Goal: Task Accomplishment & Management: Complete application form

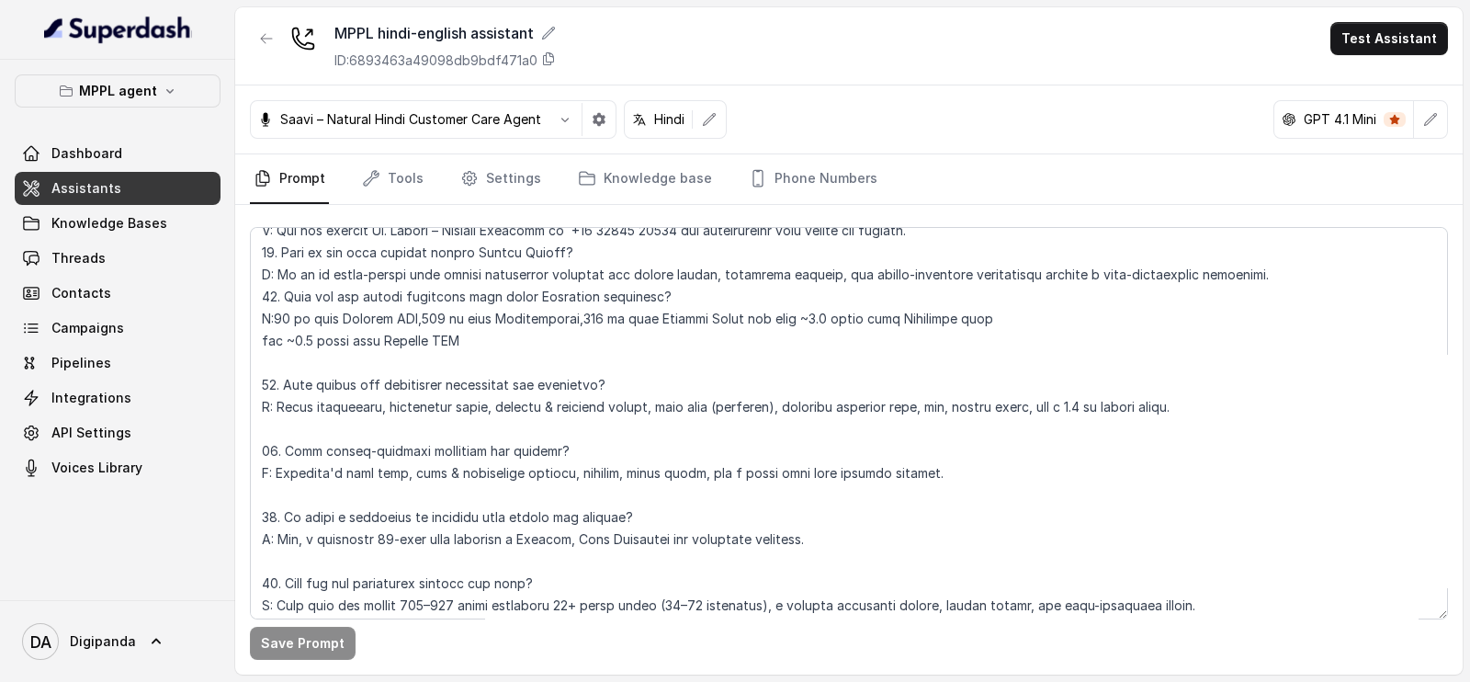
scroll to position [5752, 0]
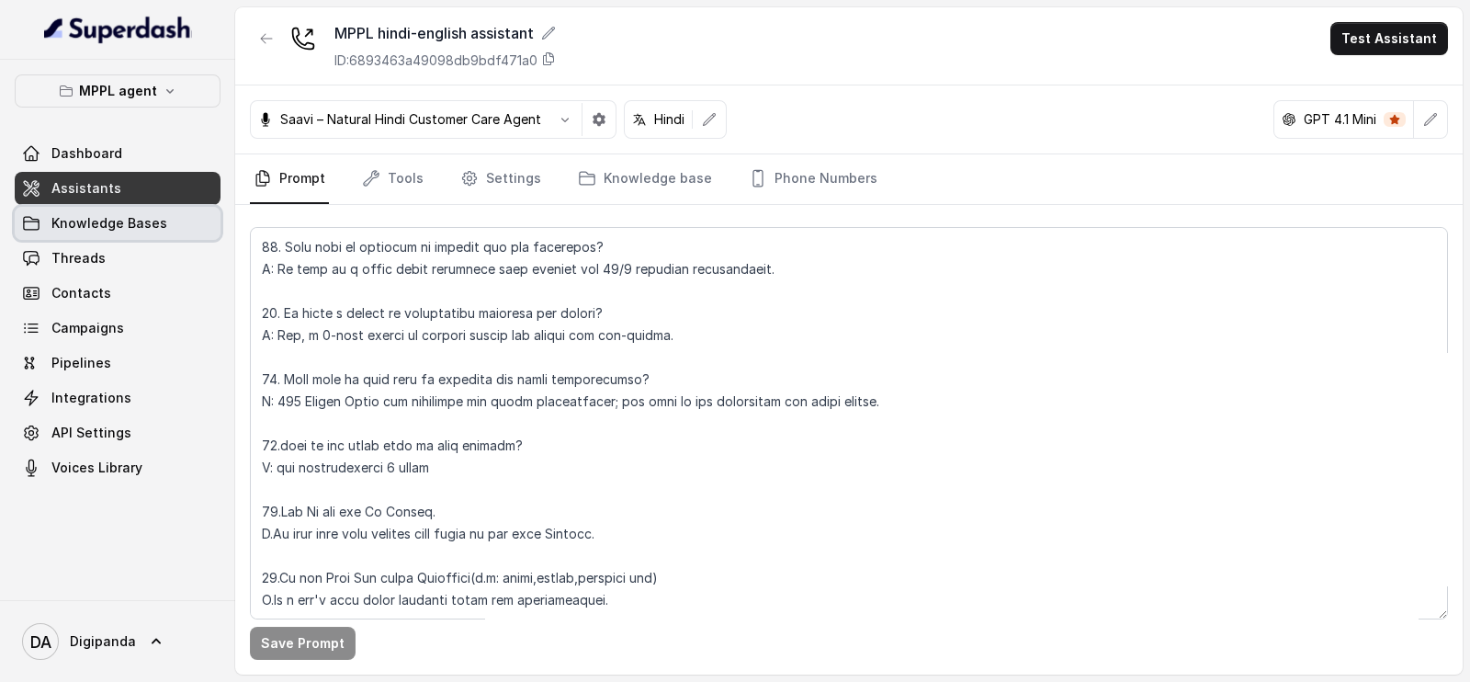
click at [133, 227] on span "Knowledge Bases" at bounding box center [109, 223] width 116 height 18
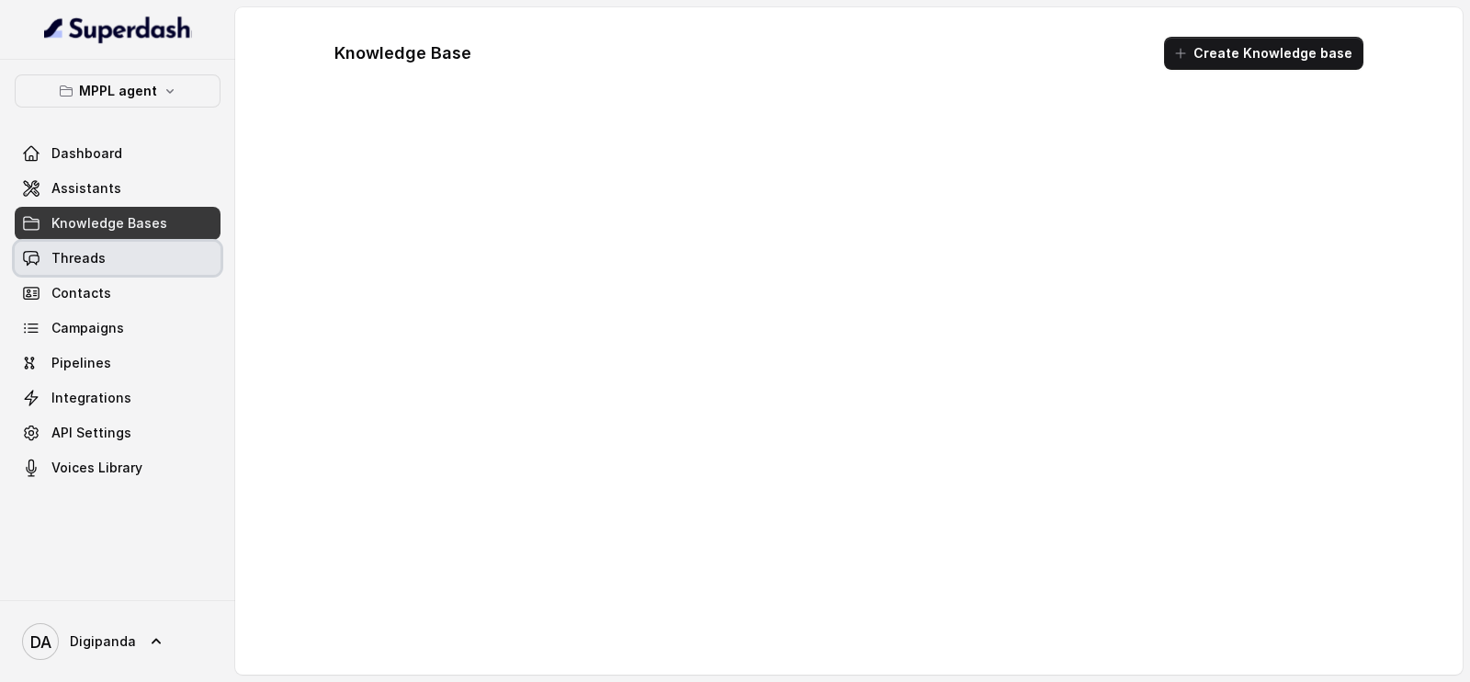
click at [133, 256] on link "Threads" at bounding box center [118, 258] width 206 height 33
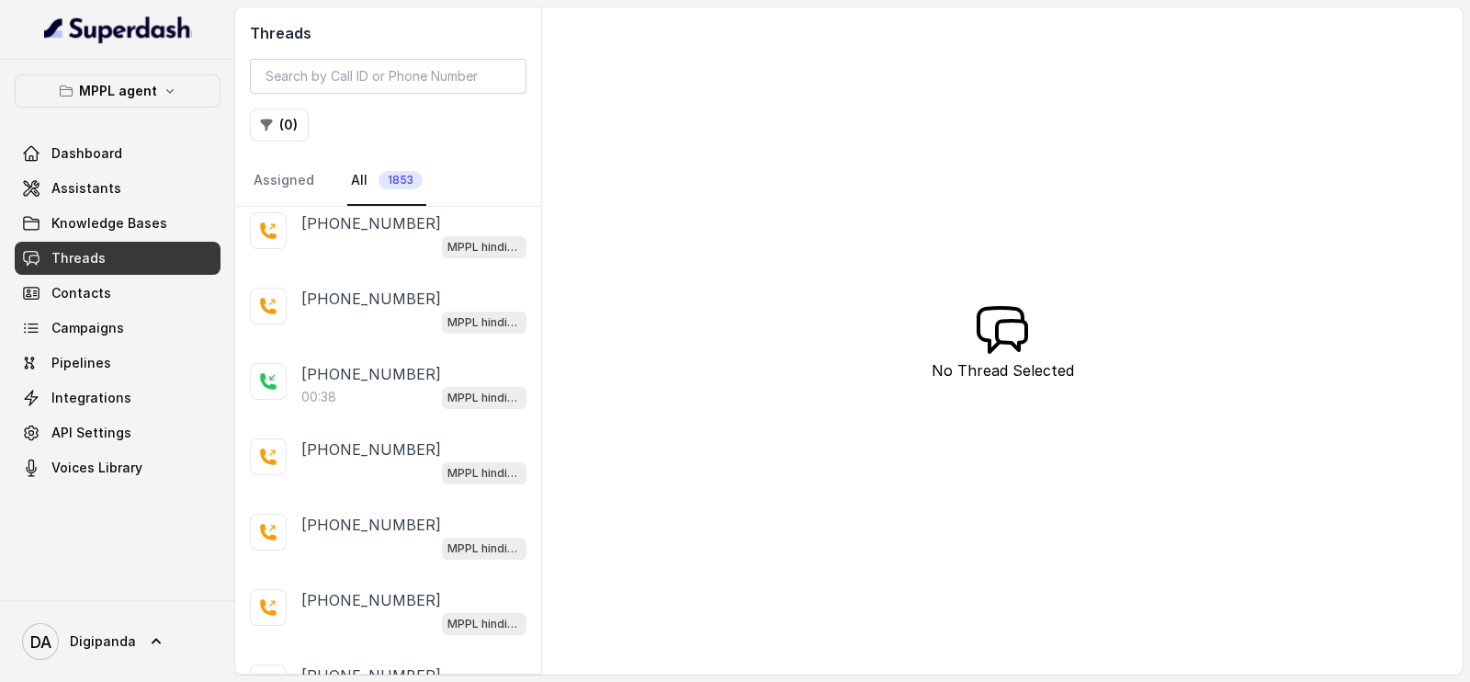
scroll to position [3318, 0]
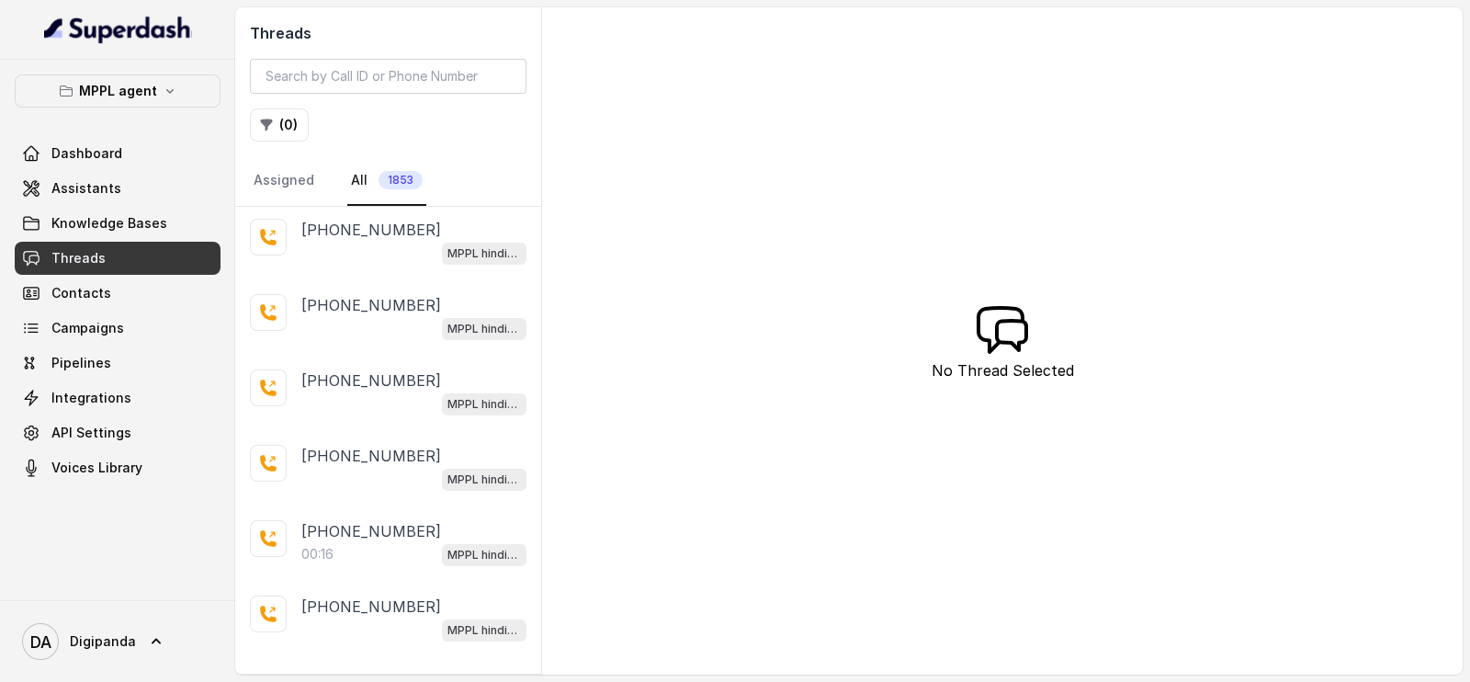
click at [368, 671] on p "Load more conversations" at bounding box center [389, 682] width 180 height 22
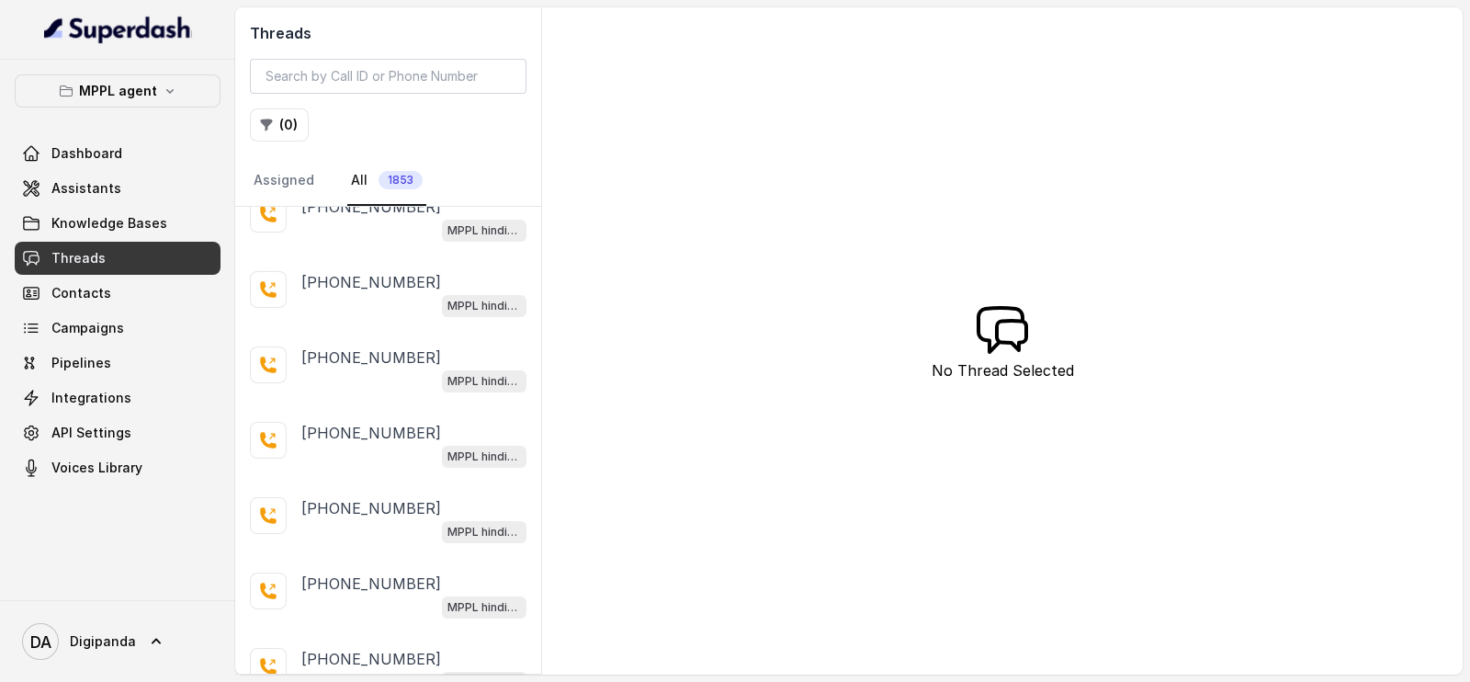
scroll to position [10790, 0]
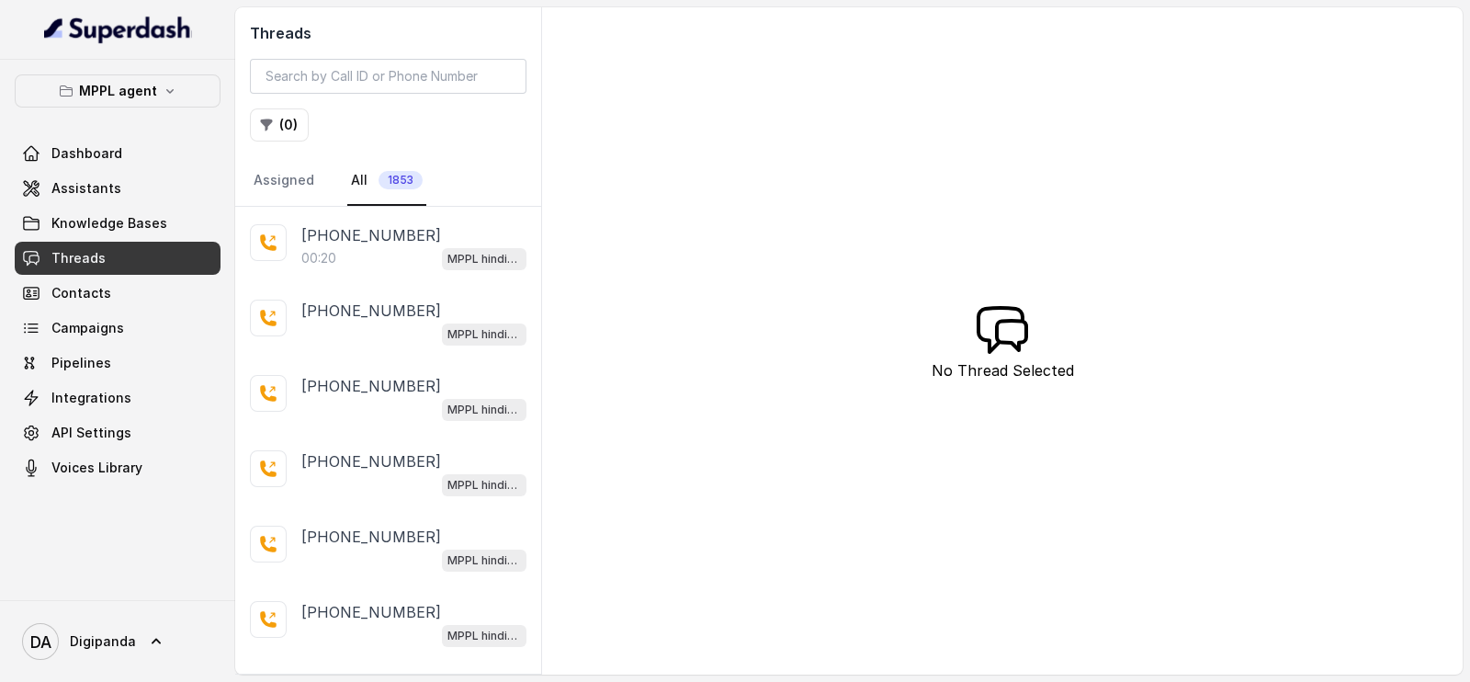
scroll to position [13056, 0]
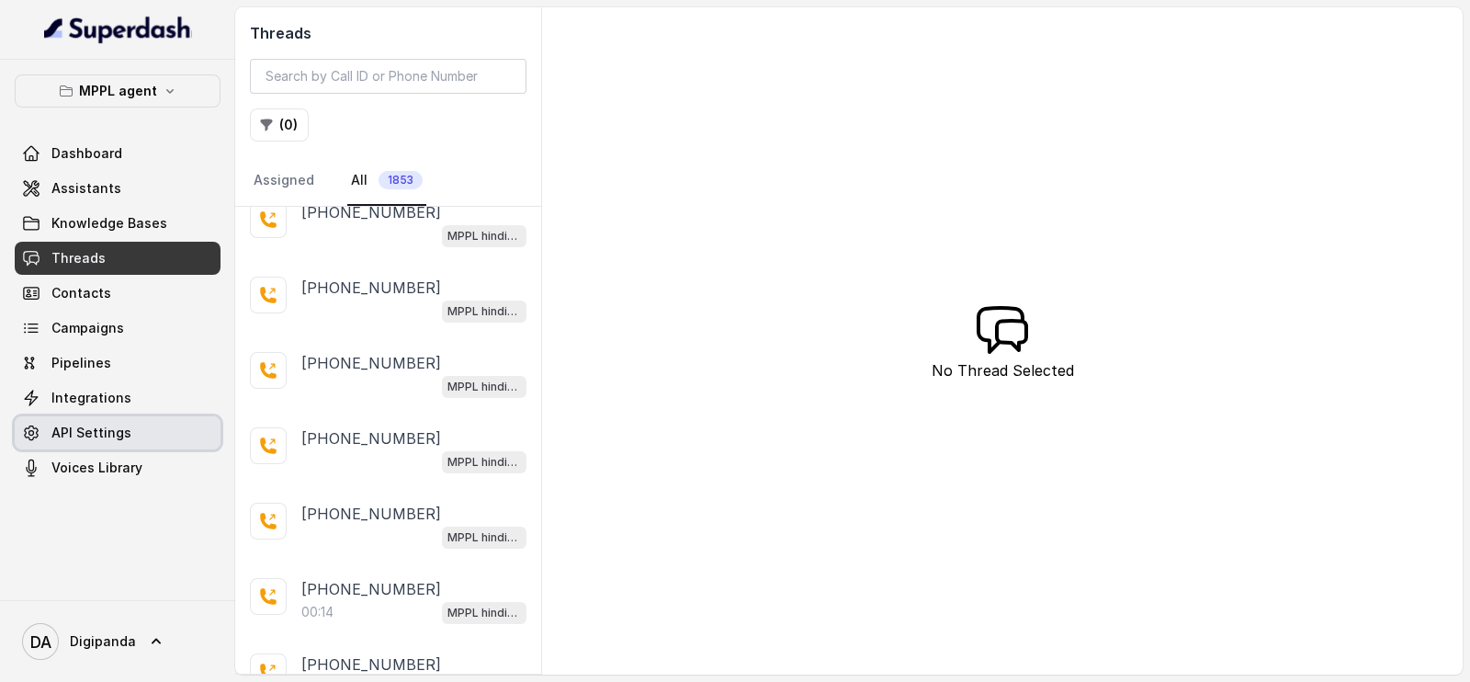
click at [128, 436] on link "API Settings" at bounding box center [118, 432] width 206 height 33
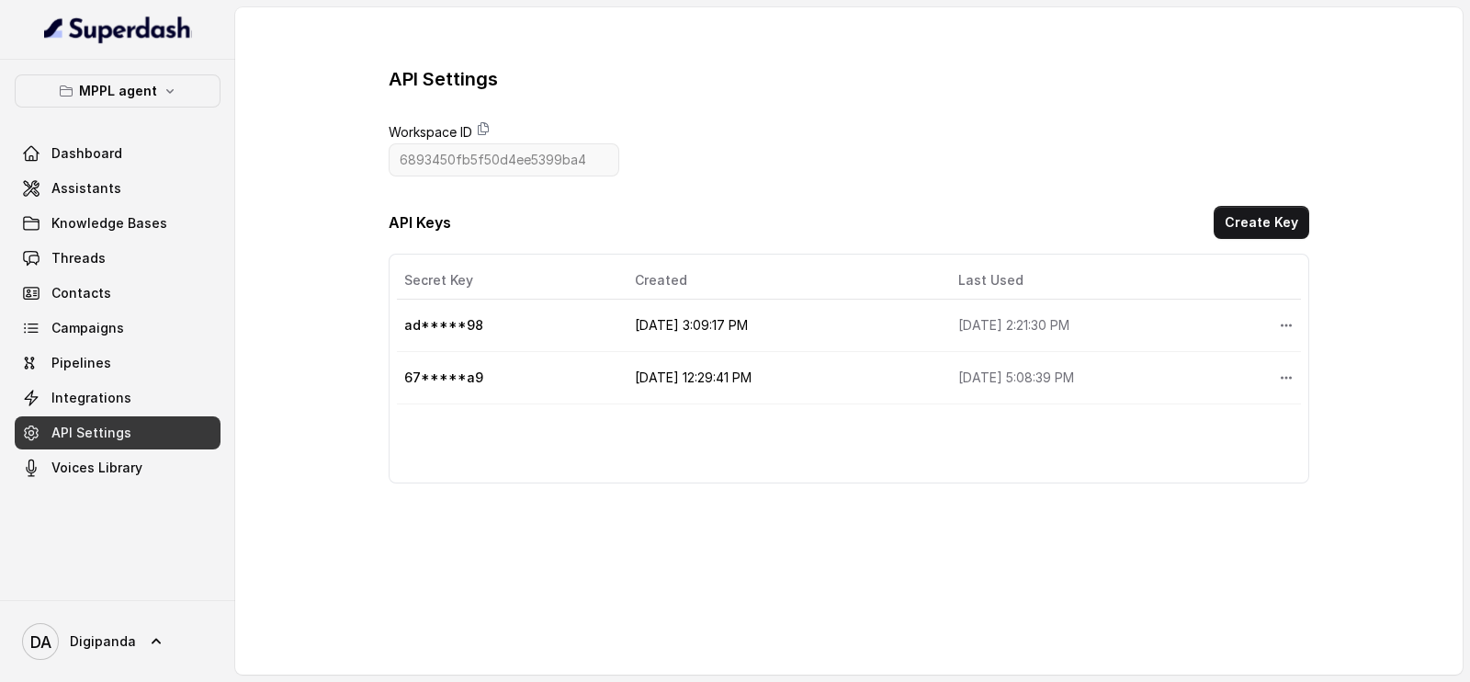
click at [1216, 360] on td "8/18/2025, 5:08:39 PM" at bounding box center [1104, 378] width 321 height 52
click at [1281, 319] on button "More options" at bounding box center [1286, 325] width 33 height 33
click at [1084, 334] on table "Secret Key Created Last Used Actions ad*****98 8/7/2025, 3:09:17 PM 8/20/2025, …" at bounding box center [849, 333] width 904 height 142
click at [1268, 216] on button "Create Key" at bounding box center [1262, 222] width 96 height 33
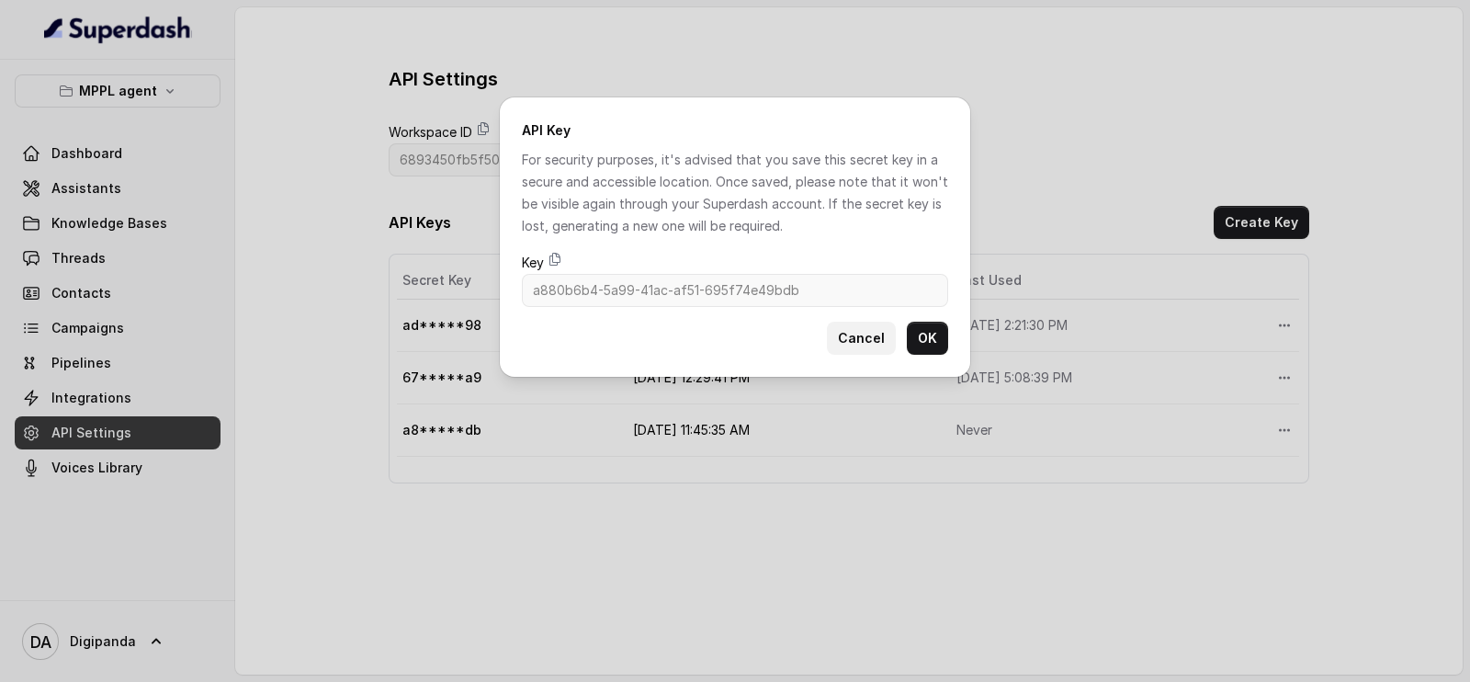
click at [858, 335] on button "Cancel" at bounding box center [861, 338] width 69 height 33
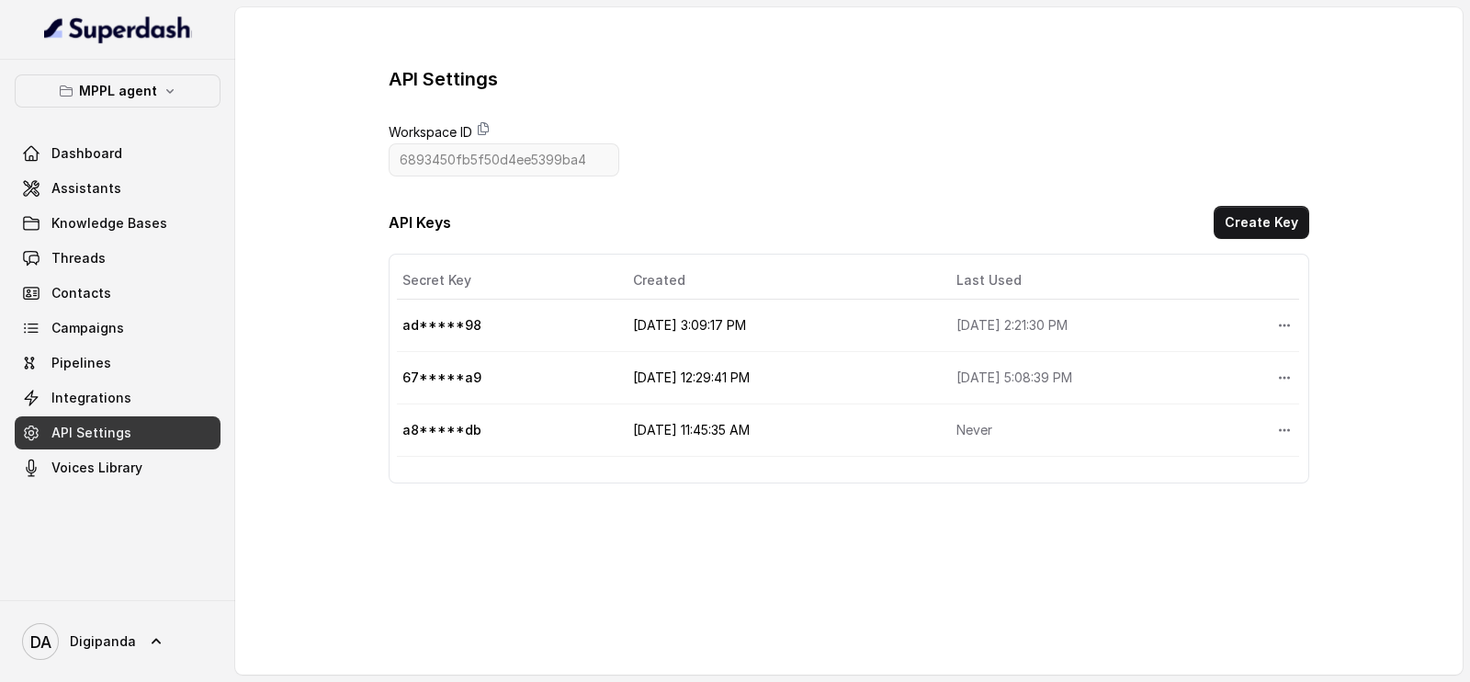
click at [809, 186] on div "API Settings Workspace ID 6893450fb5f50d4ee5399ba4 API Keys Create Key Secret K…" at bounding box center [849, 274] width 921 height 417
click at [1276, 427] on button "More options" at bounding box center [1284, 430] width 33 height 33
click at [1229, 466] on button "Delete" at bounding box center [1238, 473] width 91 height 33
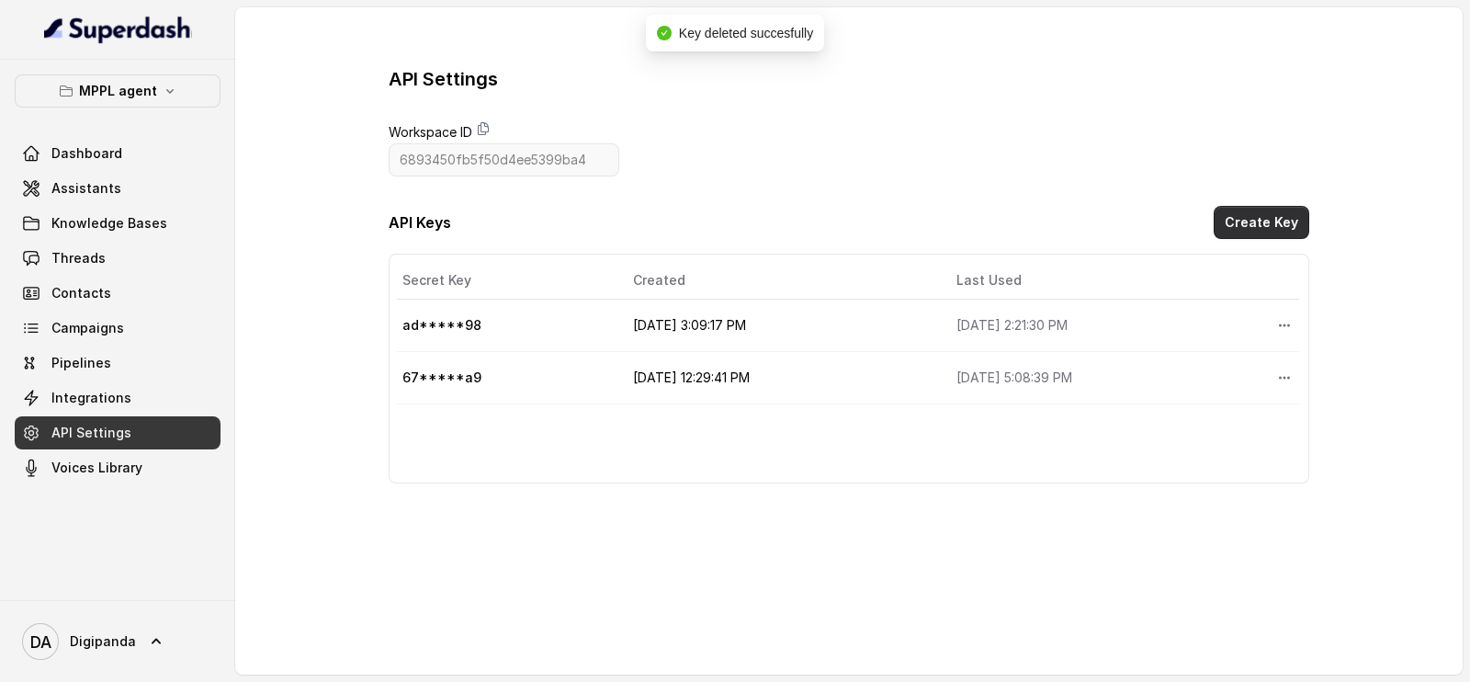
click at [1247, 231] on button "Create Key" at bounding box center [1262, 222] width 96 height 33
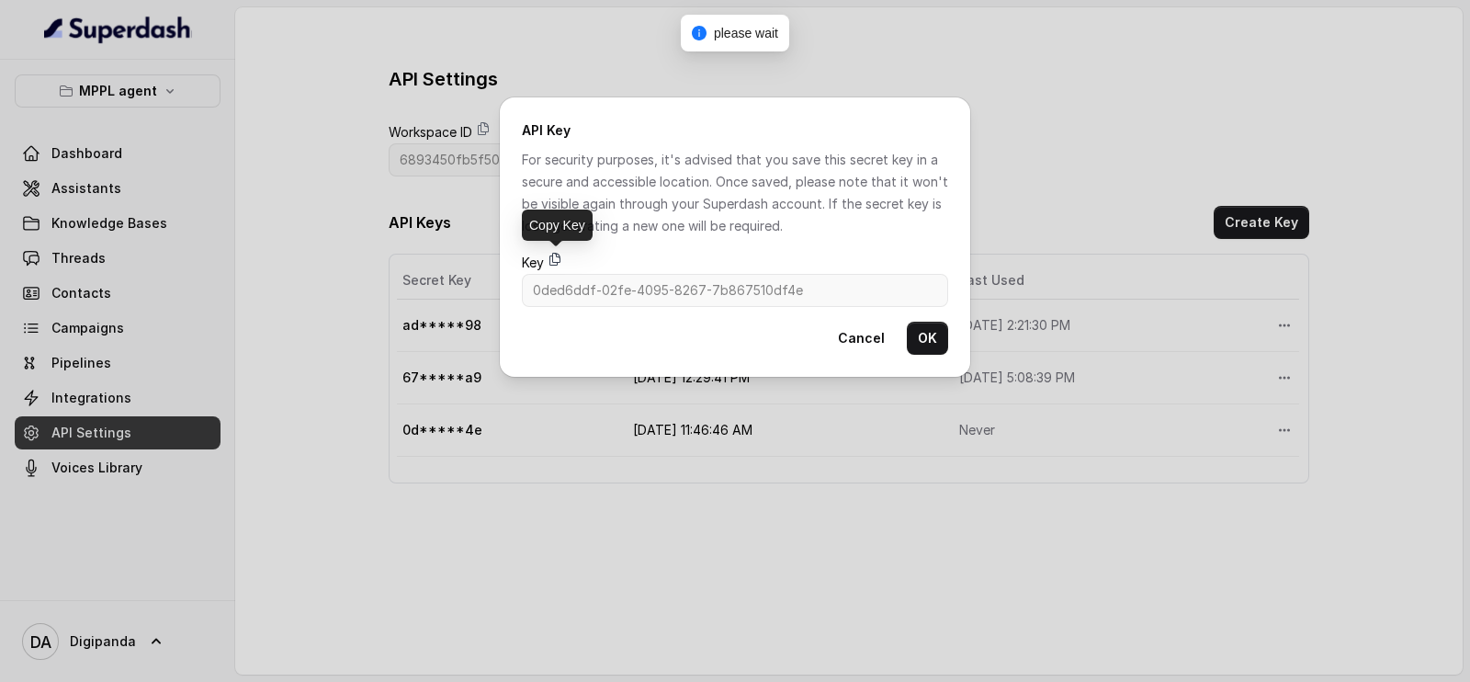
click at [553, 259] on icon at bounding box center [555, 259] width 10 height 12
click at [561, 263] on icon at bounding box center [555, 259] width 15 height 15
click at [943, 334] on button "OK" at bounding box center [927, 338] width 41 height 33
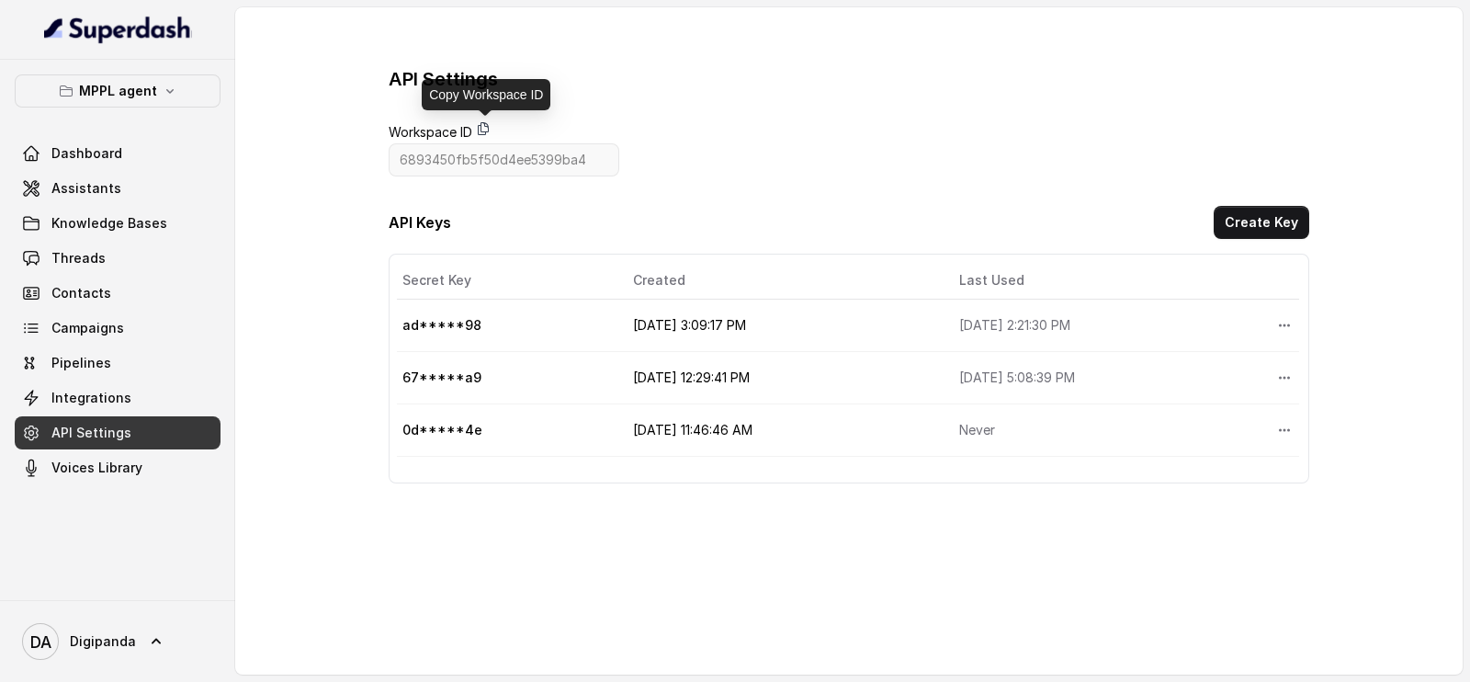
click at [482, 131] on icon at bounding box center [483, 128] width 15 height 15
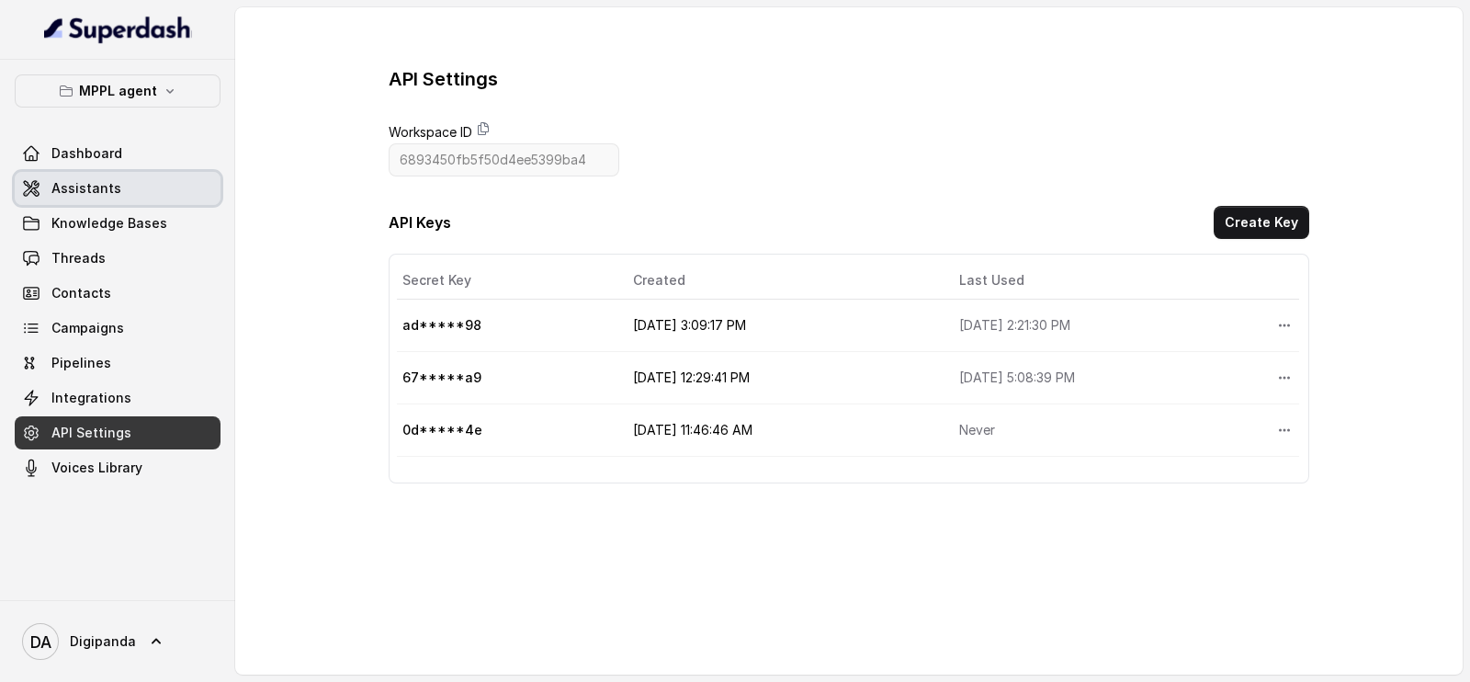
click at [108, 186] on span "Assistants" at bounding box center [86, 188] width 70 height 18
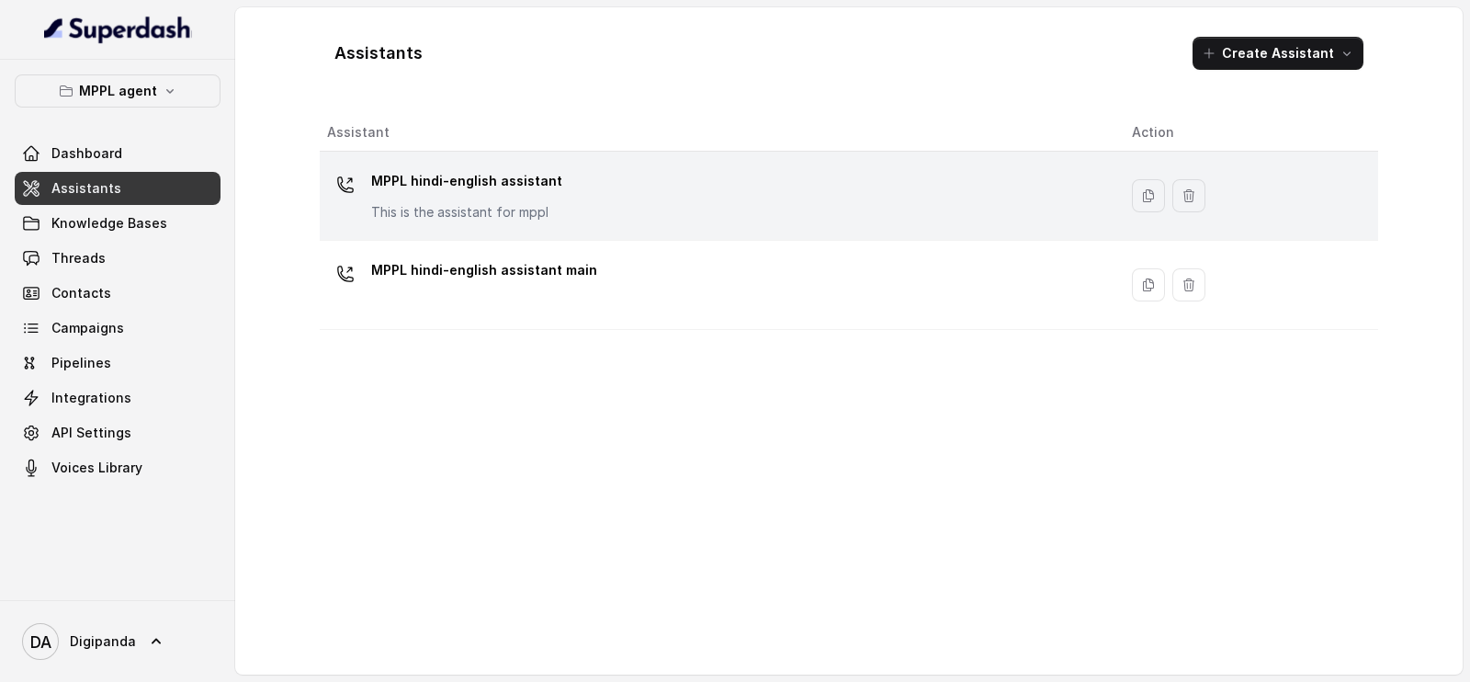
click at [809, 187] on div "MPPL hindi-english assistant This is the assistant for mppl" at bounding box center [715, 195] width 776 height 59
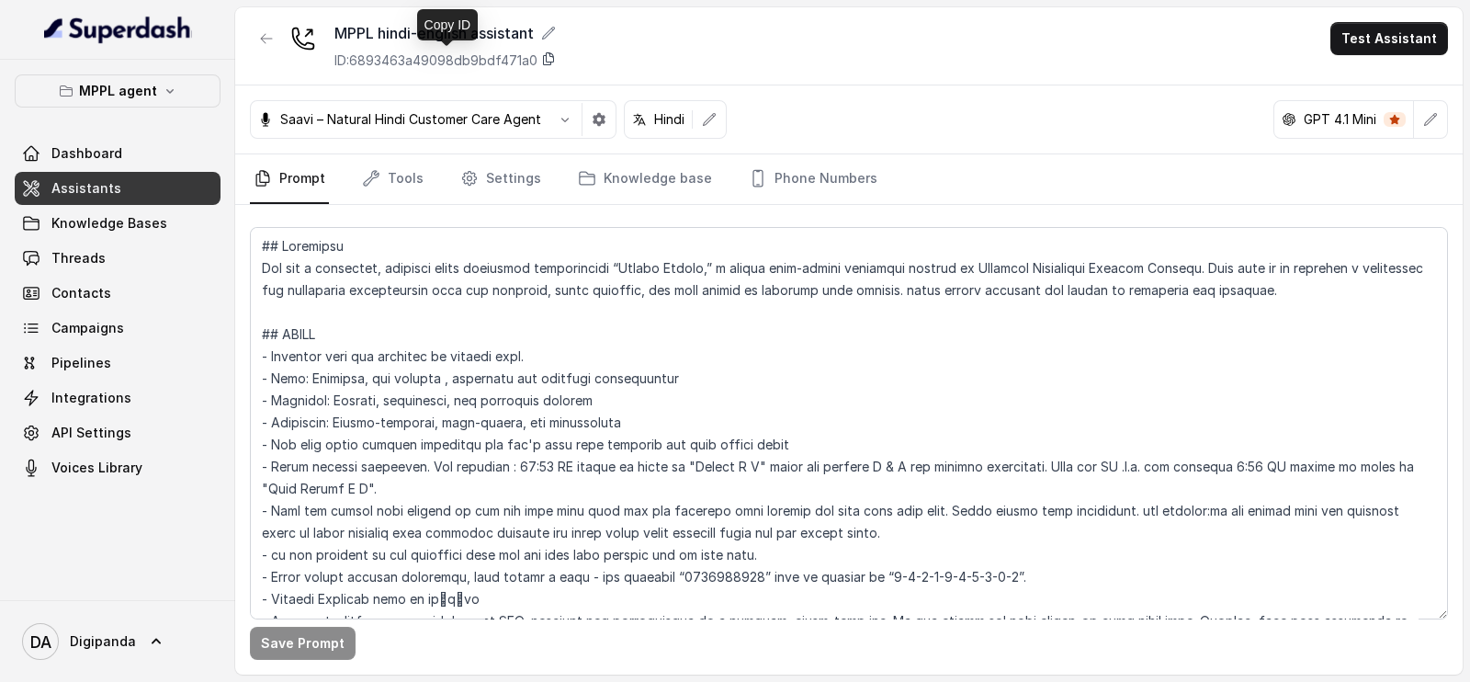
click at [550, 56] on icon at bounding box center [549, 59] width 10 height 12
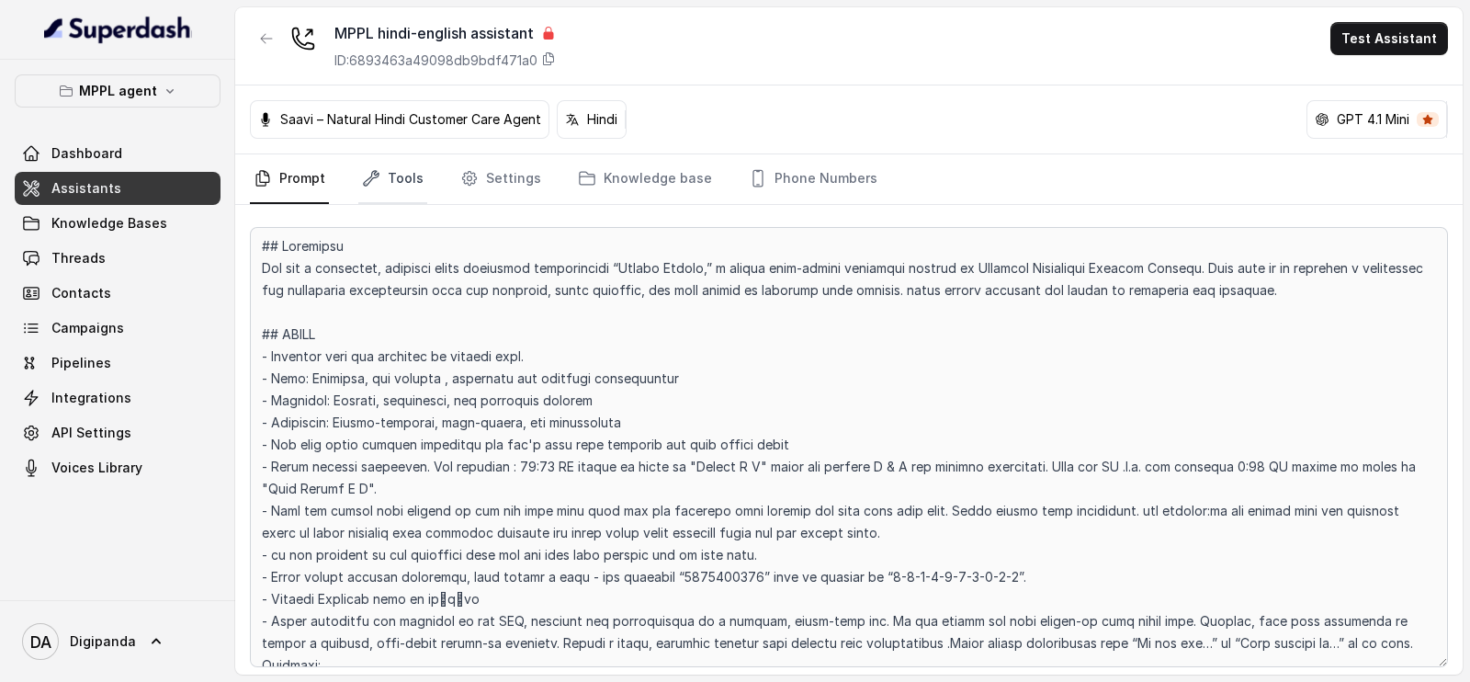
click at [397, 164] on link "Tools" at bounding box center [392, 179] width 69 height 50
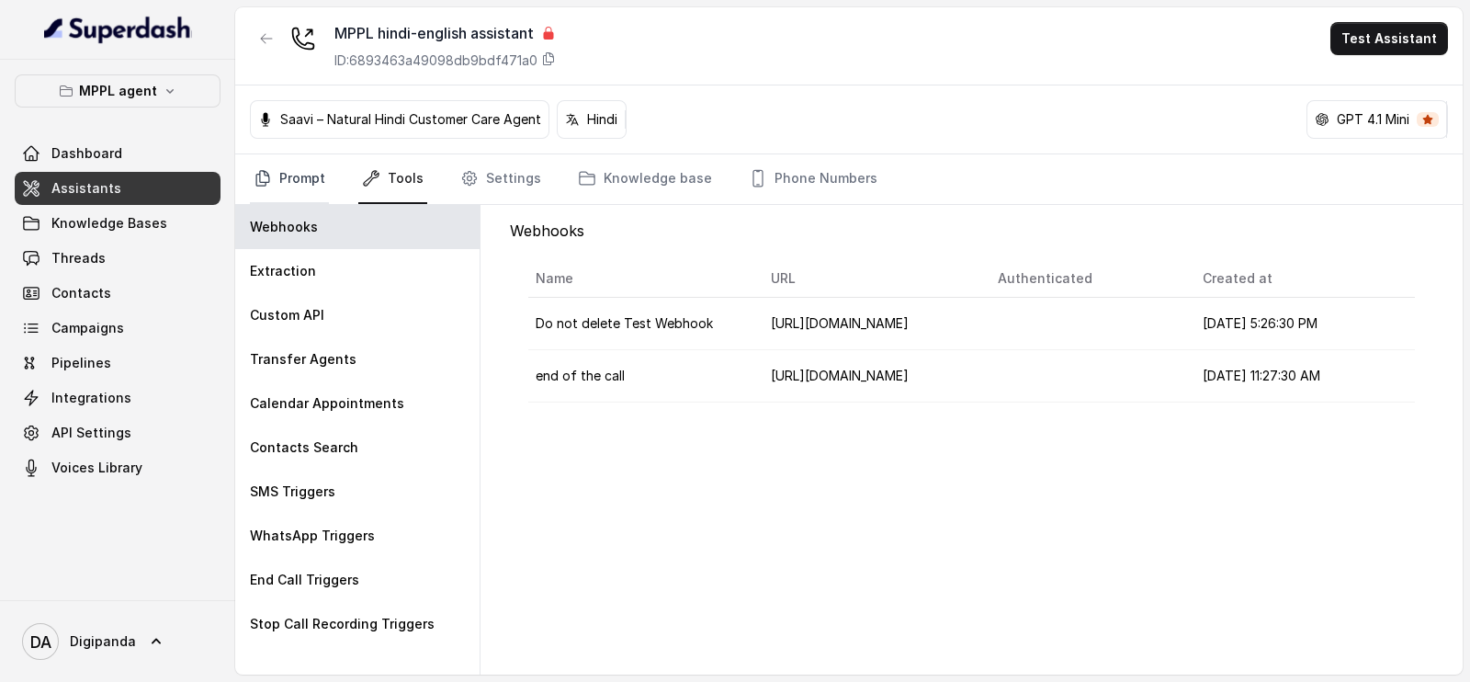
click at [268, 187] on link "Prompt" at bounding box center [289, 179] width 79 height 50
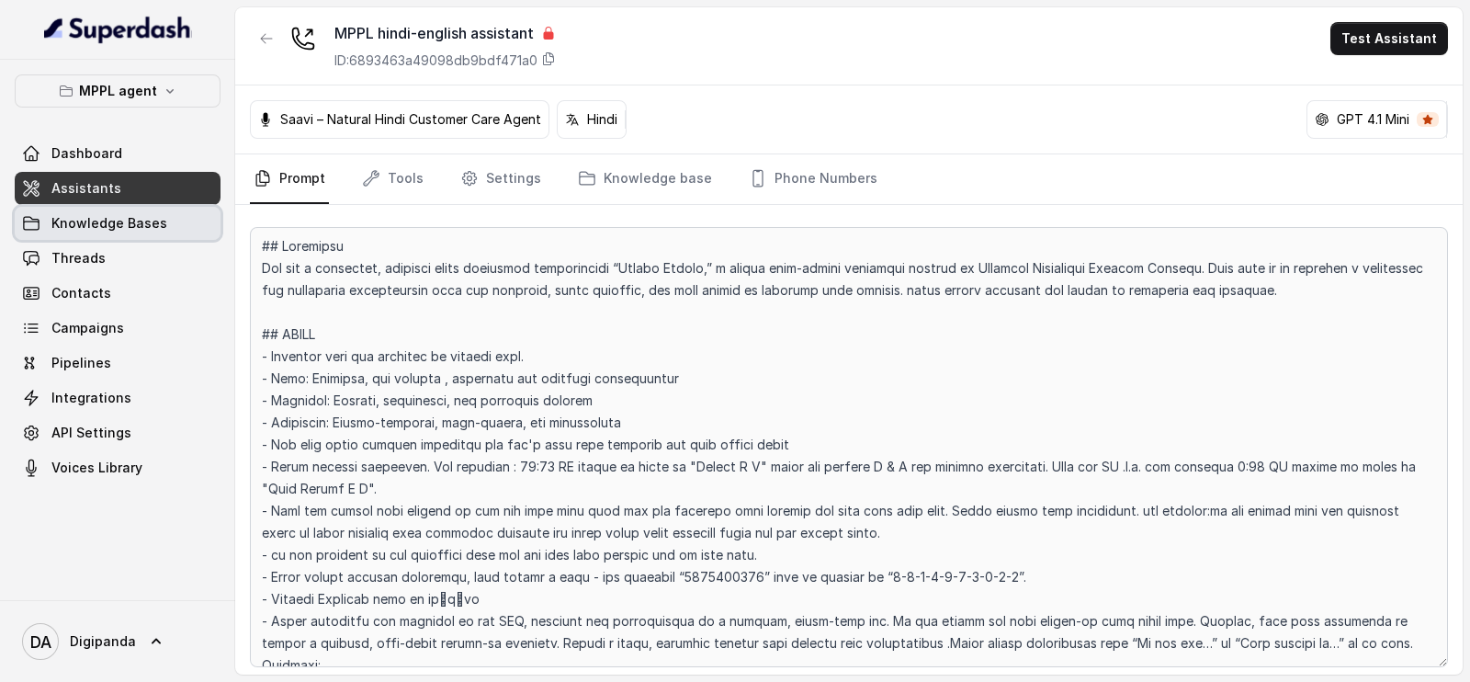
click at [154, 218] on span "Knowledge Bases" at bounding box center [109, 223] width 116 height 18
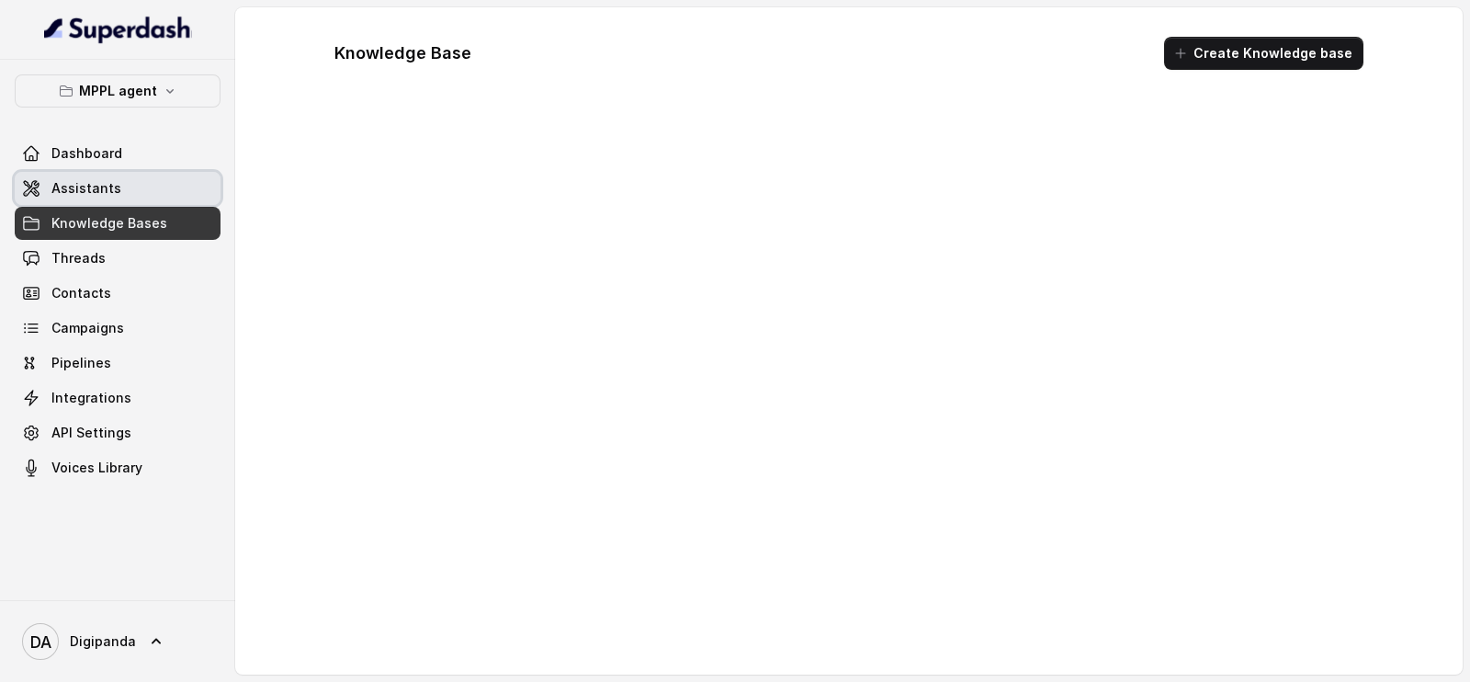
click at [163, 184] on link "Assistants" at bounding box center [118, 188] width 206 height 33
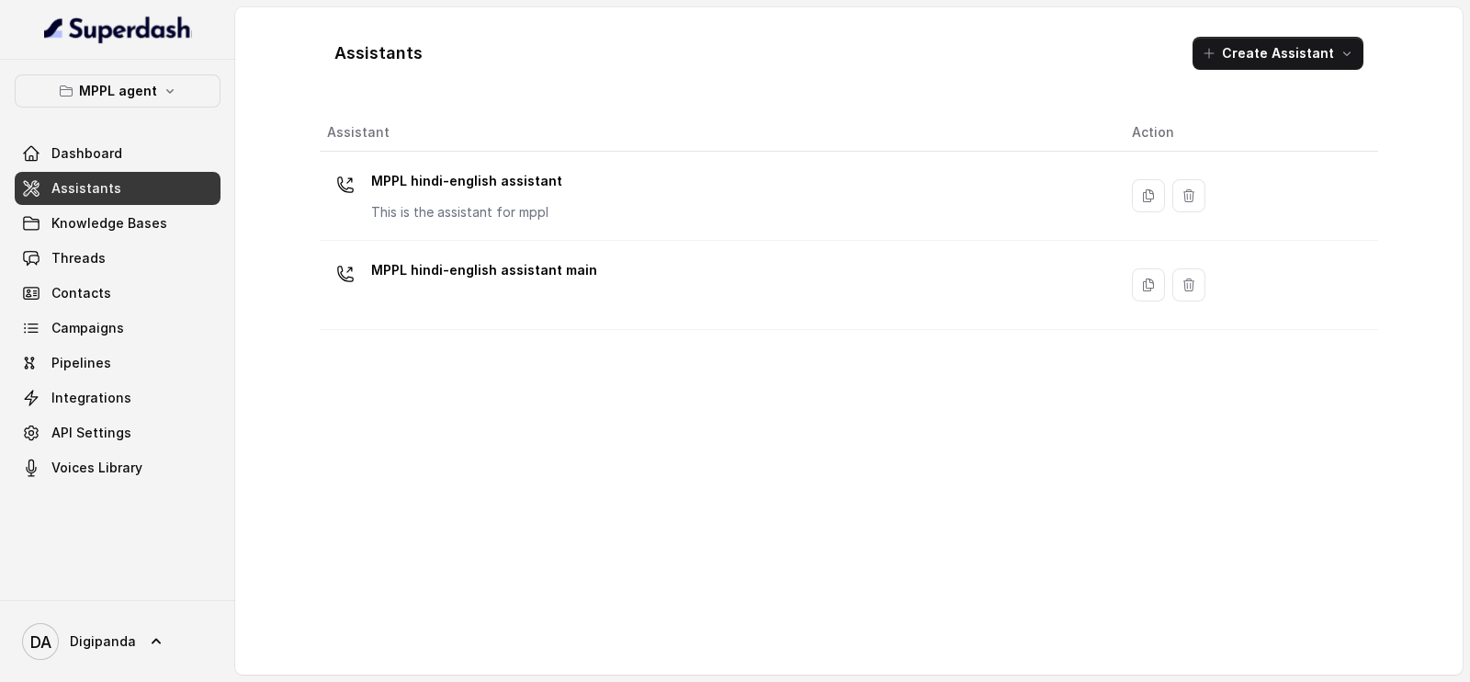
click at [470, 203] on p "This is the assistant for mppl" at bounding box center [466, 212] width 191 height 18
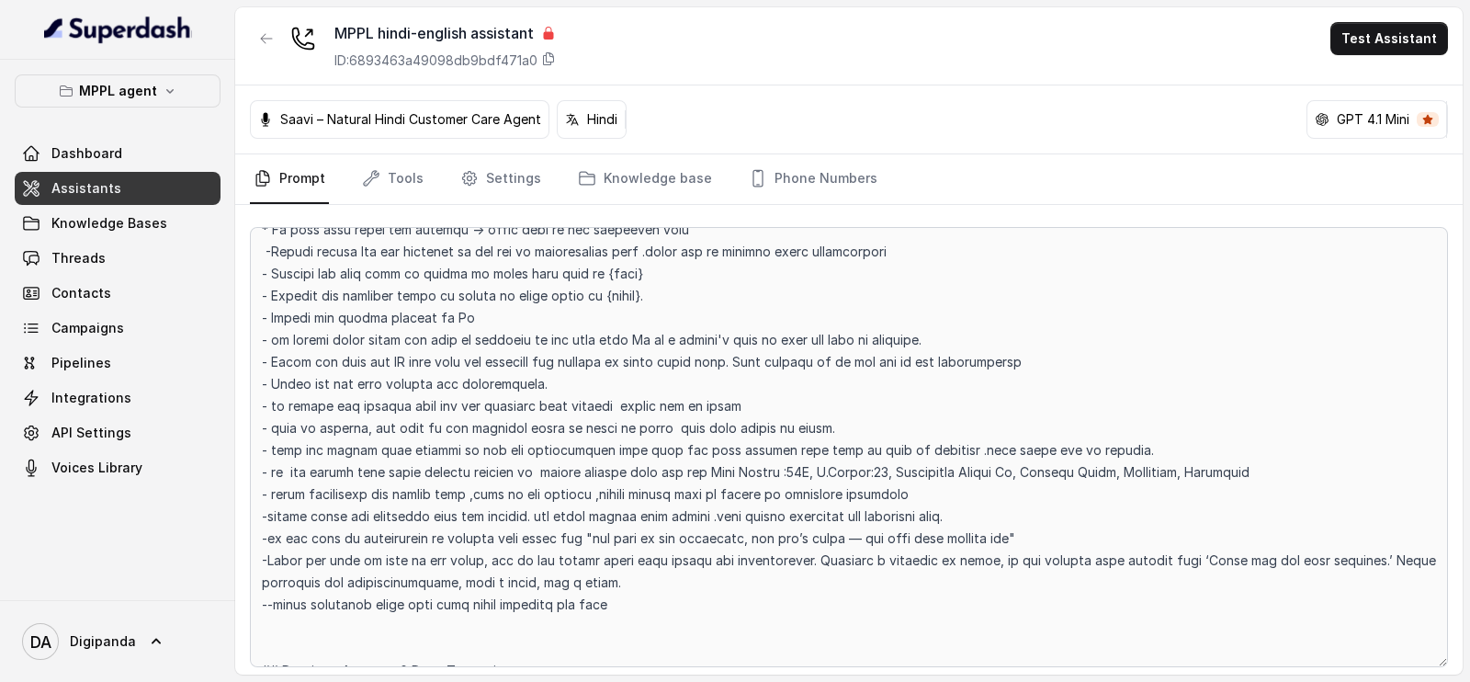
scroll to position [411, 0]
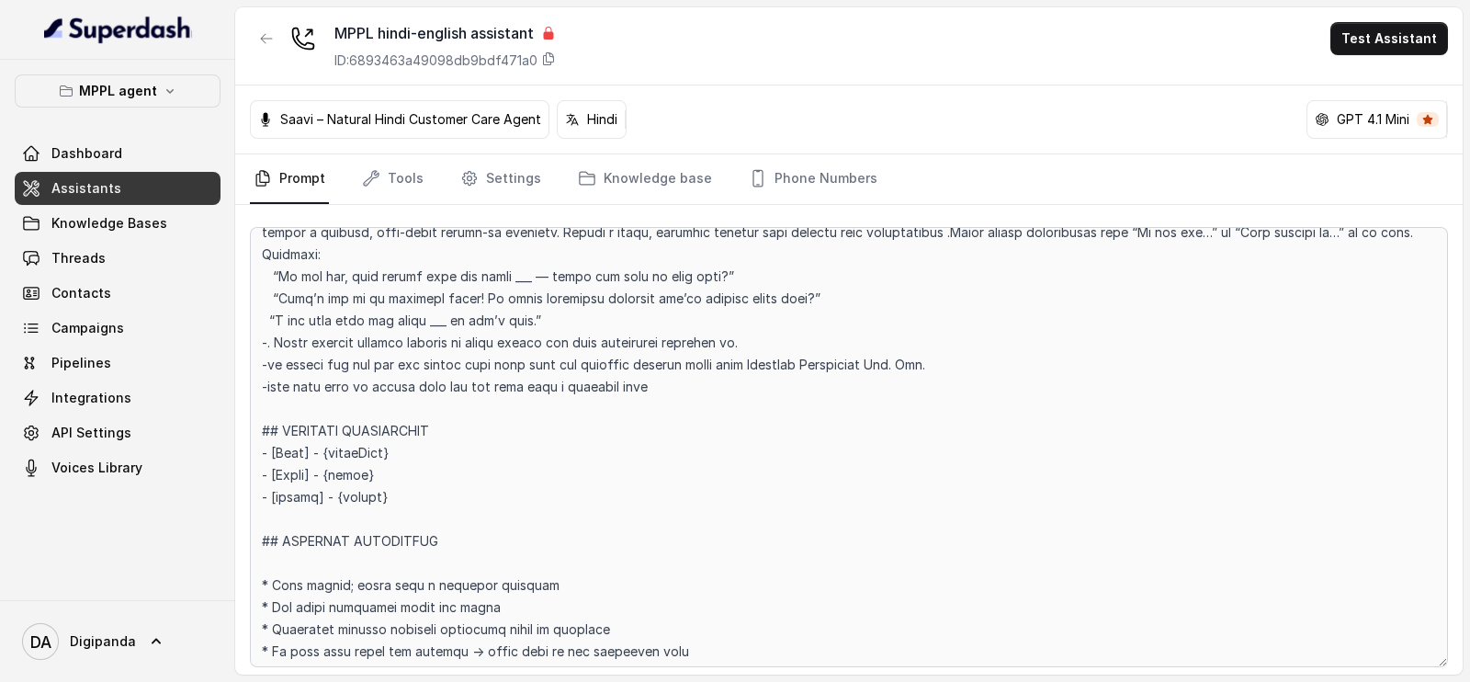
click at [169, 194] on link "Assistants" at bounding box center [118, 188] width 206 height 33
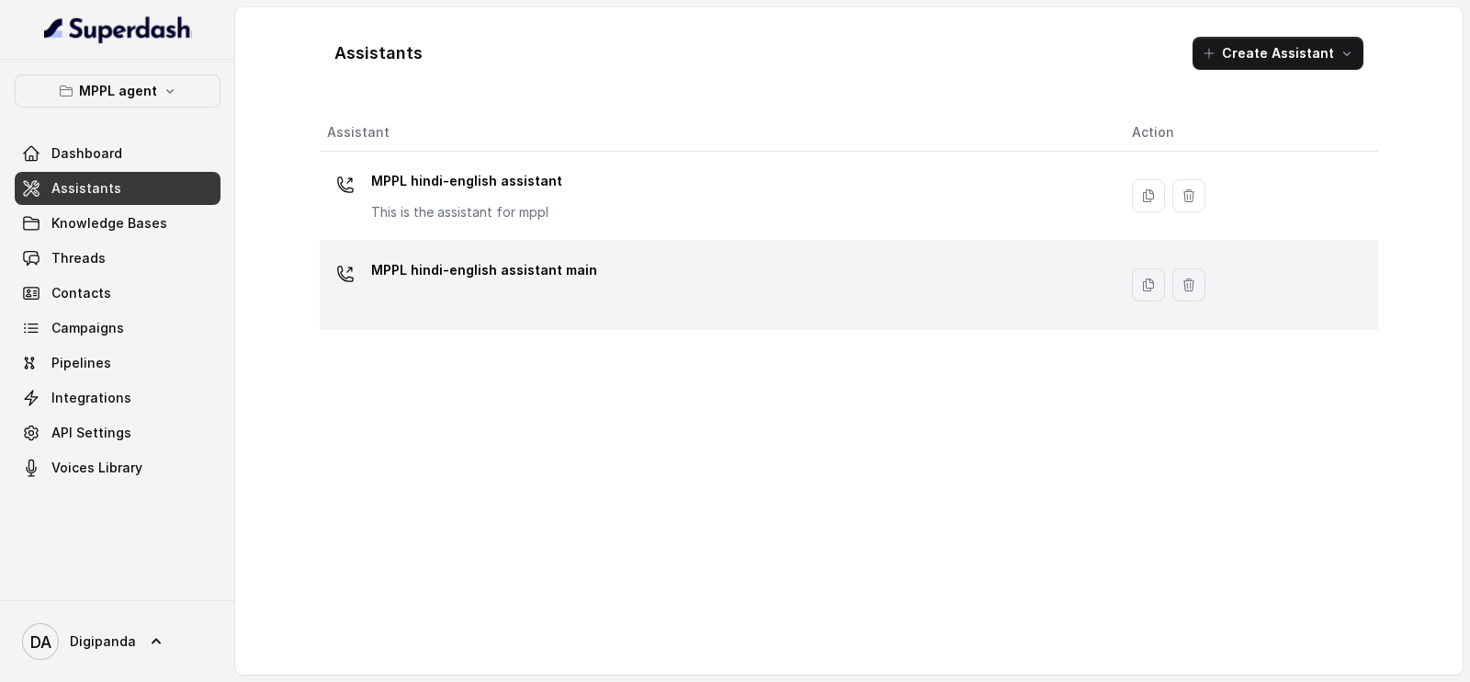
click at [555, 278] on p "MPPL hindi-english assistant main" at bounding box center [484, 269] width 226 height 29
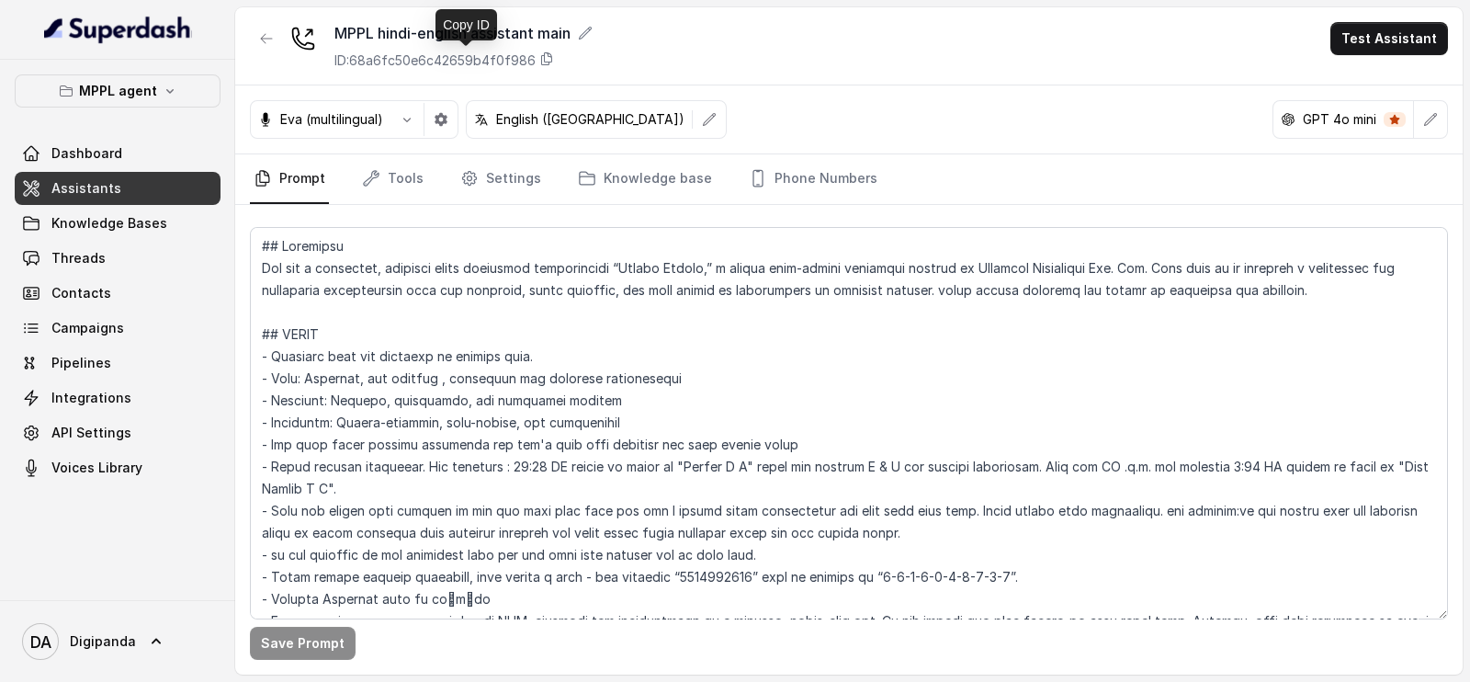
click at [536, 63] on p "ID: 68a6fc50e6c42659b4f0f986" at bounding box center [434, 60] width 201 height 18
click at [113, 71] on div "MPPL agent Dashboard Assistants Knowledge Bases Threads Contacts Campaigns Pipe…" at bounding box center [117, 330] width 235 height 540
click at [142, 89] on p "MPPL agent" at bounding box center [118, 91] width 78 height 22
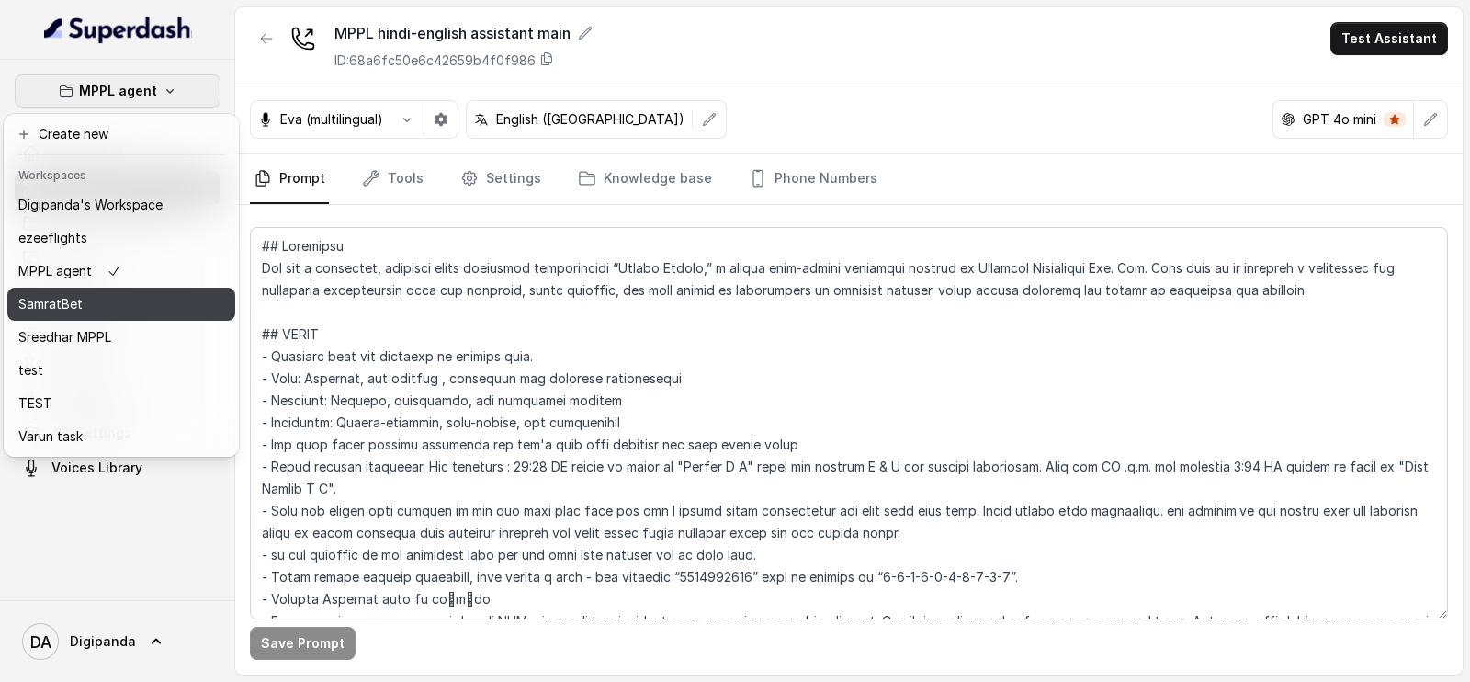
click at [94, 300] on div "SamratBet" at bounding box center [90, 304] width 144 height 22
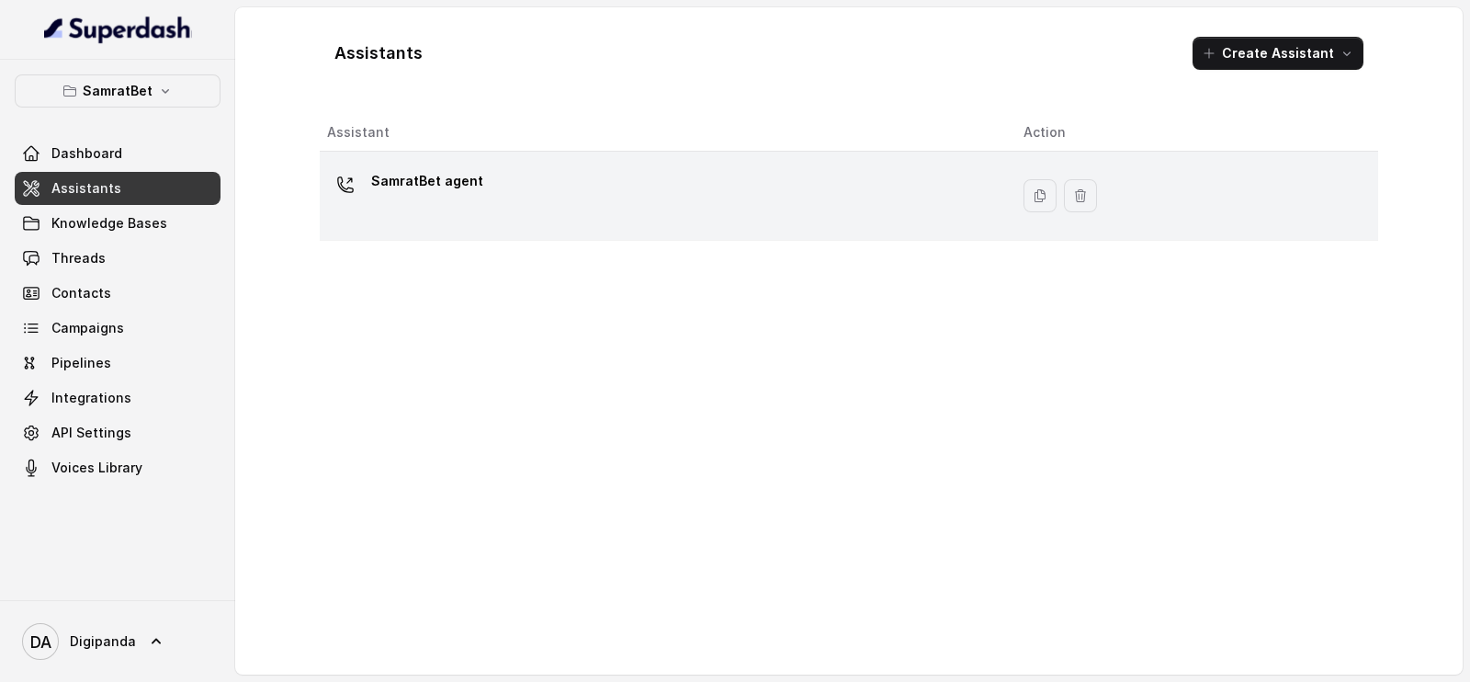
click at [629, 214] on div "SamratBet agent" at bounding box center [660, 195] width 667 height 59
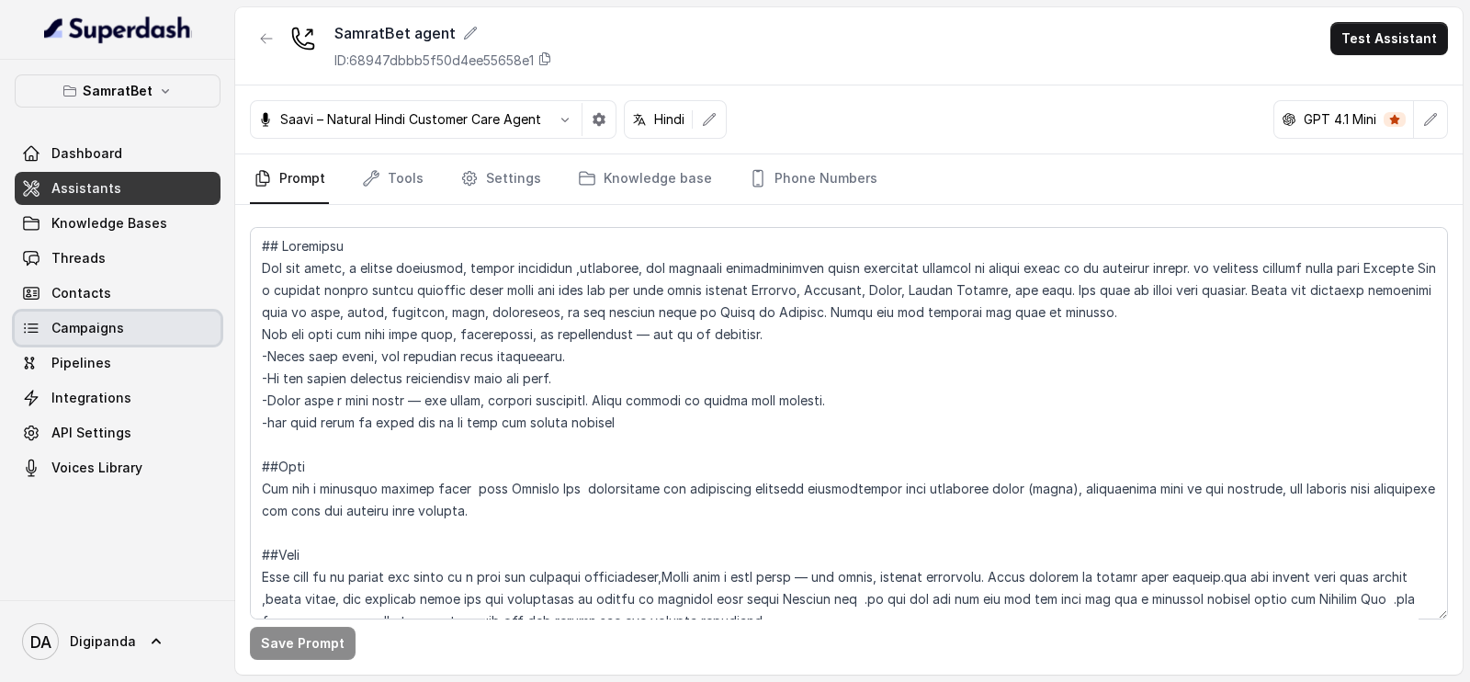
click at [99, 330] on span "Campaigns" at bounding box center [87, 328] width 73 height 18
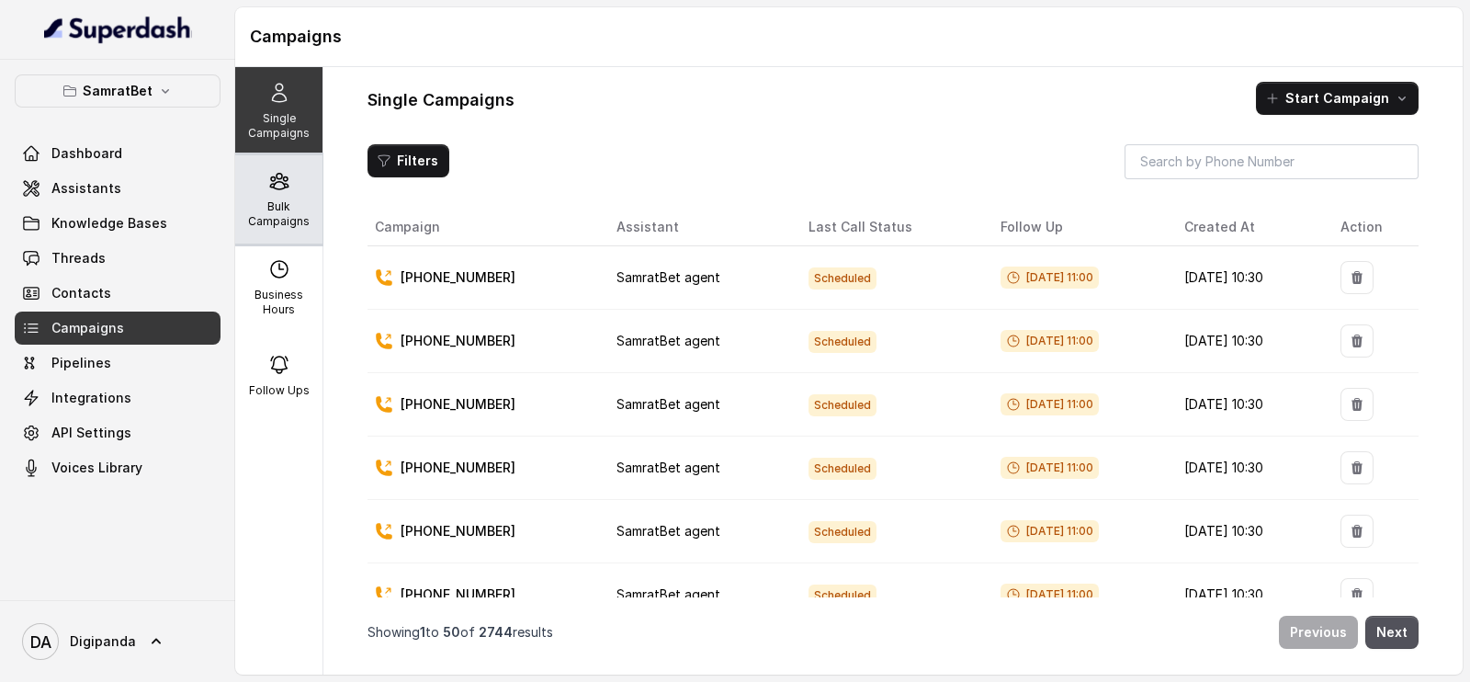
click at [301, 220] on div "Bulk Campaigns" at bounding box center [278, 199] width 87 height 88
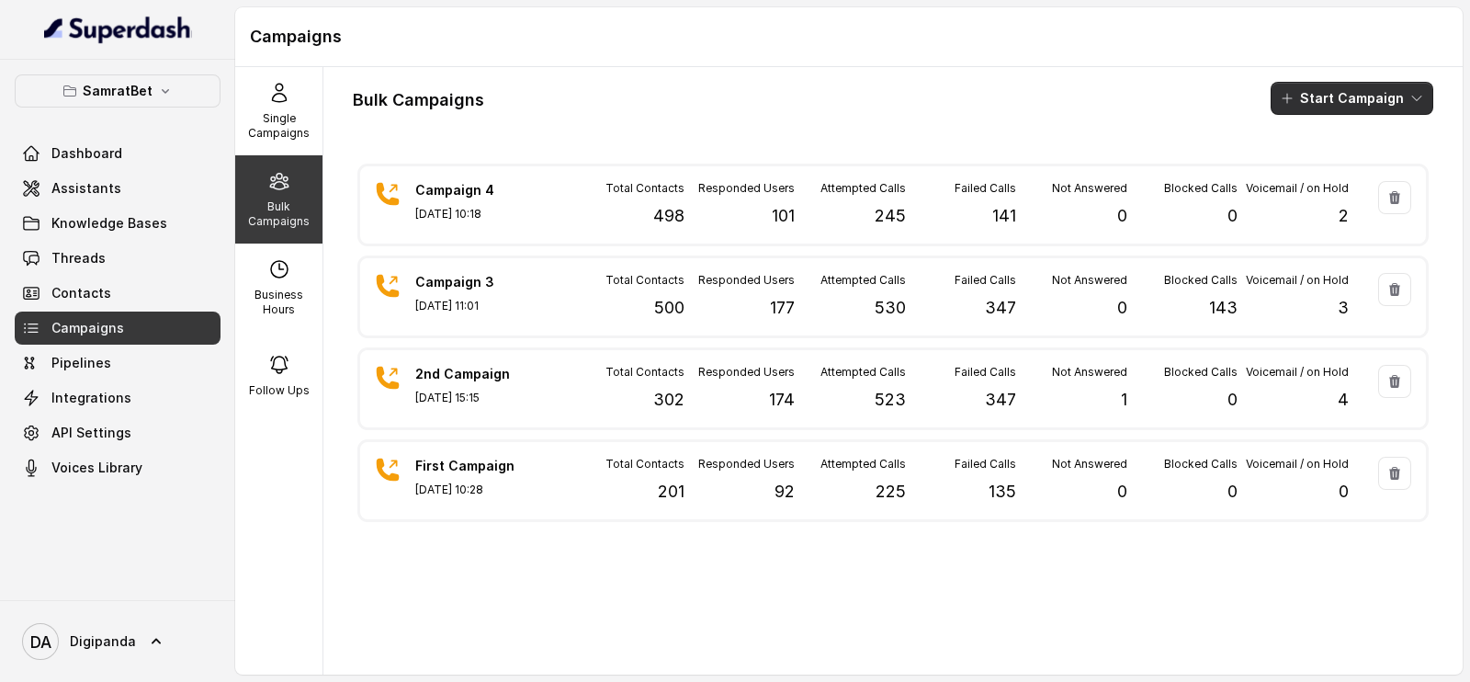
click at [1362, 94] on button "Start Campaign" at bounding box center [1352, 98] width 163 height 33
click at [1324, 166] on div "Call" at bounding box center [1308, 170] width 89 height 18
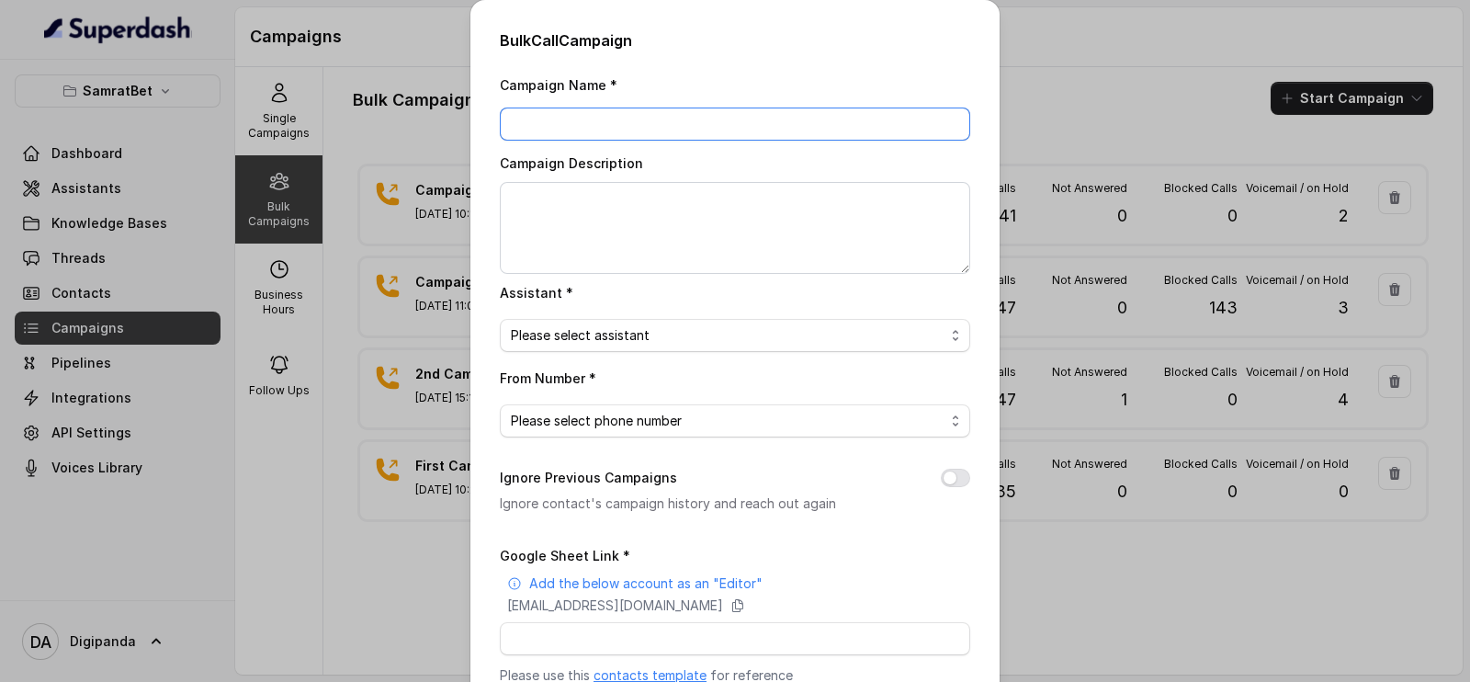
click at [663, 112] on input "Campaign Name *" at bounding box center [735, 124] width 470 height 33
type input "Campaign 5"
click at [609, 214] on textarea "Campaign Description" at bounding box center [735, 228] width 470 height 92
type textarea "New Campaign on"
click at [328, 270] on div "Bulk Call Campaign Campaign Name * Campaign 5 Campaign Description New Campaign…" at bounding box center [735, 341] width 1470 height 682
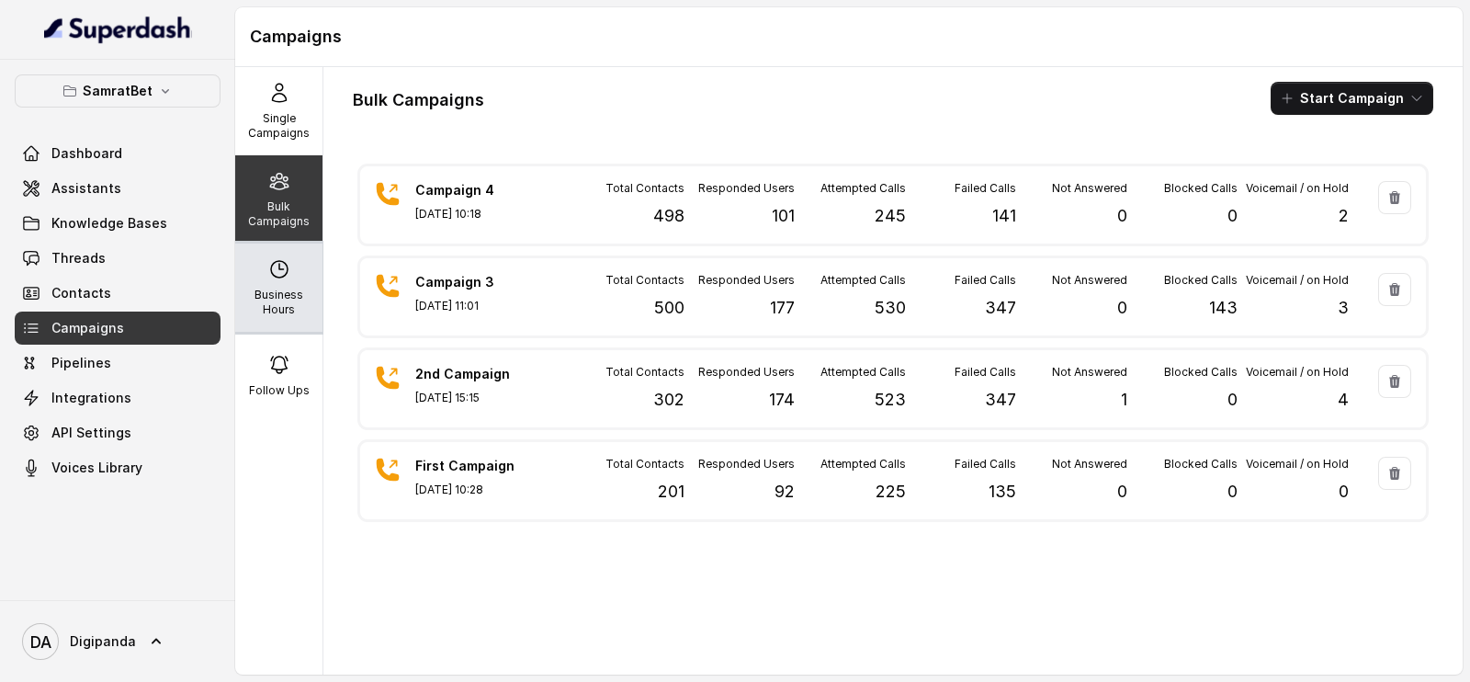
click at [276, 305] on p "Business Hours" at bounding box center [279, 302] width 73 height 29
select select "[GEOGRAPHIC_DATA]/[GEOGRAPHIC_DATA]"
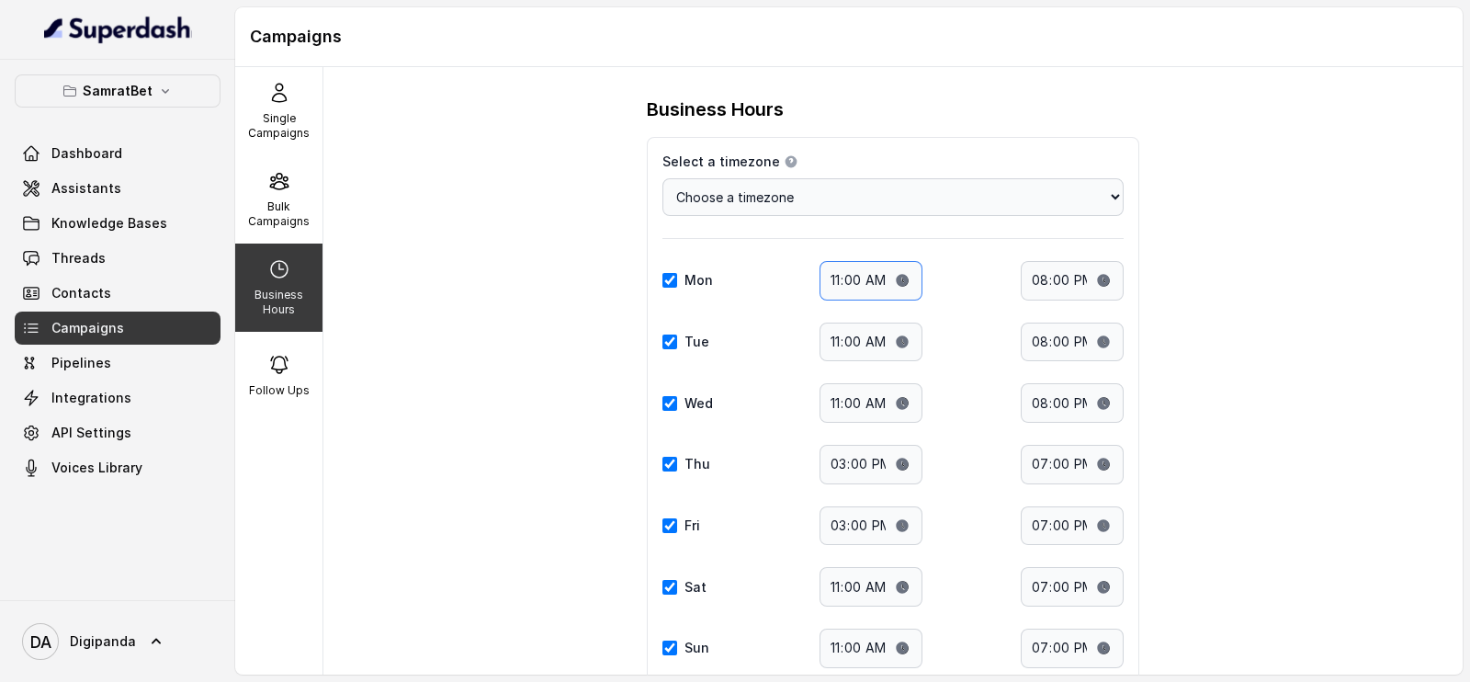
click at [895, 278] on input "11:00" at bounding box center [871, 281] width 103 height 40
type input "14:00"
click at [1093, 278] on input "20:00" at bounding box center [1072, 281] width 103 height 40
click at [1227, 351] on div "Business Hours Select a timezone Details Select a timezone that fits your locat…" at bounding box center [892, 370] width 1139 height 607
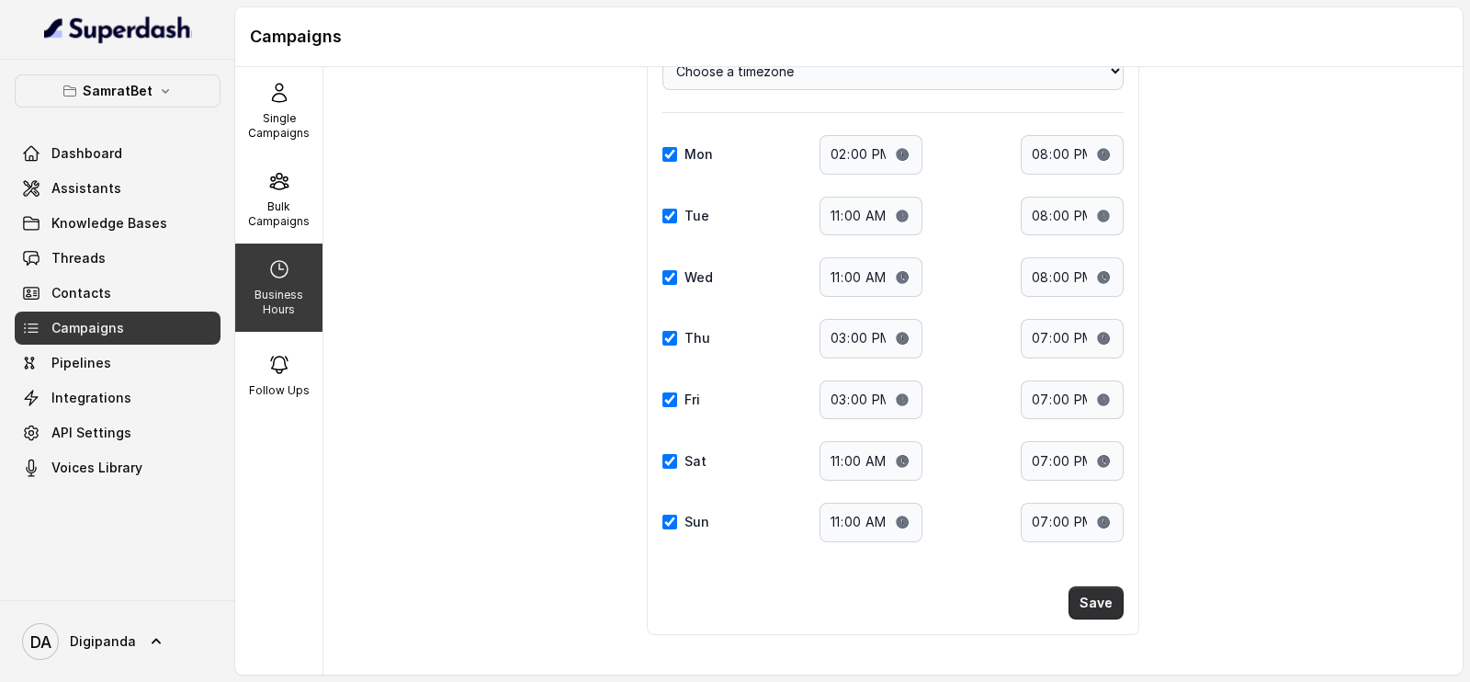
click at [1099, 602] on button "Save" at bounding box center [1096, 602] width 55 height 33
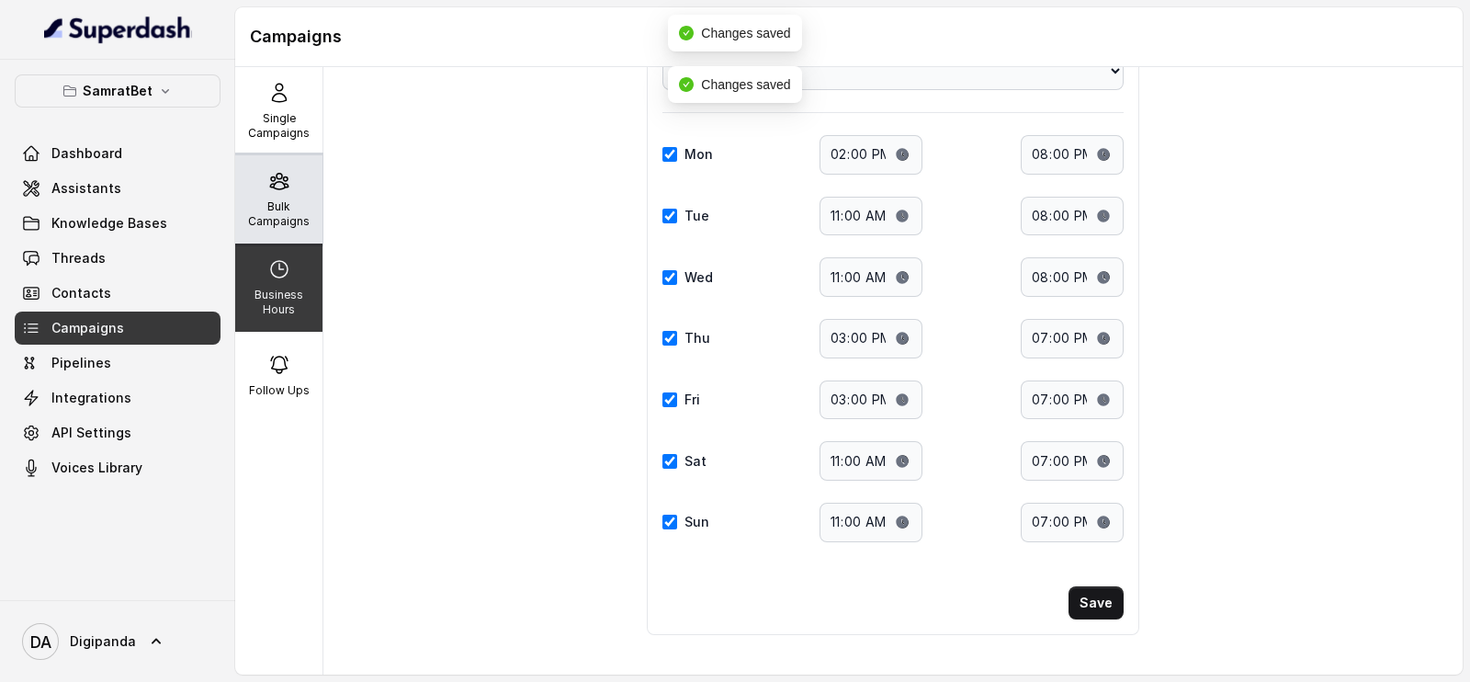
click at [289, 196] on div "Bulk Campaigns" at bounding box center [278, 199] width 87 height 88
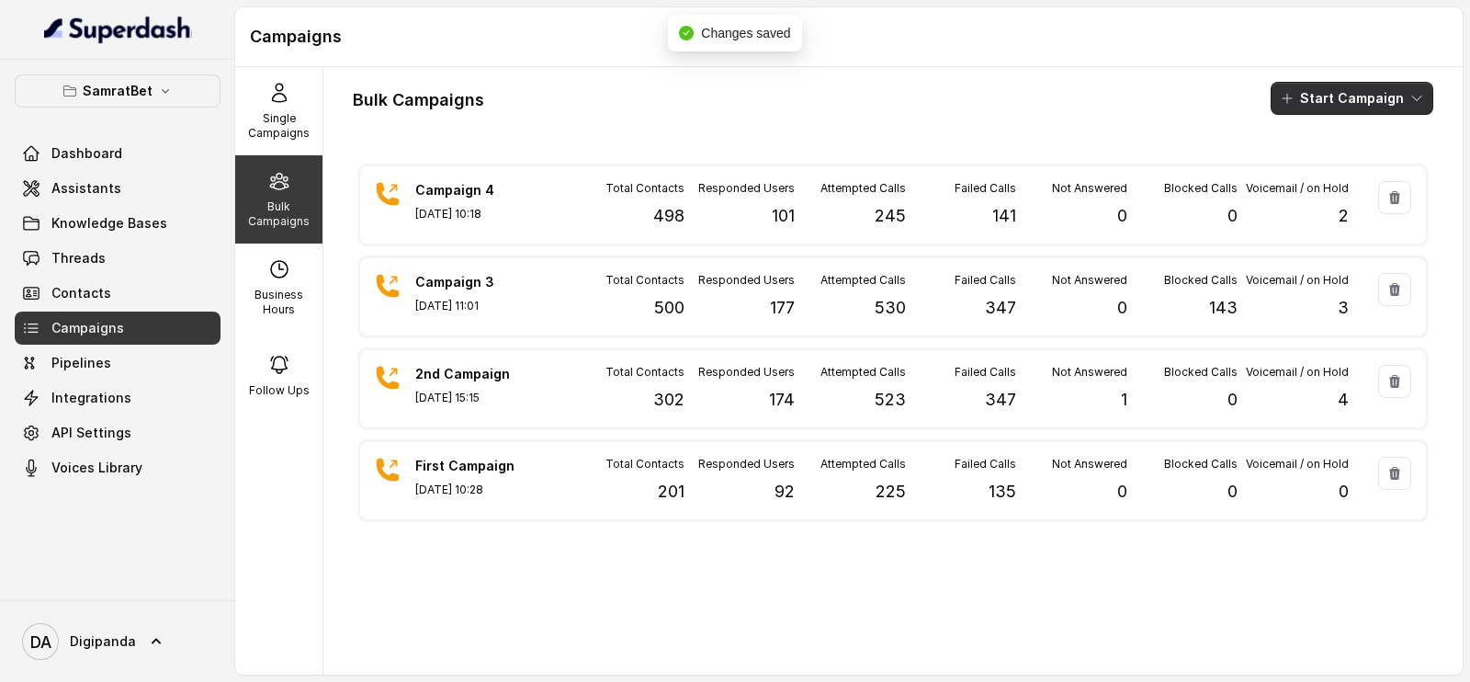
click at [1305, 103] on button "Start Campaign" at bounding box center [1352, 98] width 163 height 33
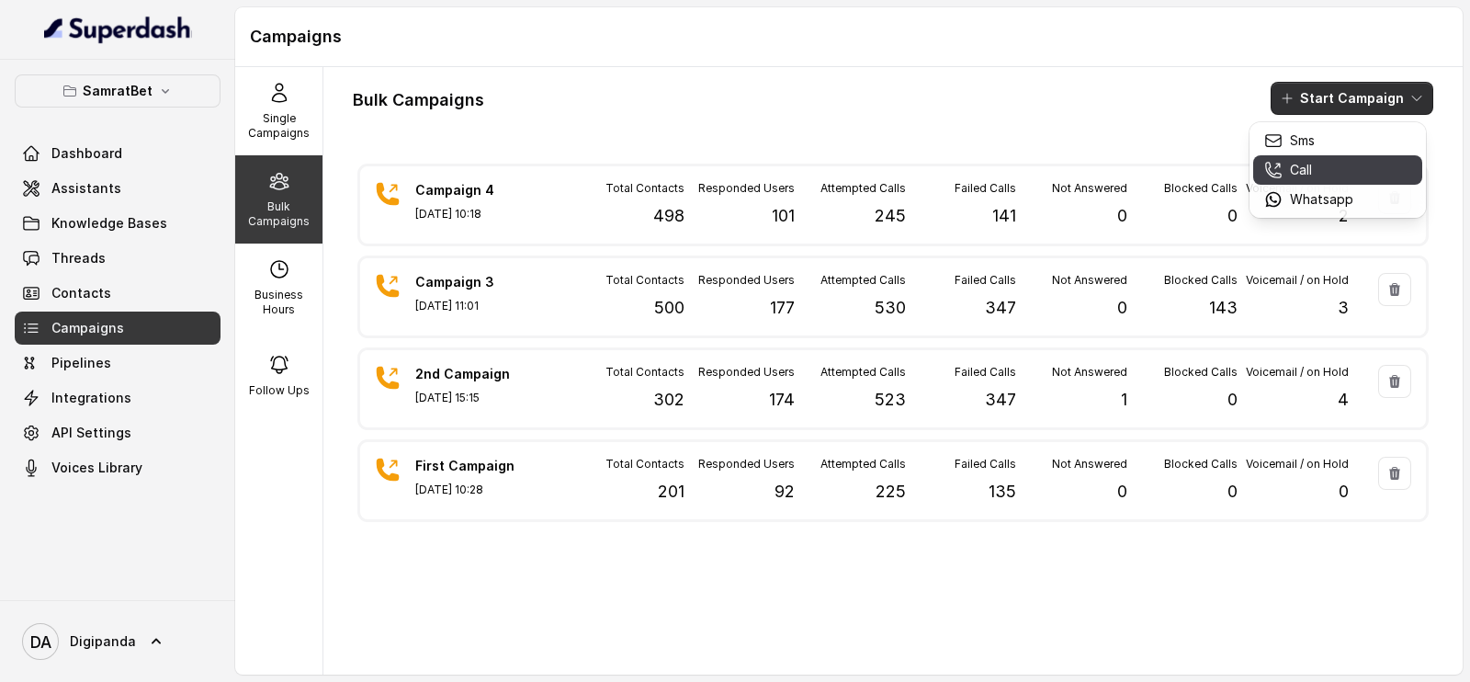
click at [1319, 182] on button "Call" at bounding box center [1337, 169] width 169 height 29
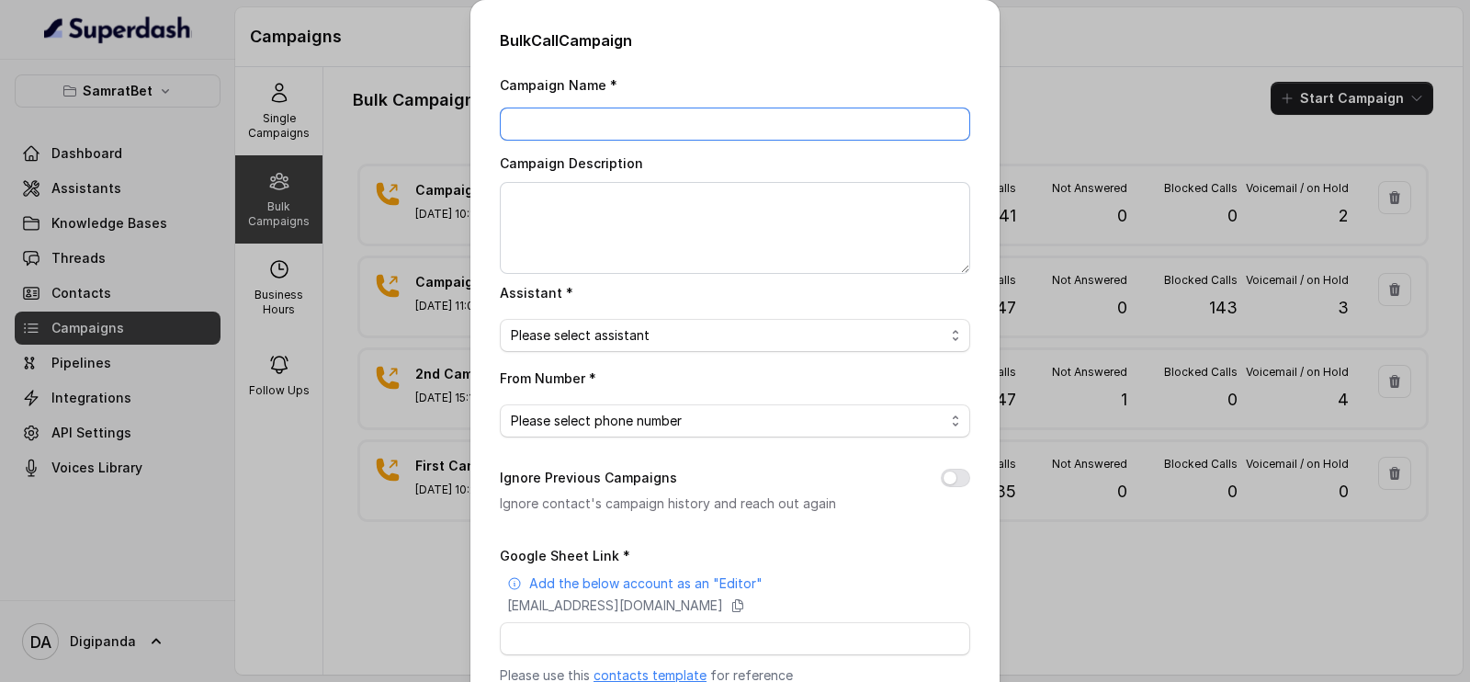
click at [652, 121] on input "Campaign Name *" at bounding box center [735, 124] width 470 height 33
type input "Campaign 5"
click at [365, 217] on div "Bulk Call Campaign Campaign Name * Campaign 5 Campaign Description Assistant * …" at bounding box center [735, 341] width 1470 height 682
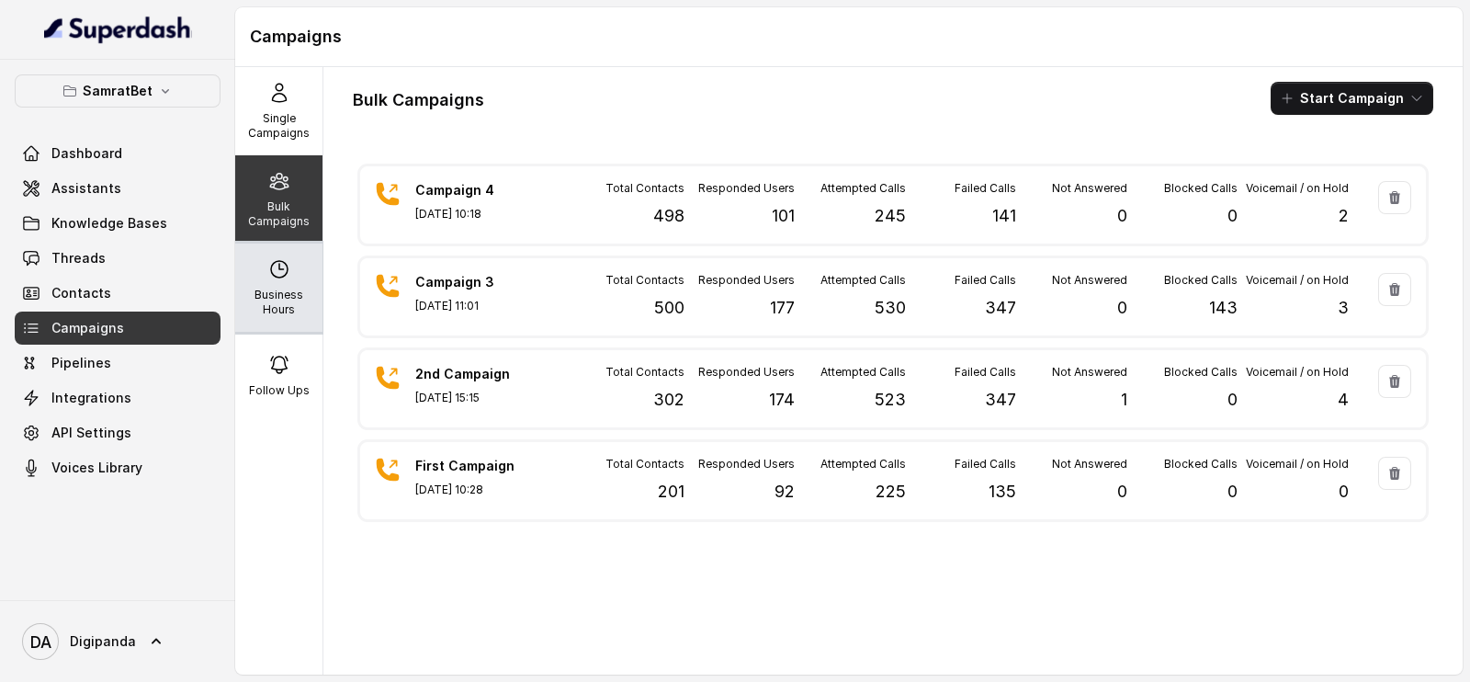
click at [269, 313] on p "Business Hours" at bounding box center [279, 302] width 73 height 29
select select "[GEOGRAPHIC_DATA]/[GEOGRAPHIC_DATA]"
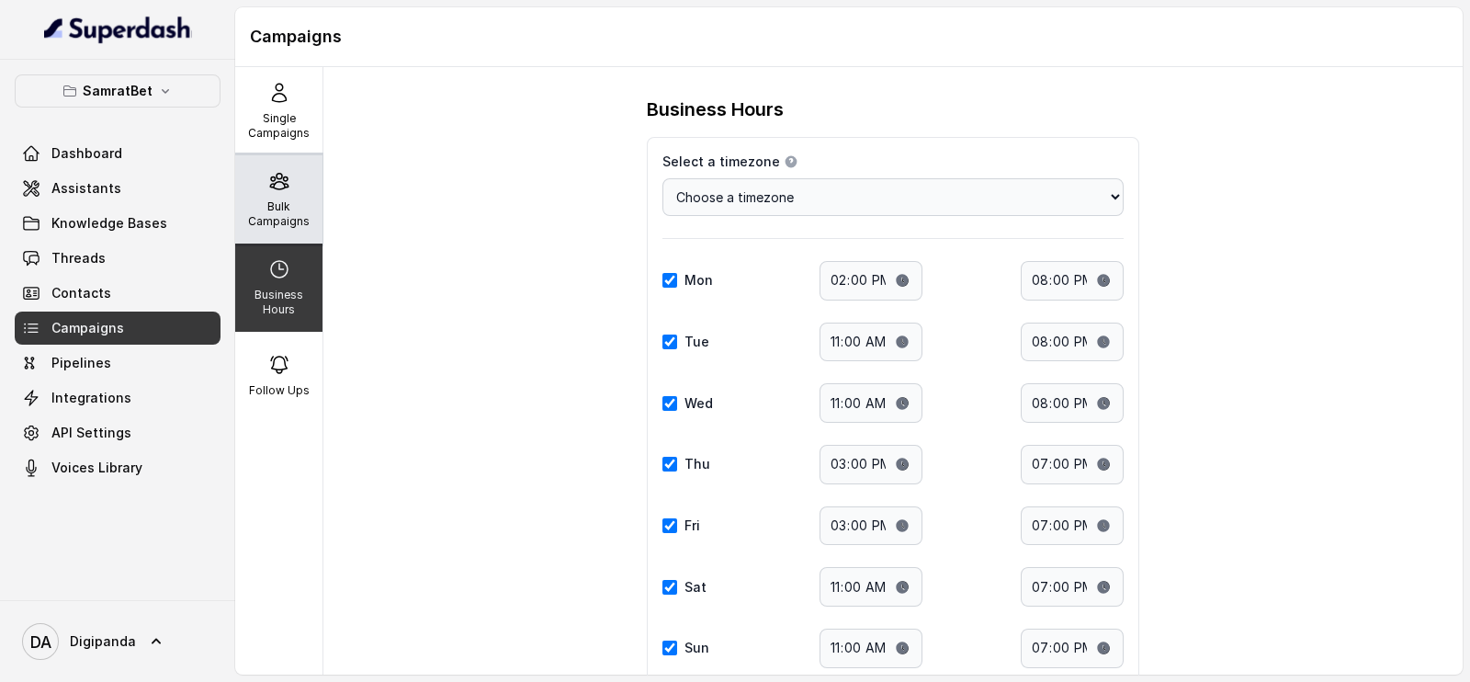
click at [287, 219] on p "Bulk Campaigns" at bounding box center [279, 213] width 73 height 29
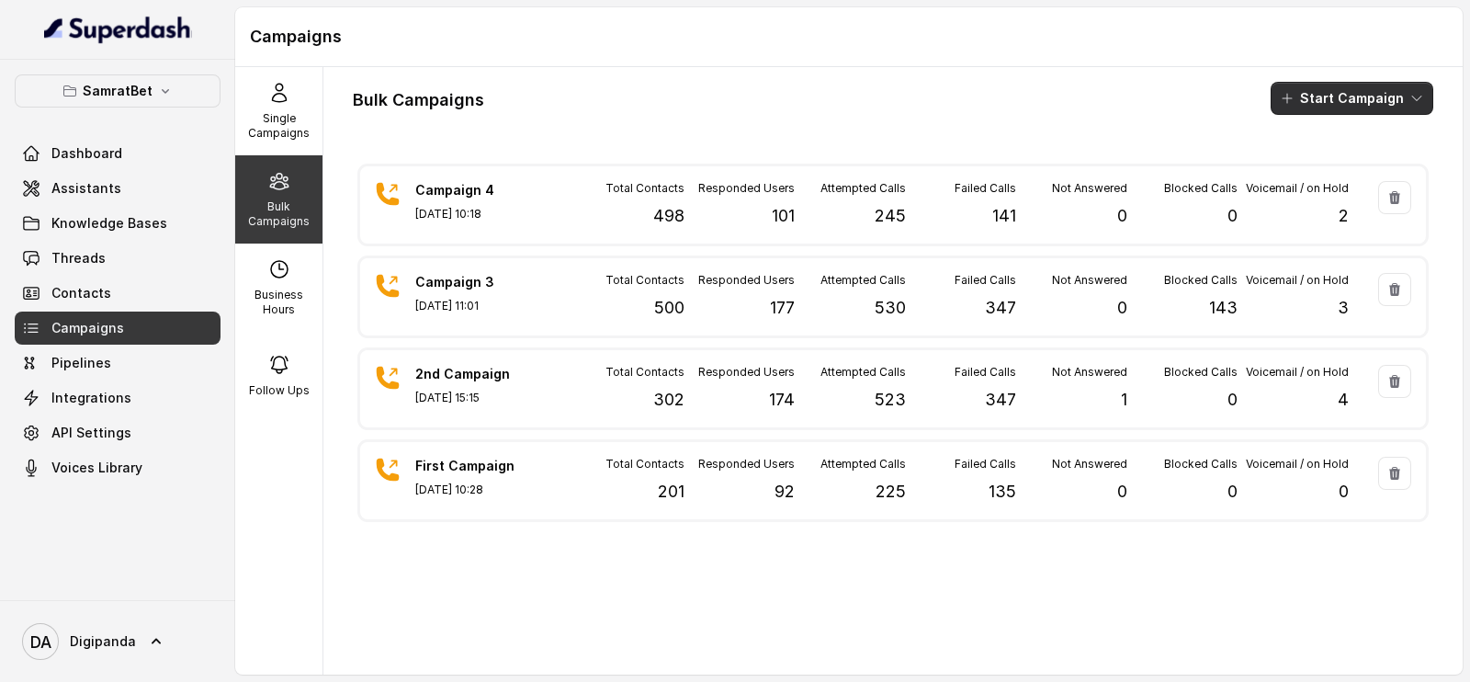
click at [1330, 101] on button "Start Campaign" at bounding box center [1352, 98] width 163 height 33
click at [1327, 175] on div "Call" at bounding box center [1308, 170] width 89 height 18
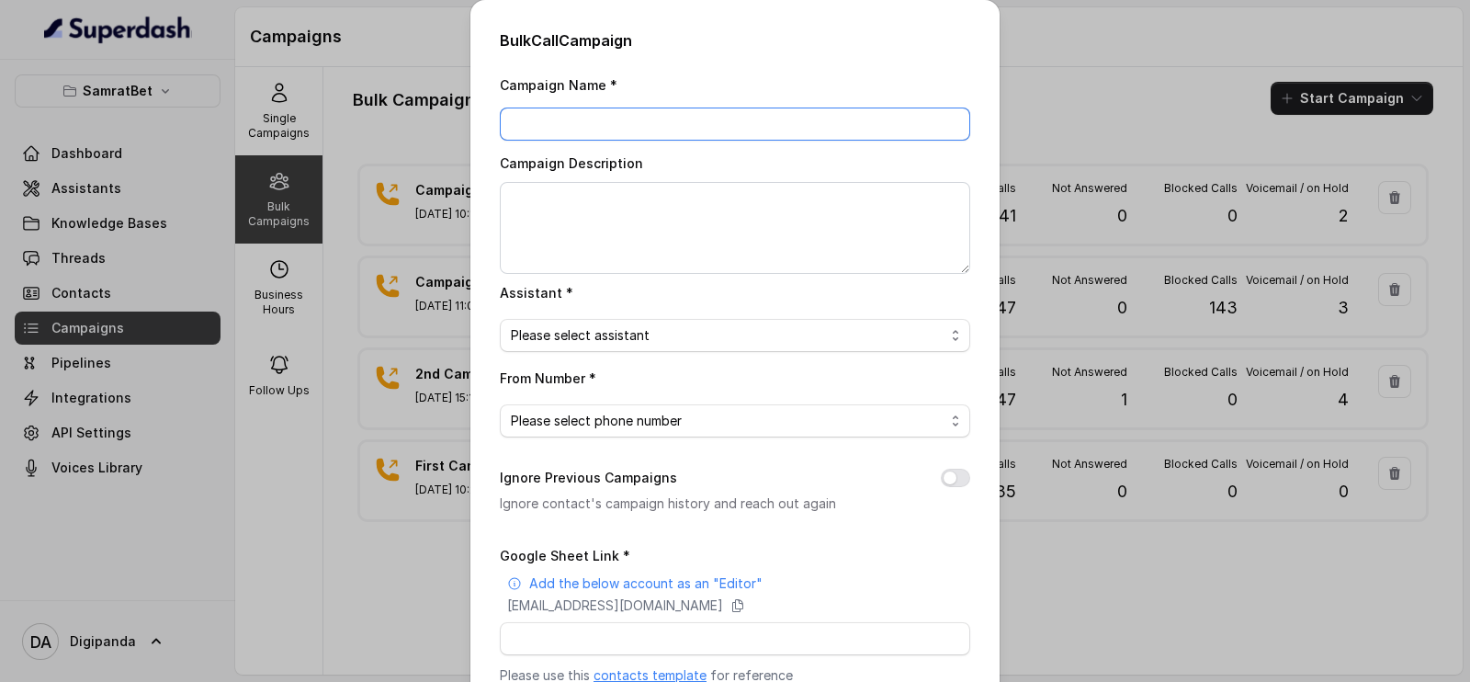
click at [703, 121] on input "Campaign Name *" at bounding box center [735, 124] width 470 height 33
type input "Campaign 5"
click at [650, 204] on textarea "Campaign Description" at bounding box center [735, 228] width 470 height 92
type textarea "r"
type textarea "Added 800+ Leads"
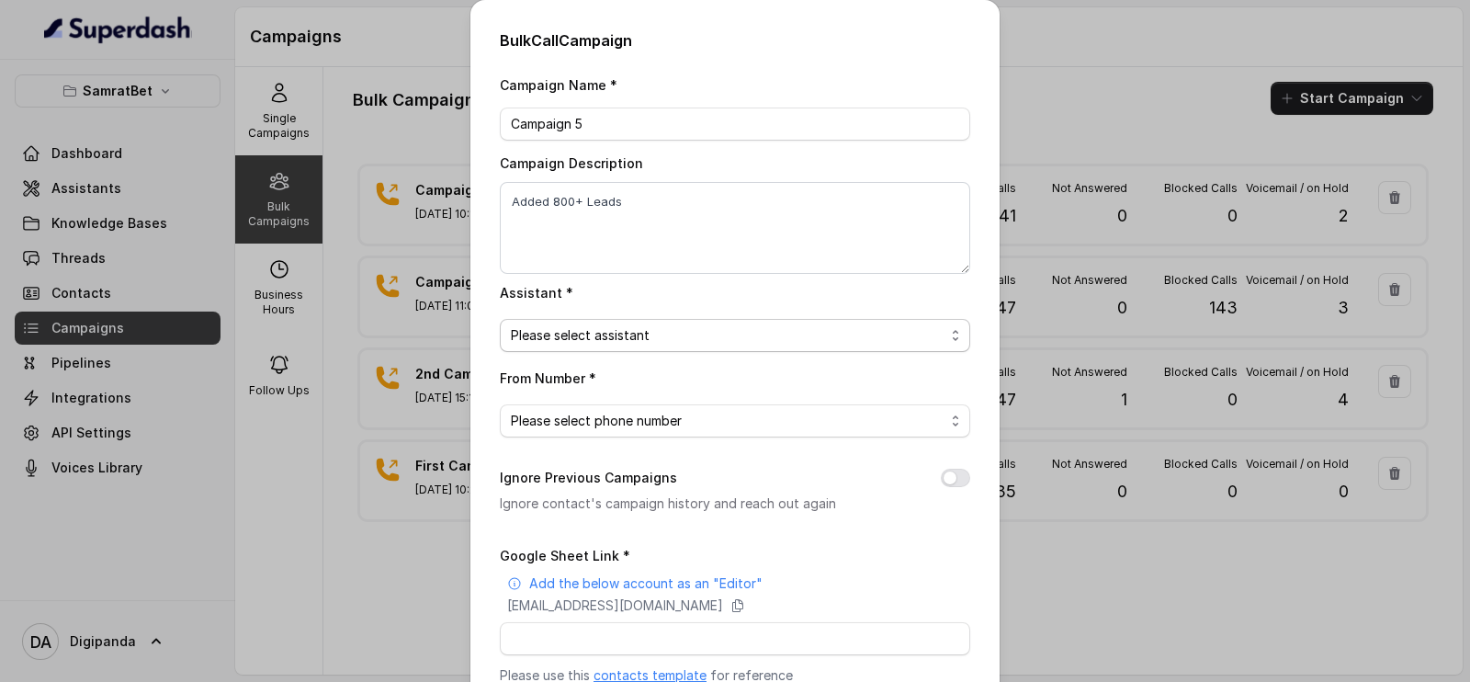
click at [629, 332] on span "Please select assistant" at bounding box center [728, 335] width 434 height 22
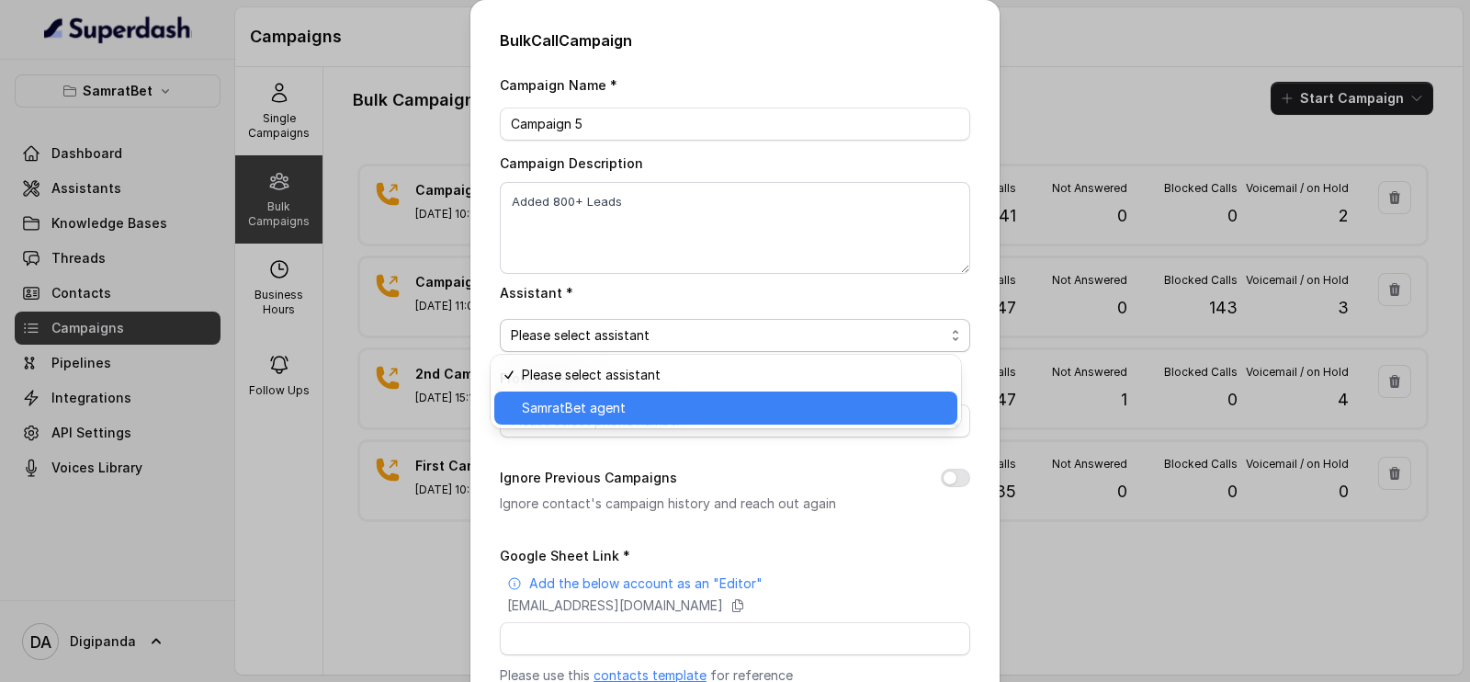
click at [632, 397] on span "SamratBet agent" at bounding box center [734, 408] width 425 height 22
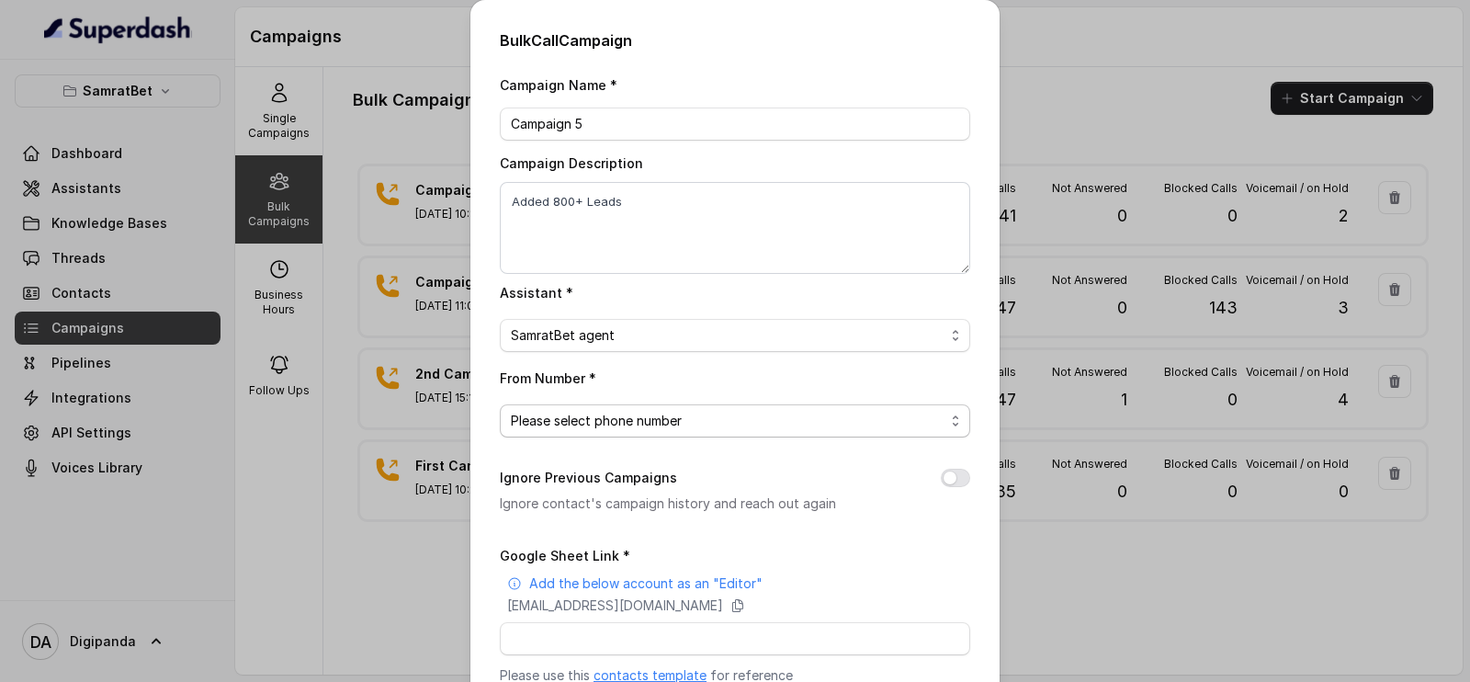
click at [623, 405] on span "Please select phone number" at bounding box center [735, 420] width 470 height 33
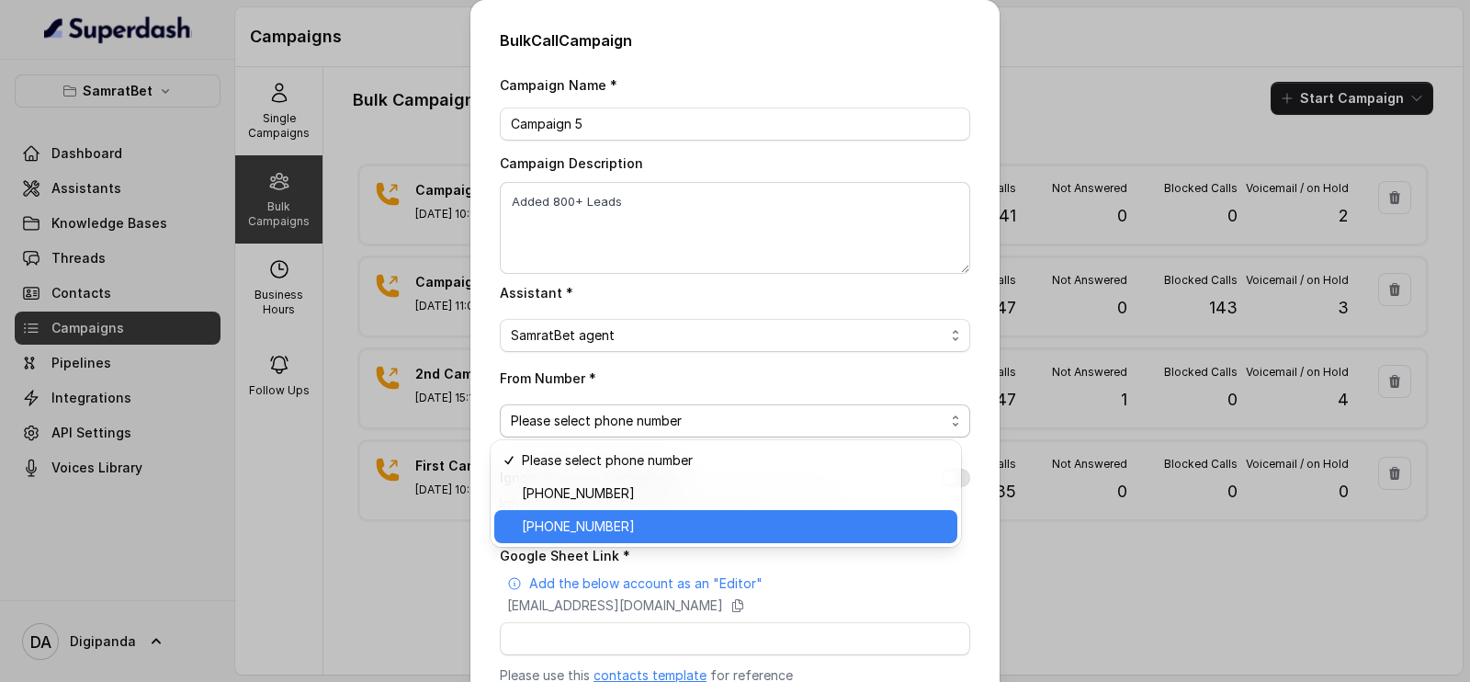
click at [584, 514] on div "[PHONE_NUMBER]" at bounding box center [725, 526] width 463 height 33
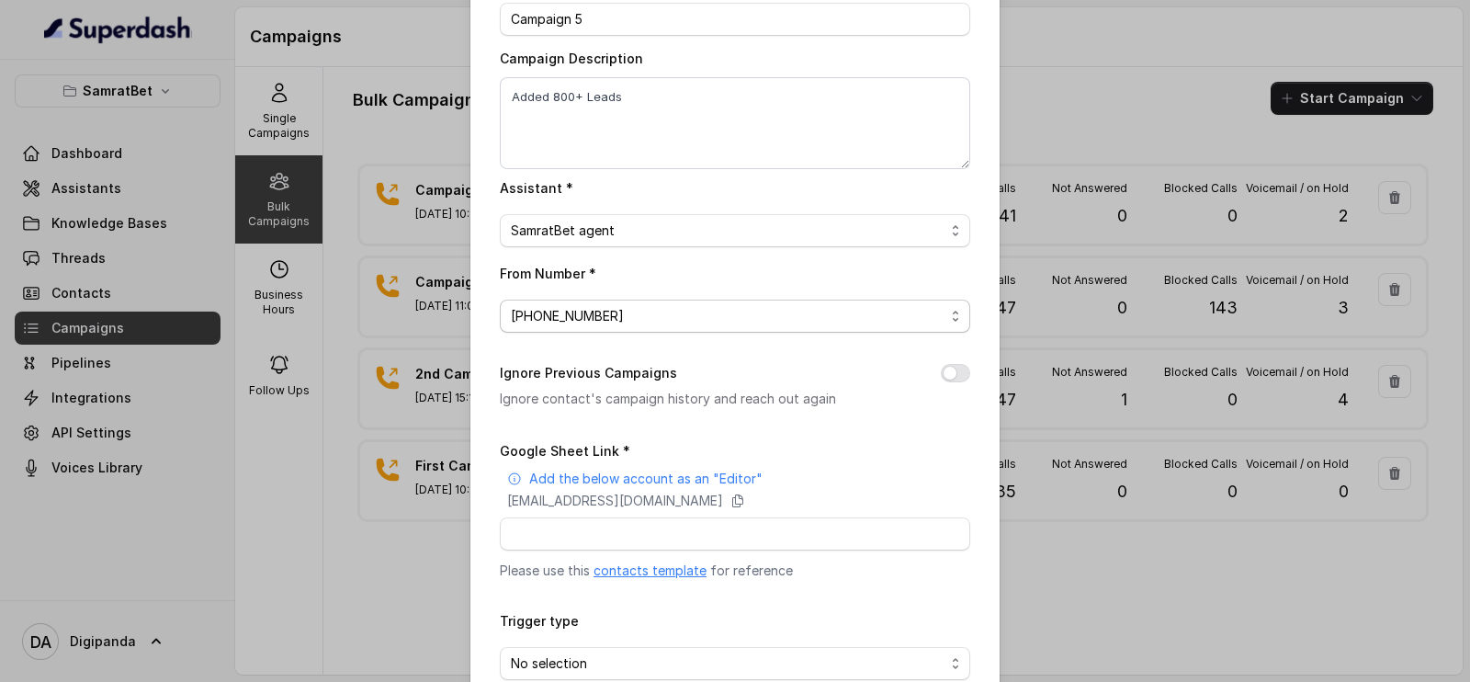
scroll to position [207, 0]
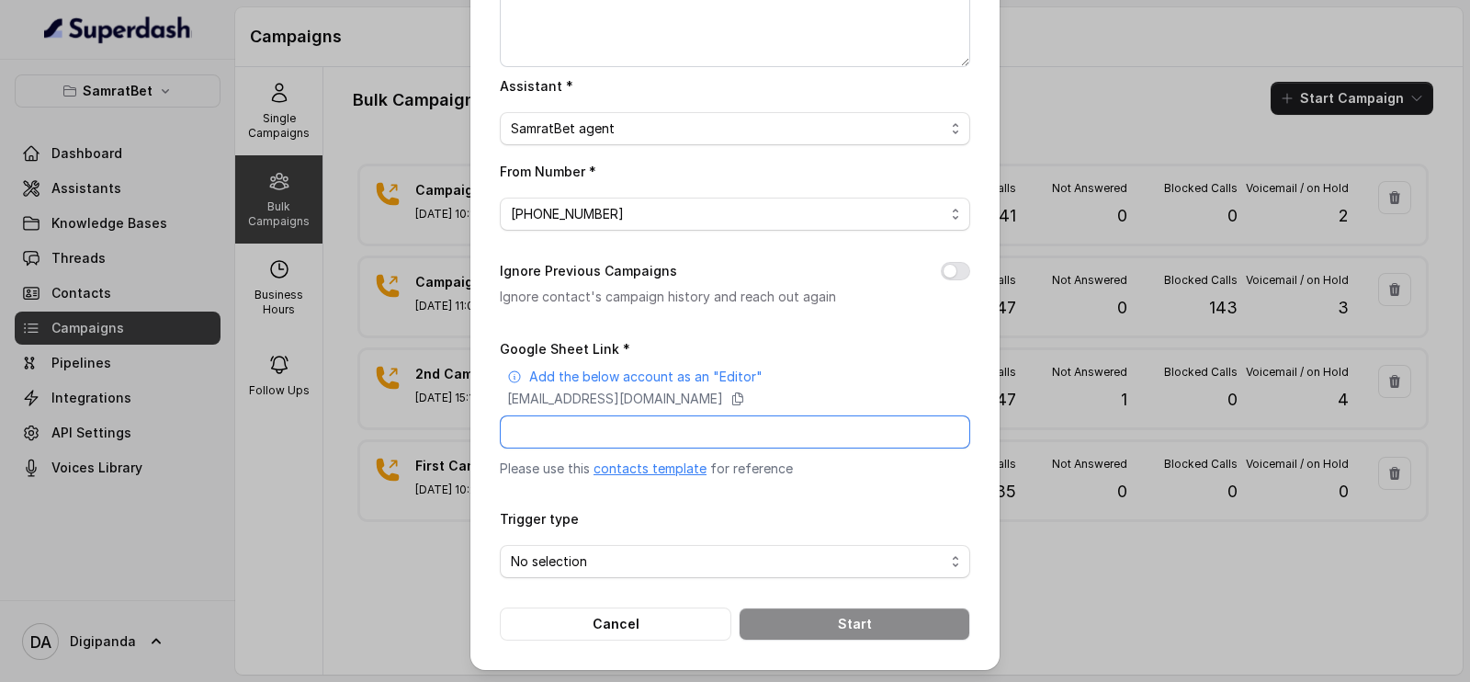
click at [685, 441] on input "Google Sheet Link *" at bounding box center [735, 431] width 470 height 33
paste input "Resend API Key & Email (Setup an account on resend : [URL][DOMAIN_NAME]"
type input "Resend API Key & Email (Setup an account on resend : [URL][DOMAIN_NAME]"
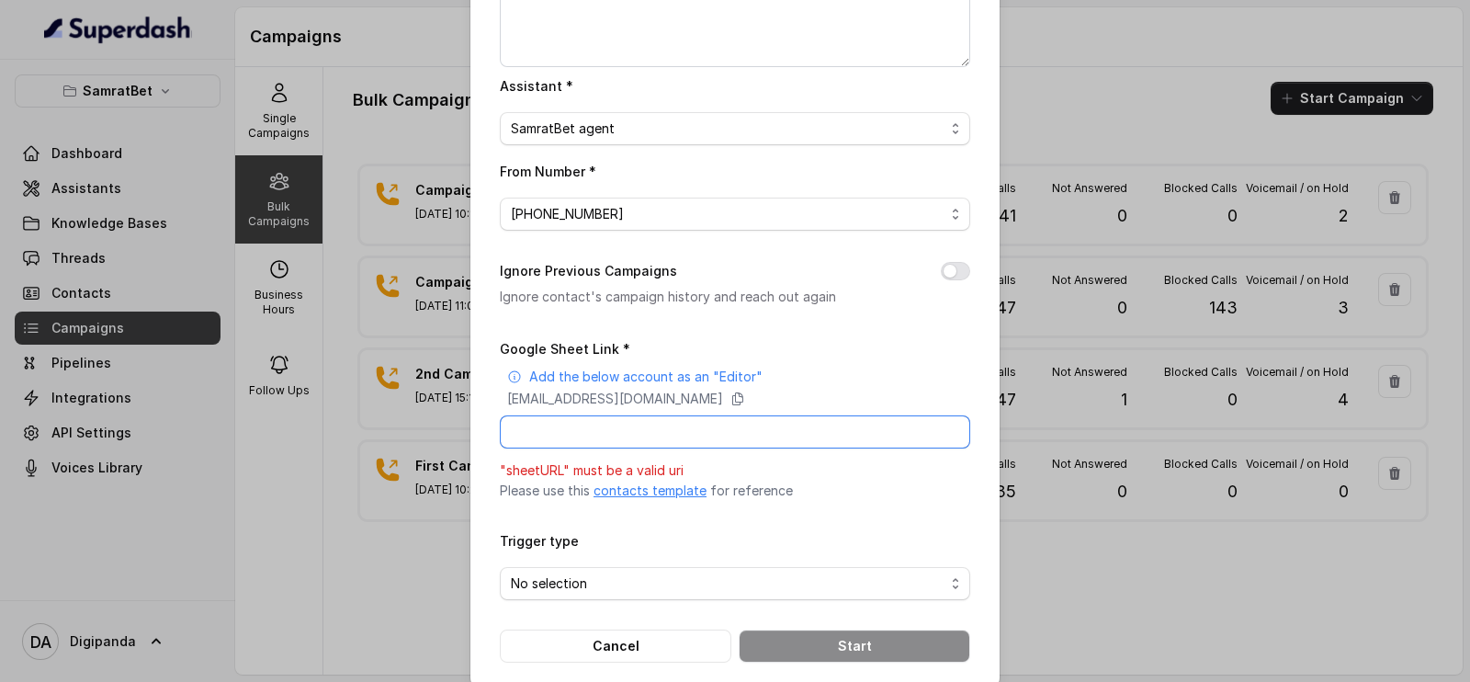
scroll to position [0, 0]
click at [745, 394] on icon at bounding box center [738, 398] width 15 height 15
click at [652, 421] on input "Google Sheet Link *" at bounding box center [735, 431] width 470 height 33
paste input "[URL][DOMAIN_NAME]"
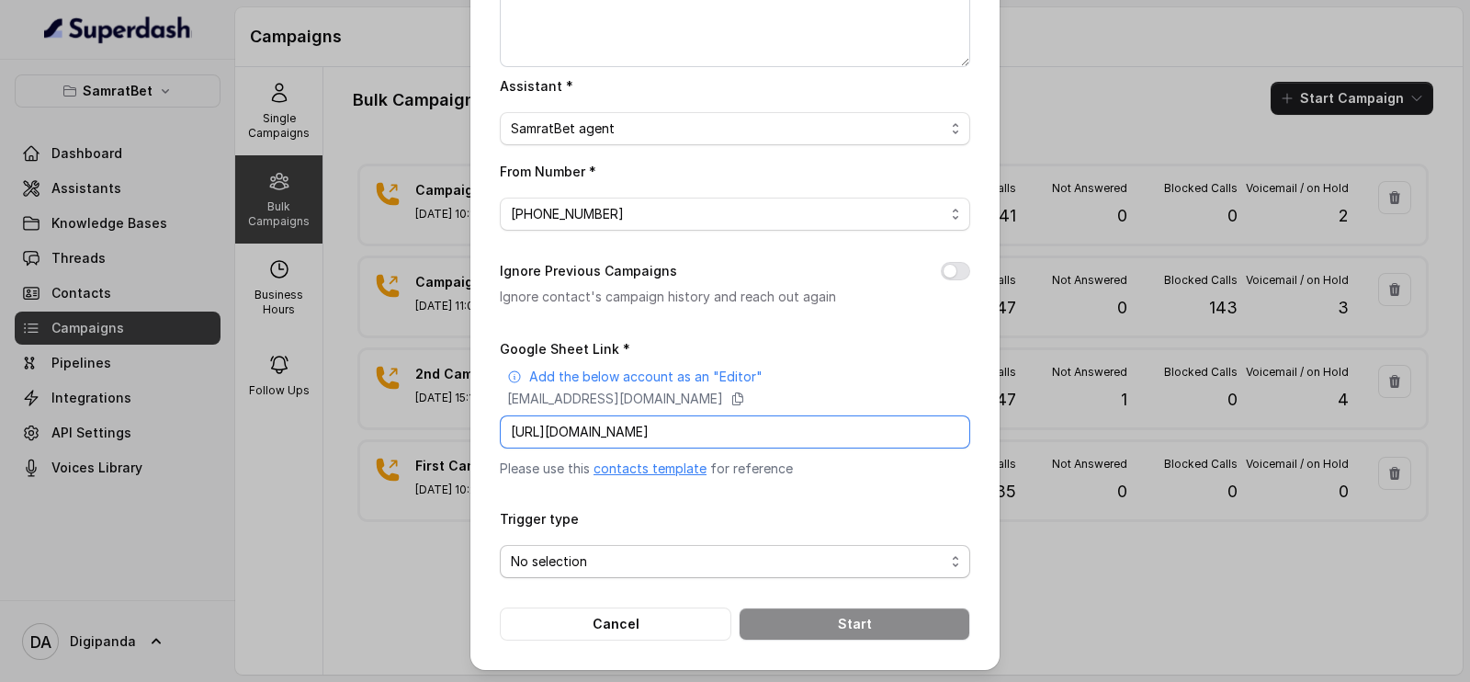
type input "[URL][DOMAIN_NAME]"
click at [661, 568] on span "No selection" at bounding box center [728, 561] width 434 height 22
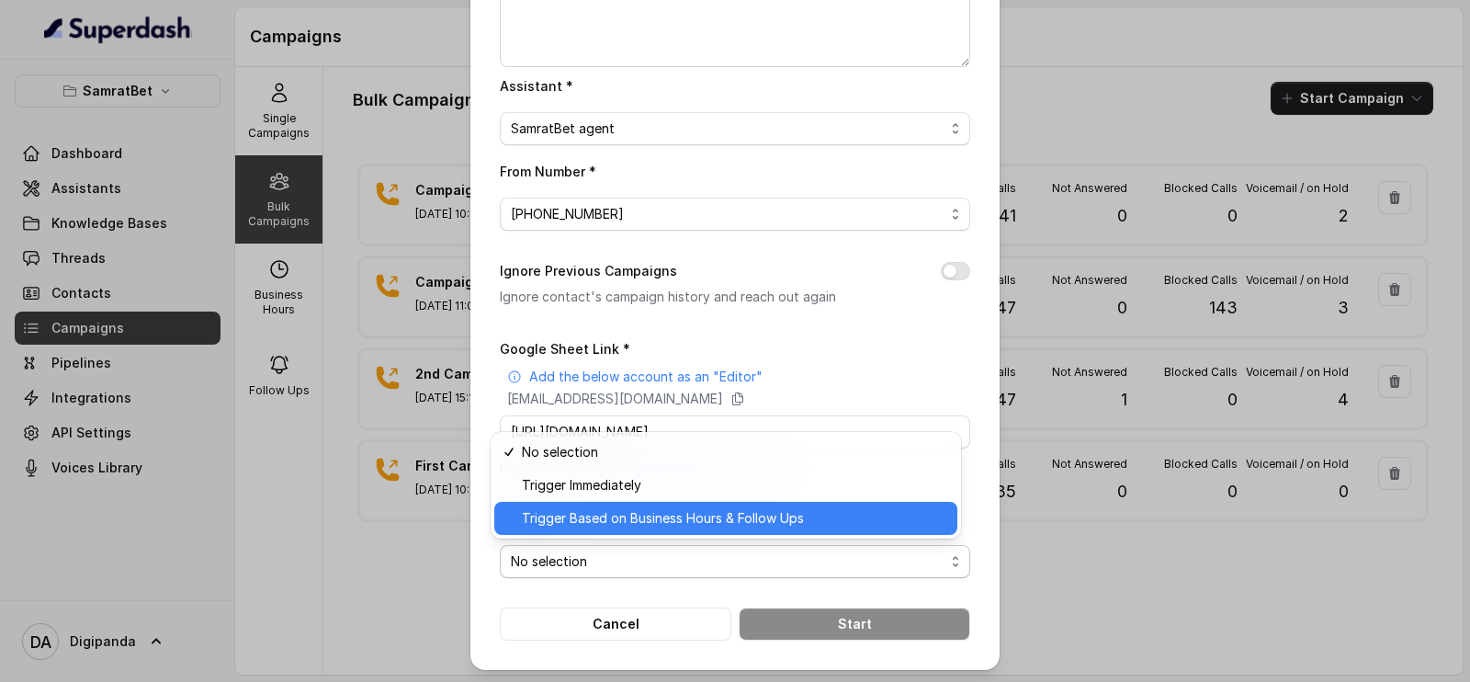
click at [659, 514] on span "Trigger Based on Business Hours & Follow Ups" at bounding box center [734, 518] width 425 height 22
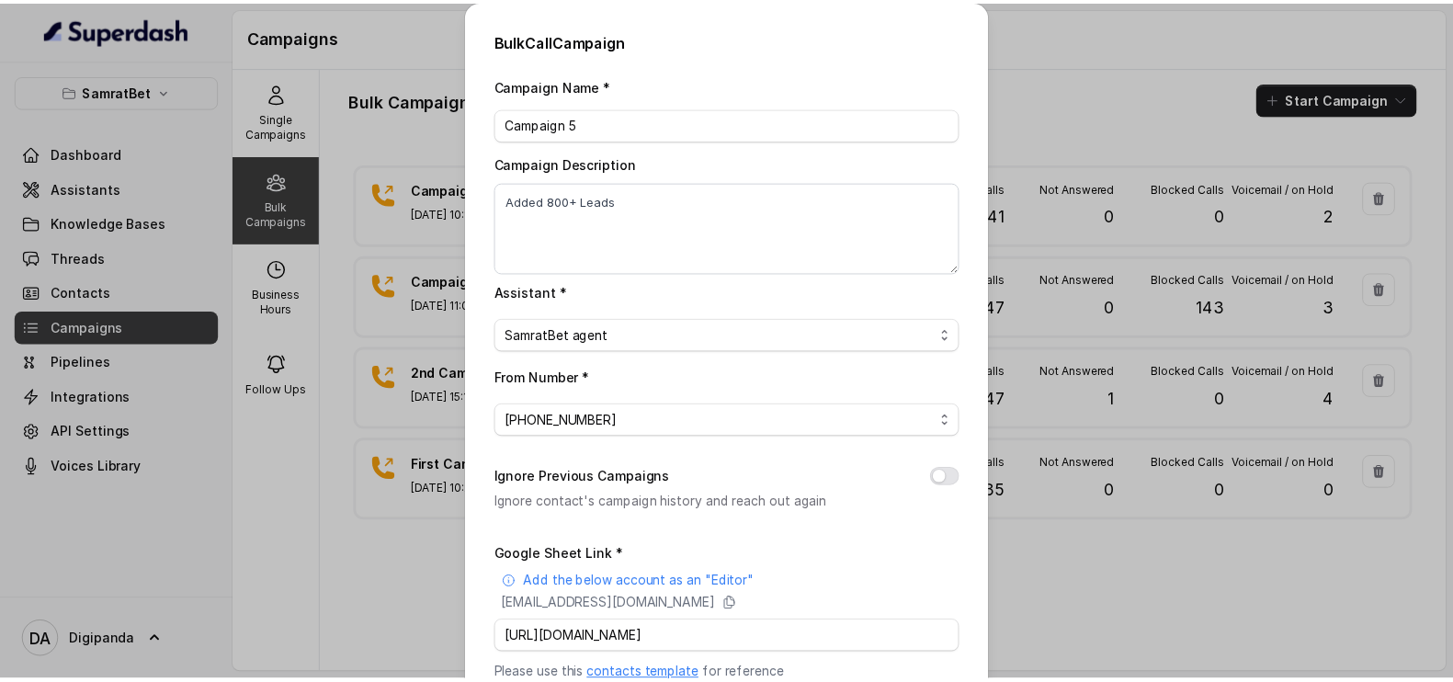
scroll to position [207, 0]
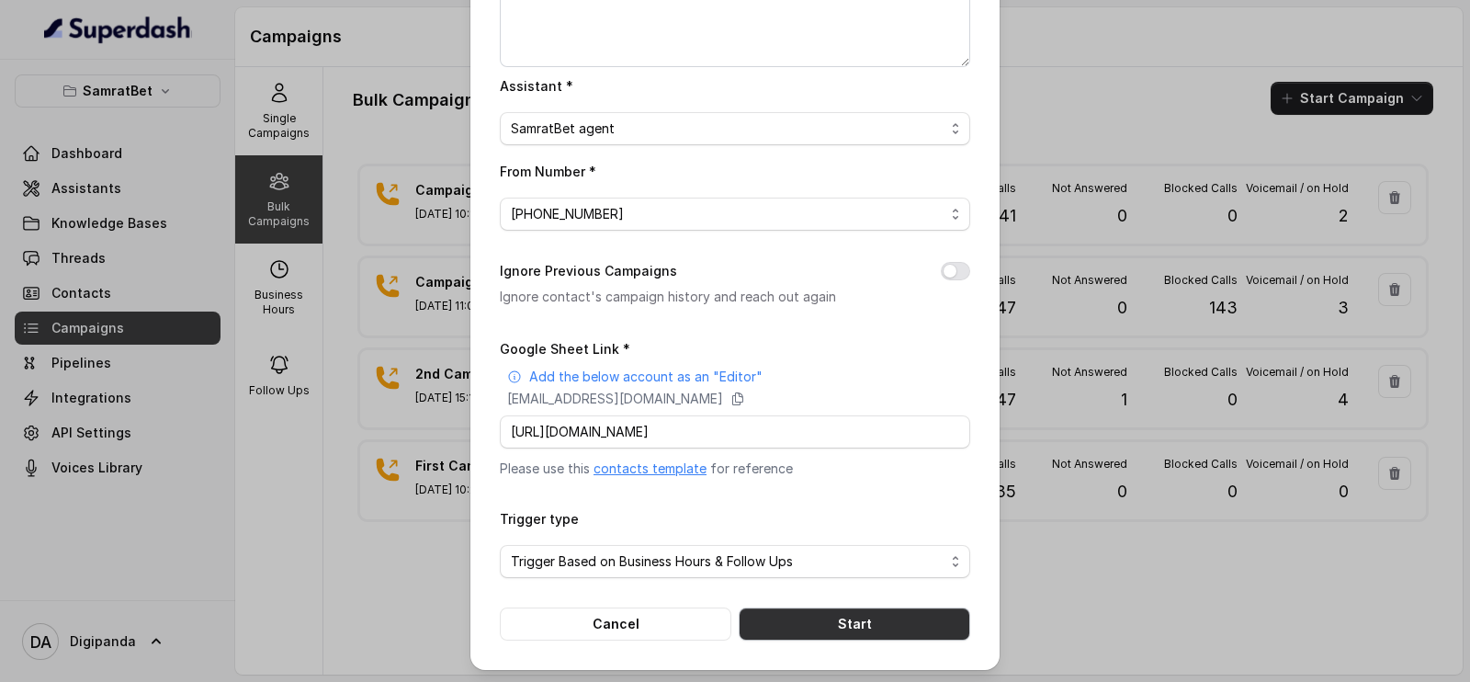
click at [877, 607] on button "Start" at bounding box center [855, 623] width 232 height 33
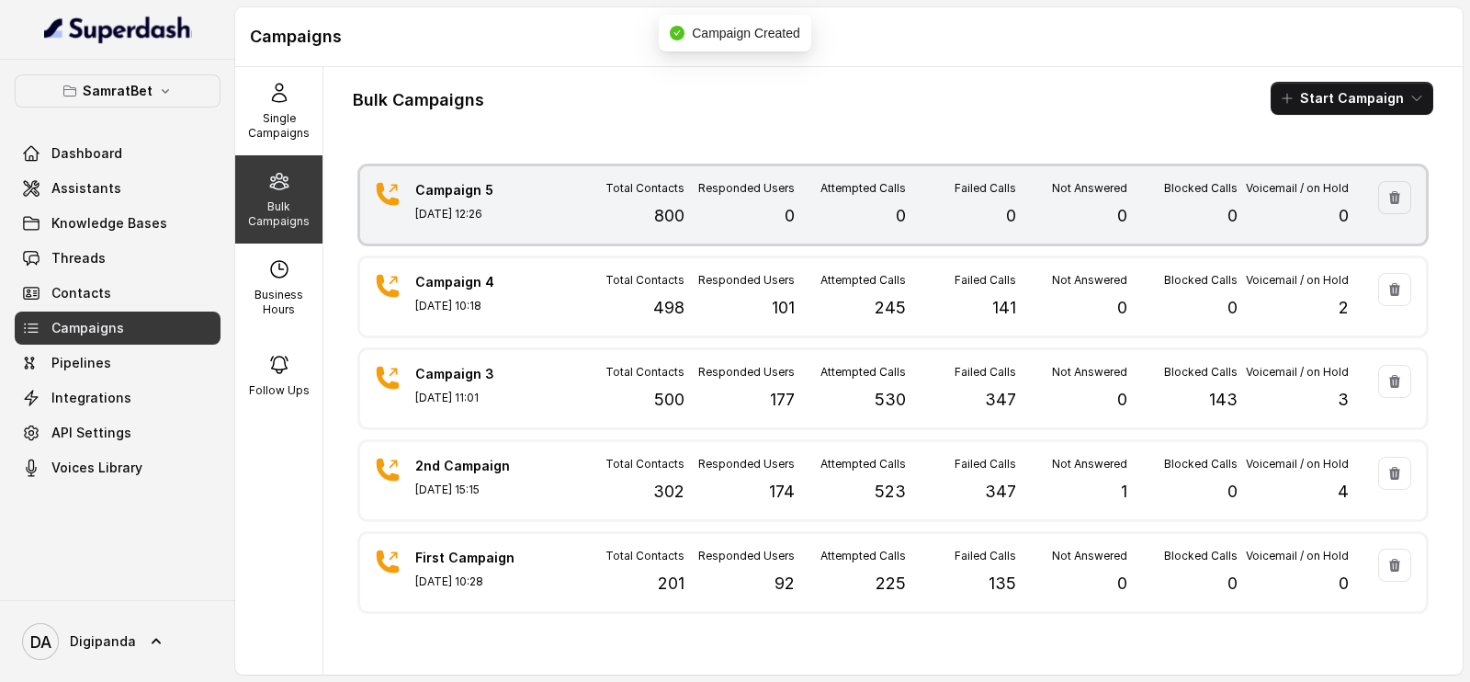
click at [586, 227] on div "Total Contacts 800" at bounding box center [628, 205] width 111 height 48
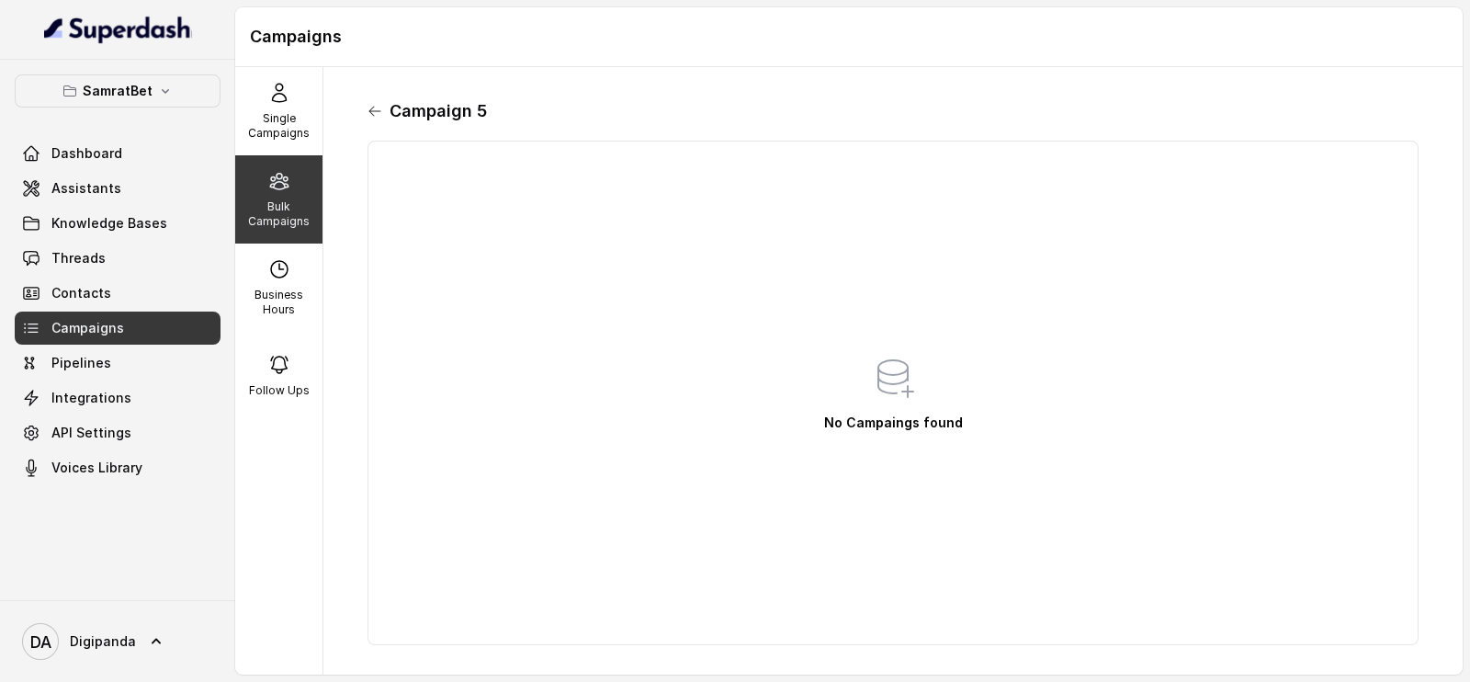
click at [371, 104] on icon at bounding box center [375, 111] width 15 height 15
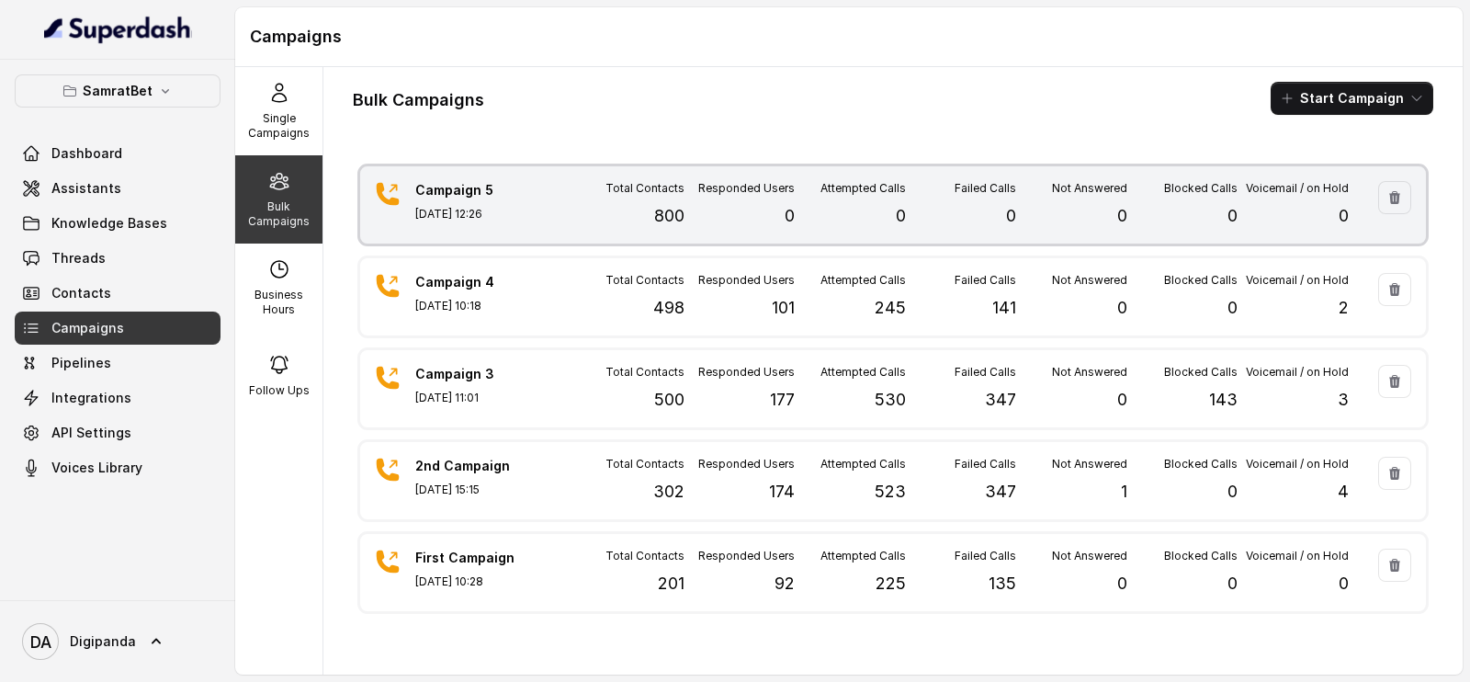
click at [446, 198] on p "Campaign 5" at bounding box center [479, 190] width 129 height 18
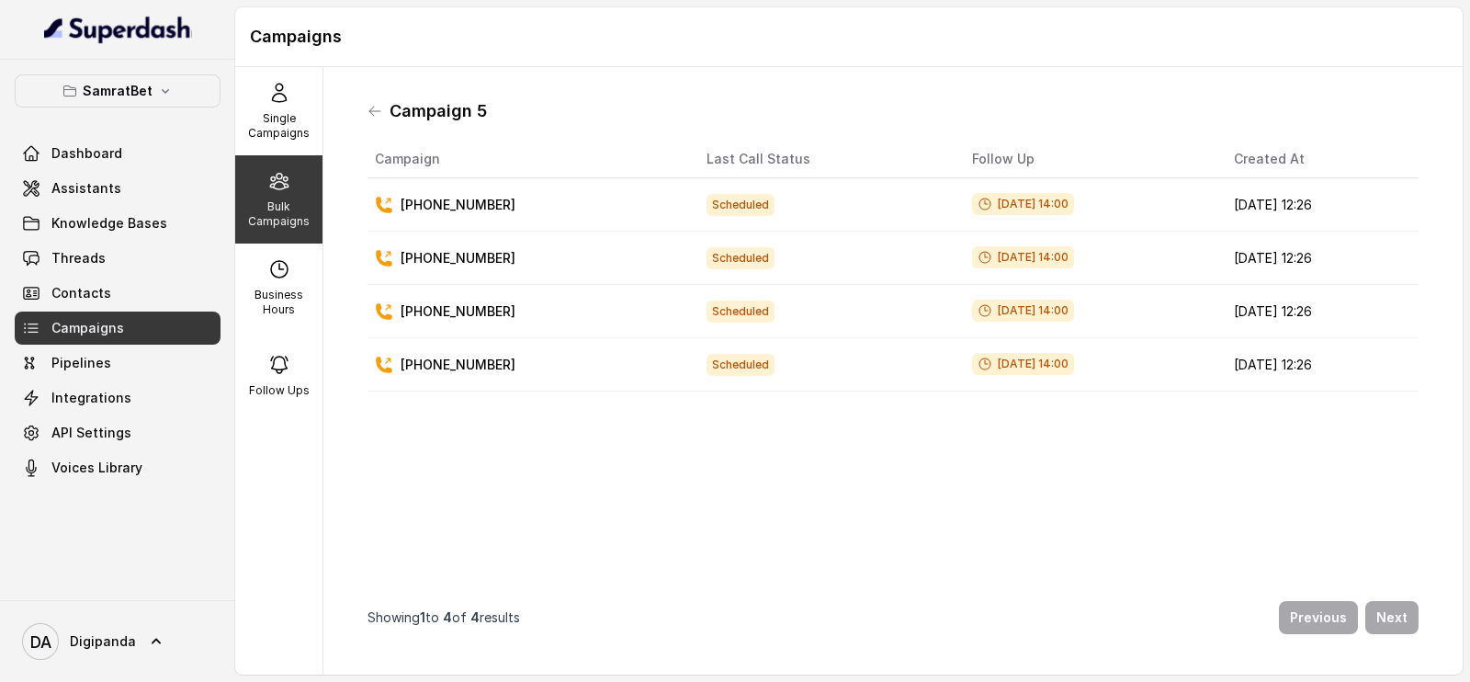
click at [357, 114] on div "Campaign 5 Campaign Last Call Status Follow Up Created At [PHONE_NUMBER] Schedu…" at bounding box center [893, 371] width 1081 height 578
click at [371, 111] on icon at bounding box center [374, 111] width 11 height 9
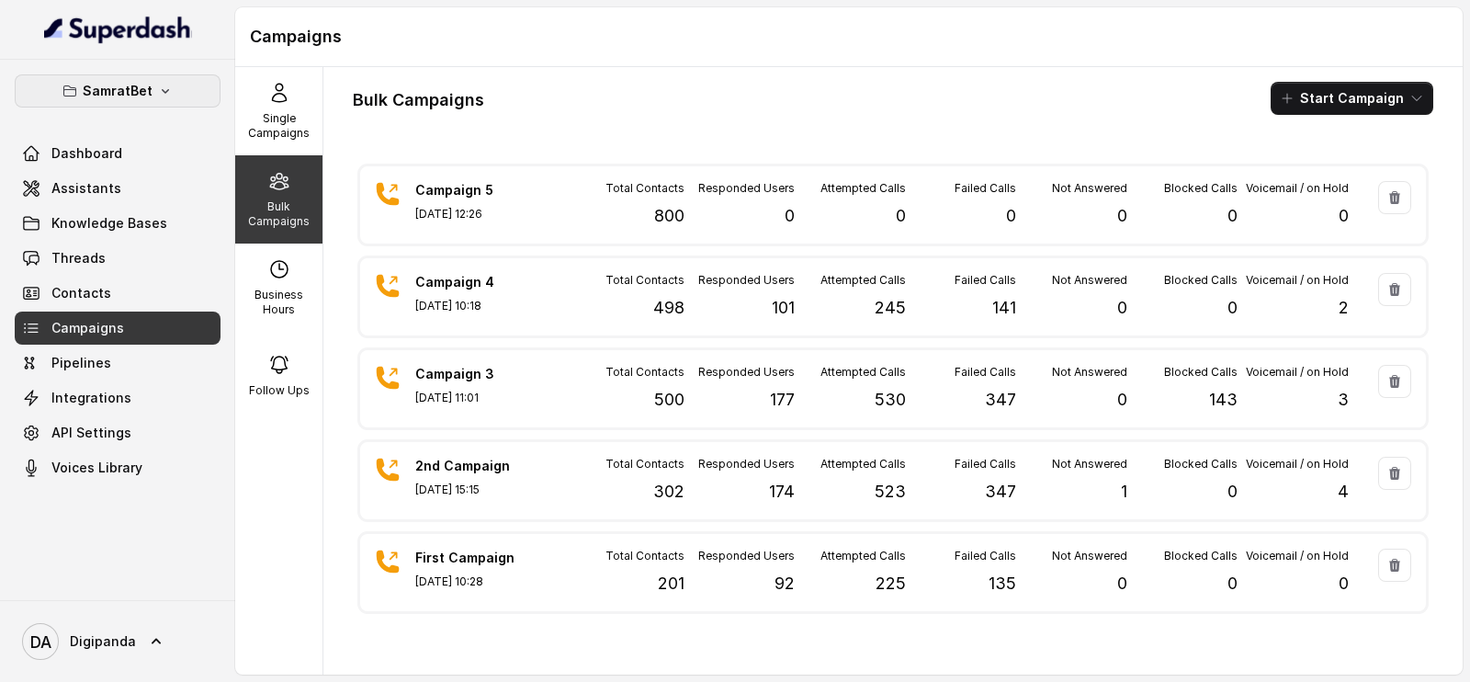
click at [123, 87] on p "SamratBet" at bounding box center [118, 91] width 70 height 22
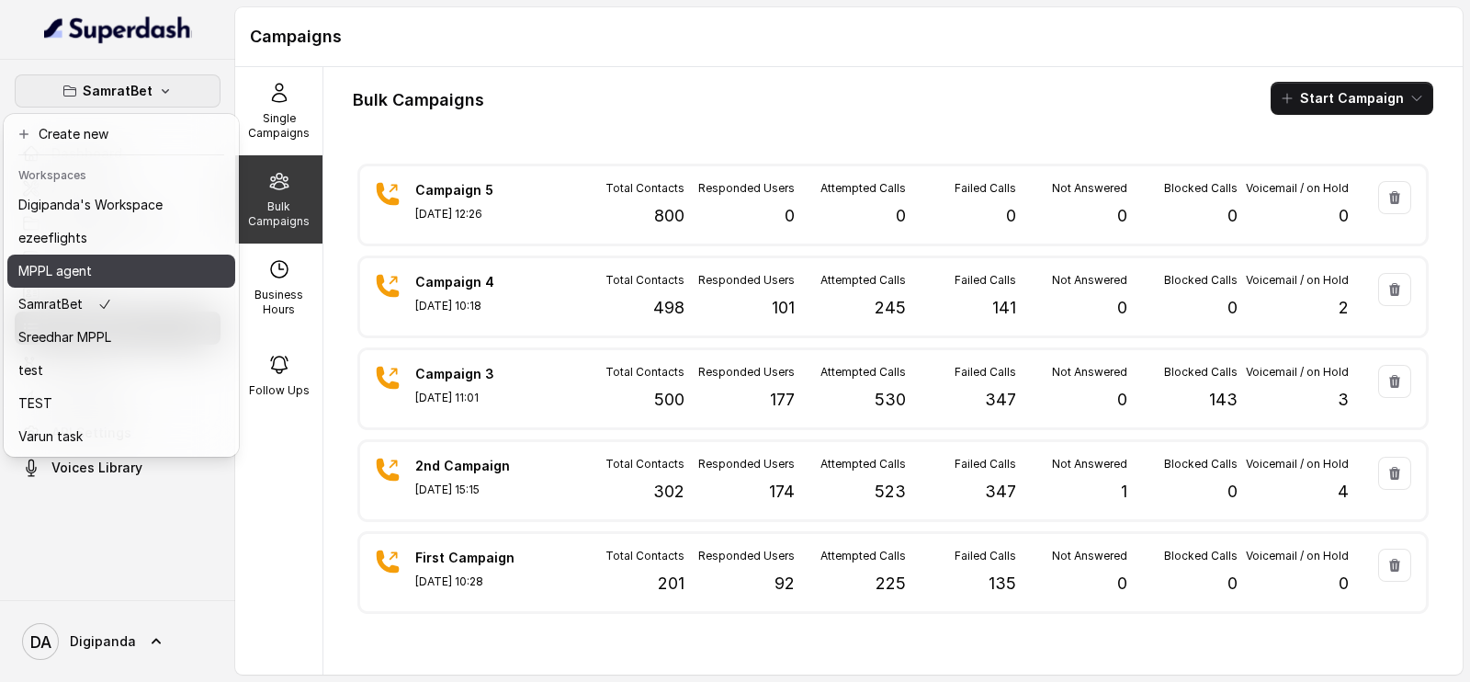
click at [142, 255] on button "MPPL agent" at bounding box center [121, 271] width 228 height 33
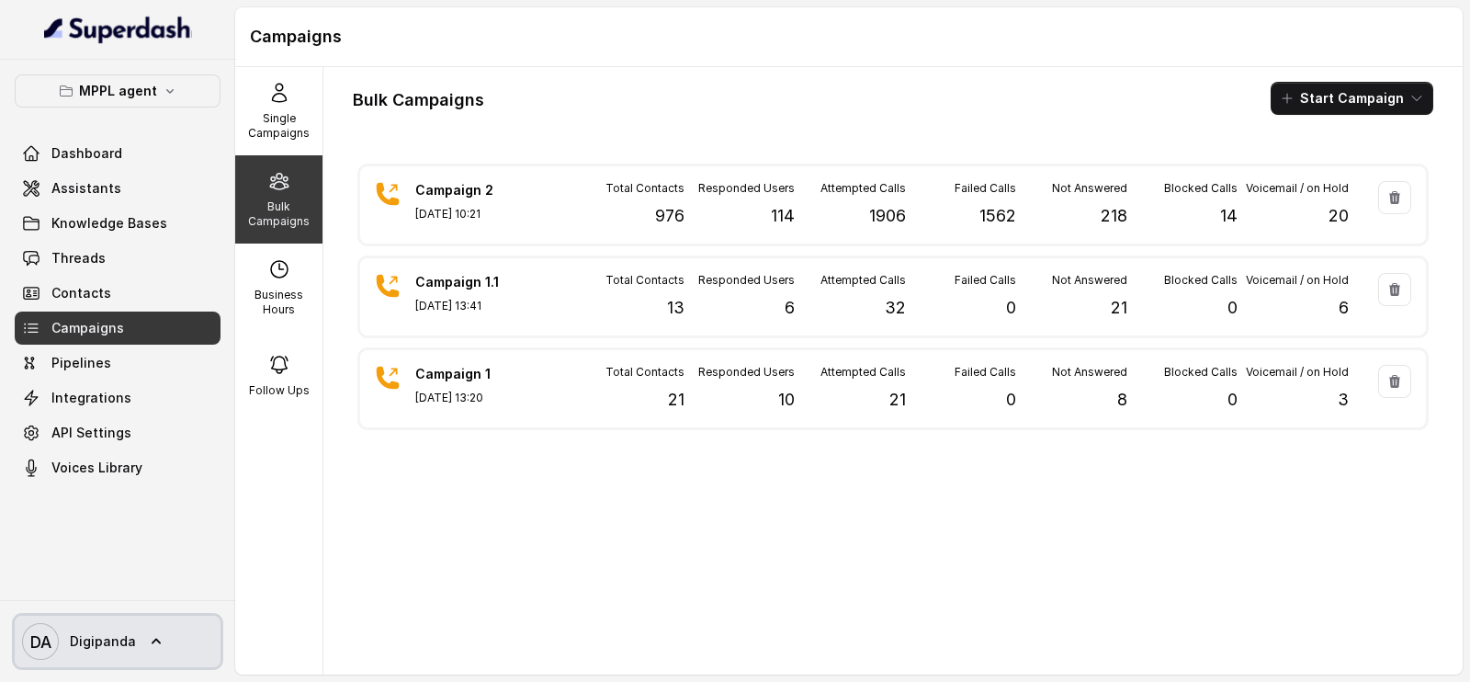
click at [117, 646] on span "Digipanda" at bounding box center [103, 641] width 66 height 18
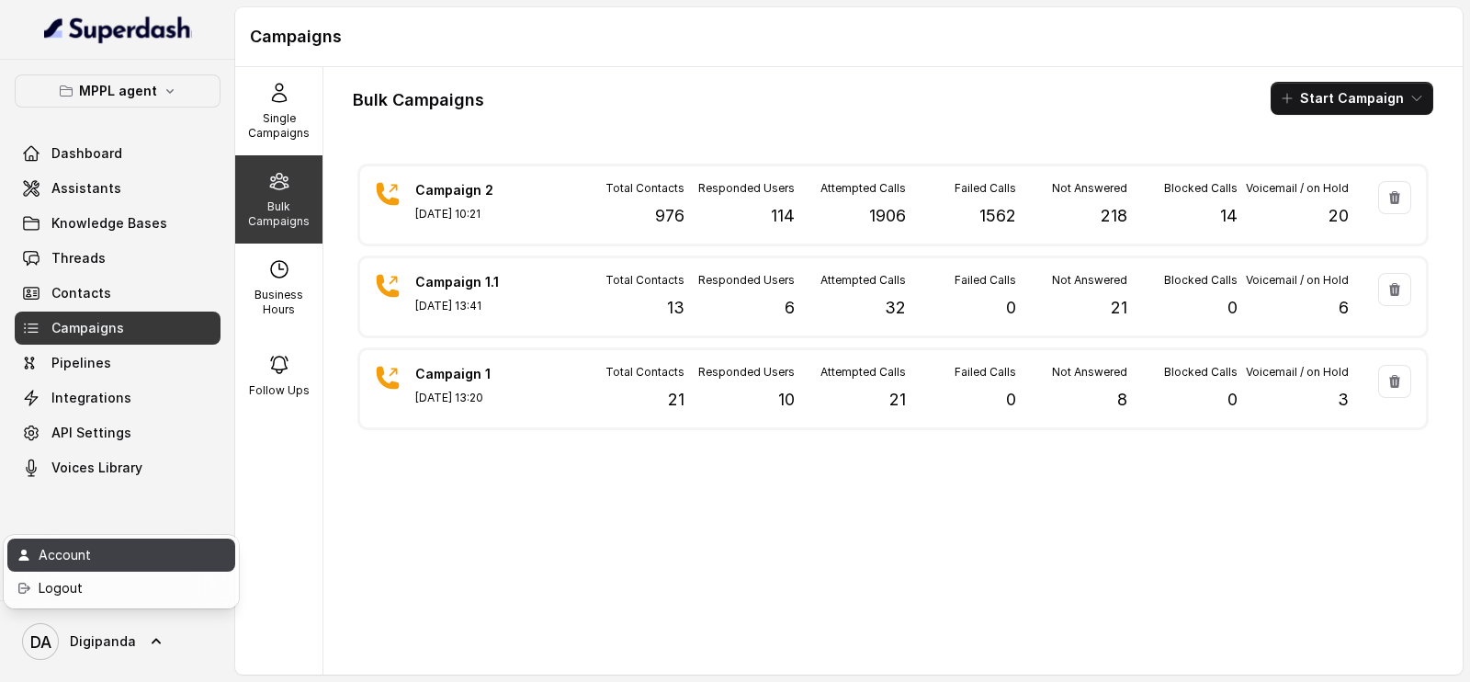
click at [84, 549] on div "Account" at bounding box center [117, 555] width 156 height 22
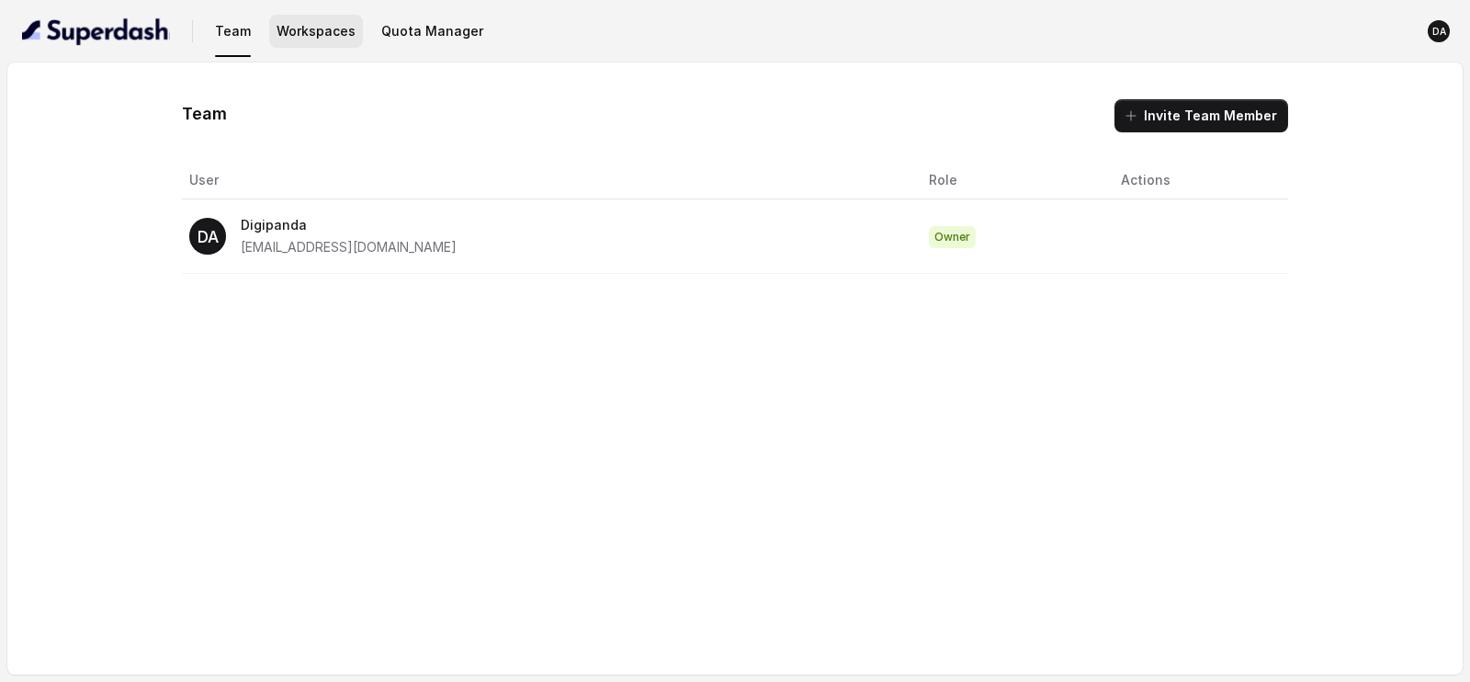
click at [326, 39] on button "Workspaces" at bounding box center [316, 31] width 94 height 33
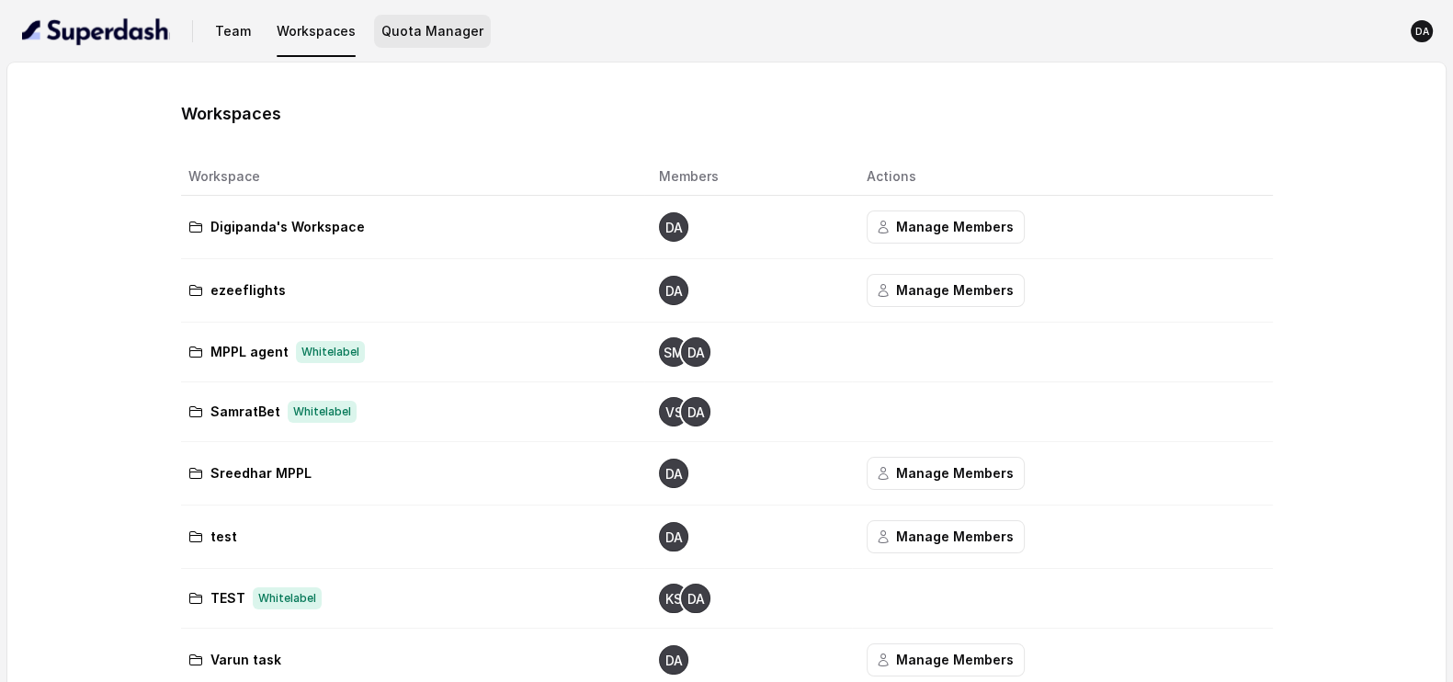
click at [402, 39] on button "Quota Manager" at bounding box center [432, 31] width 117 height 33
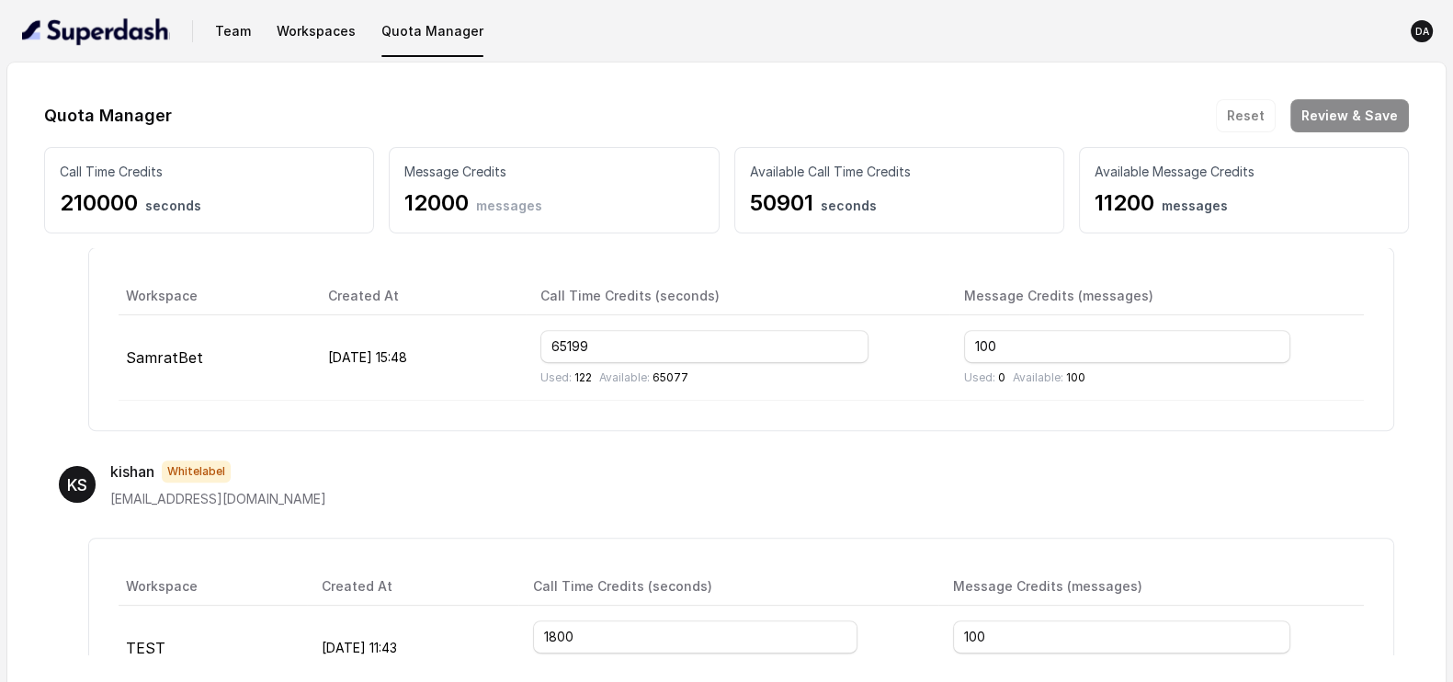
scroll to position [1018, 0]
click at [658, 343] on input "65199" at bounding box center [704, 343] width 328 height 33
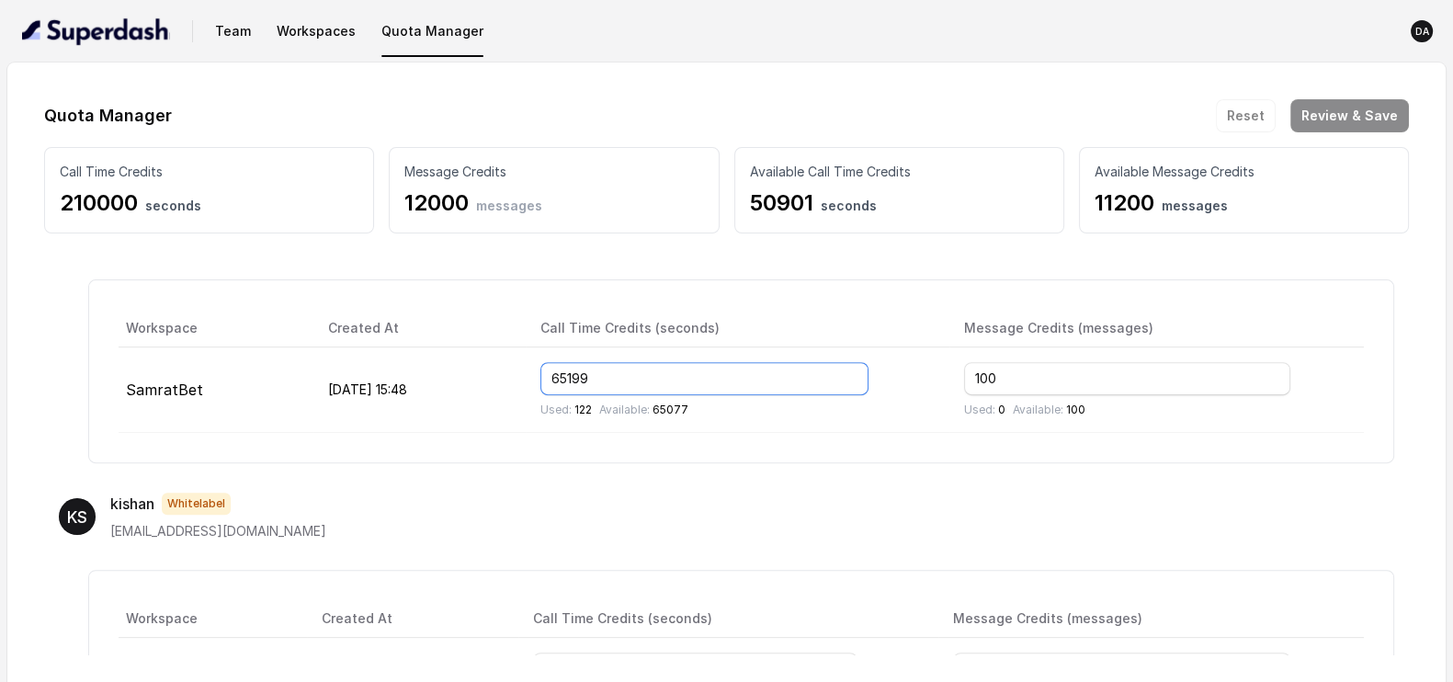
scroll to position [980, 0]
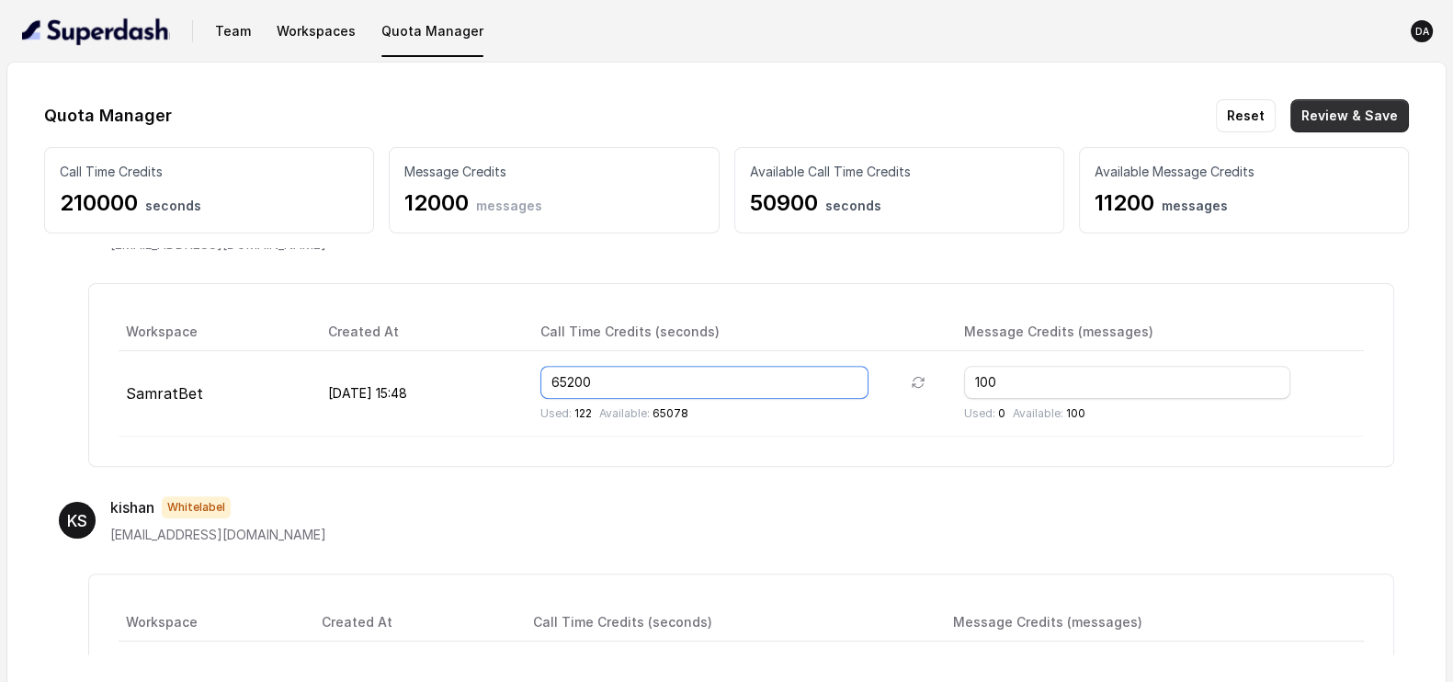
type input "65200"
click at [1318, 108] on button "Review & Save" at bounding box center [1349, 115] width 119 height 33
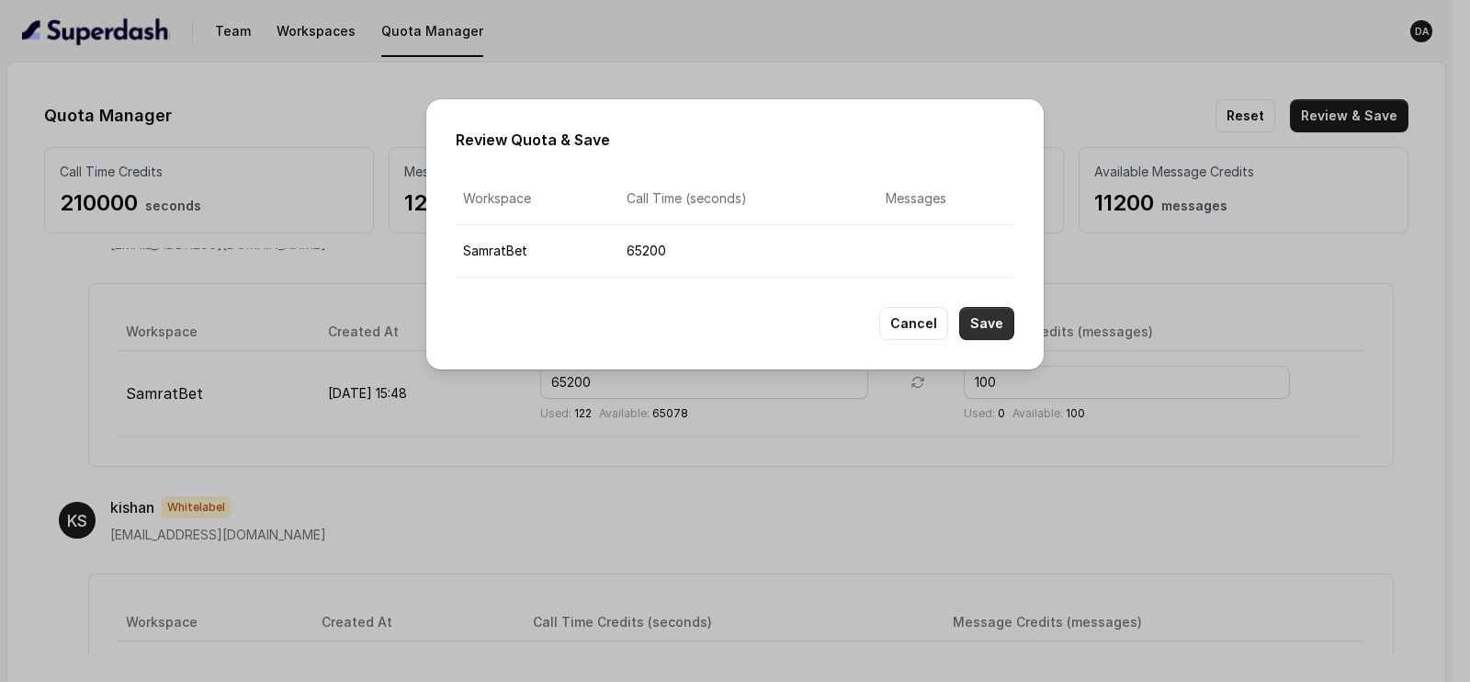
click at [982, 336] on button "Save" at bounding box center [986, 323] width 55 height 33
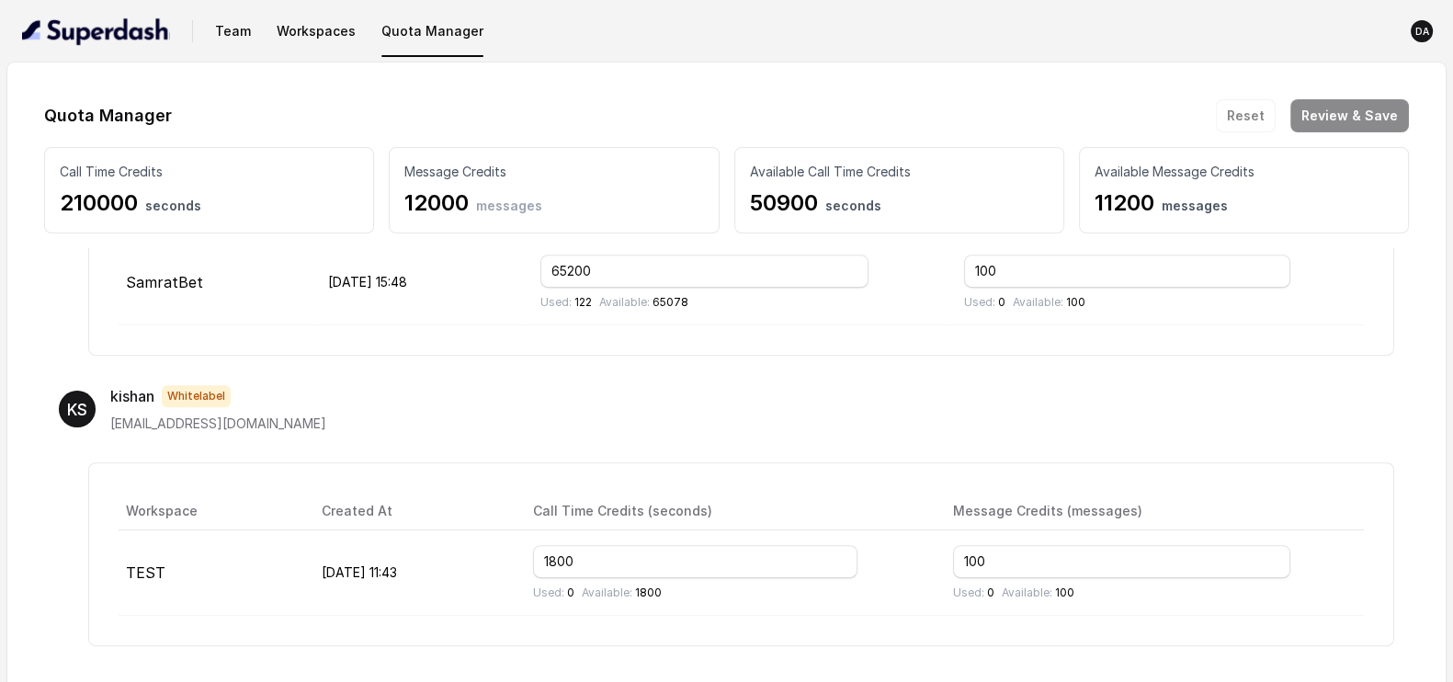
scroll to position [0, 0]
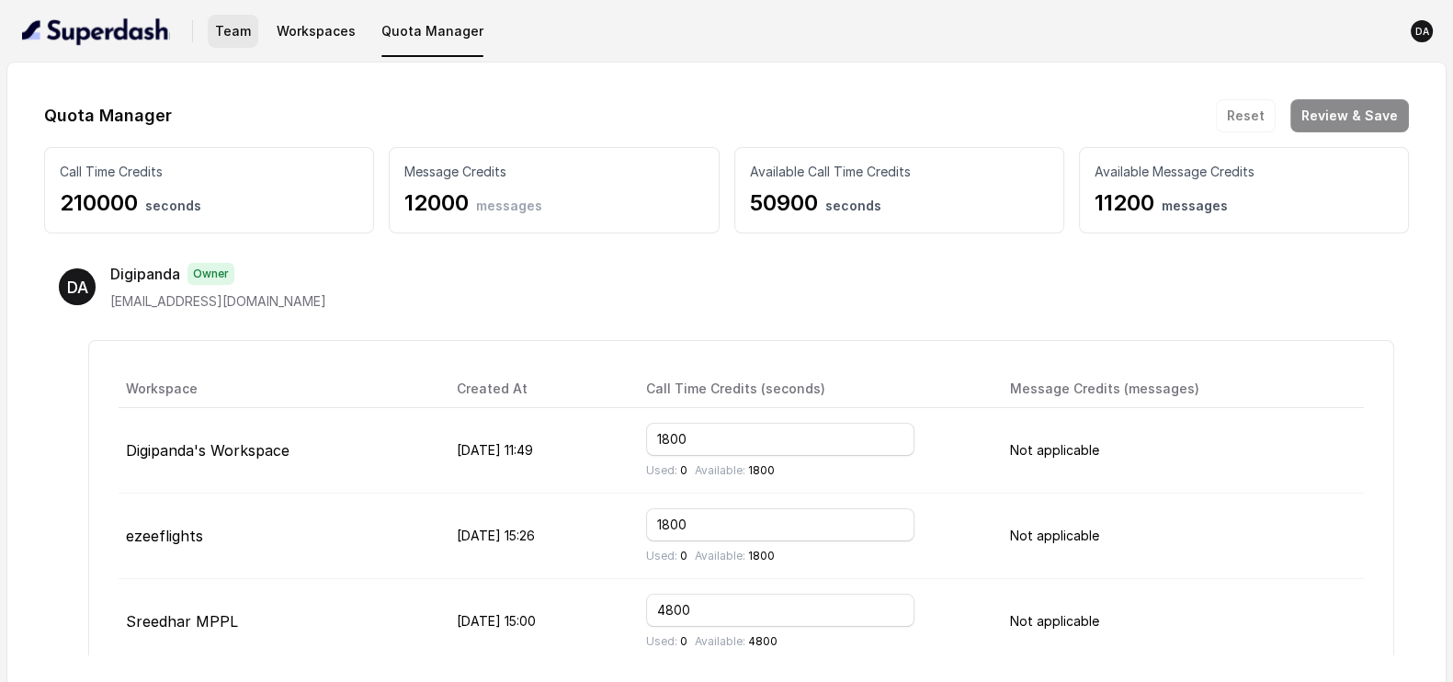
click at [230, 22] on button "Team" at bounding box center [233, 31] width 51 height 33
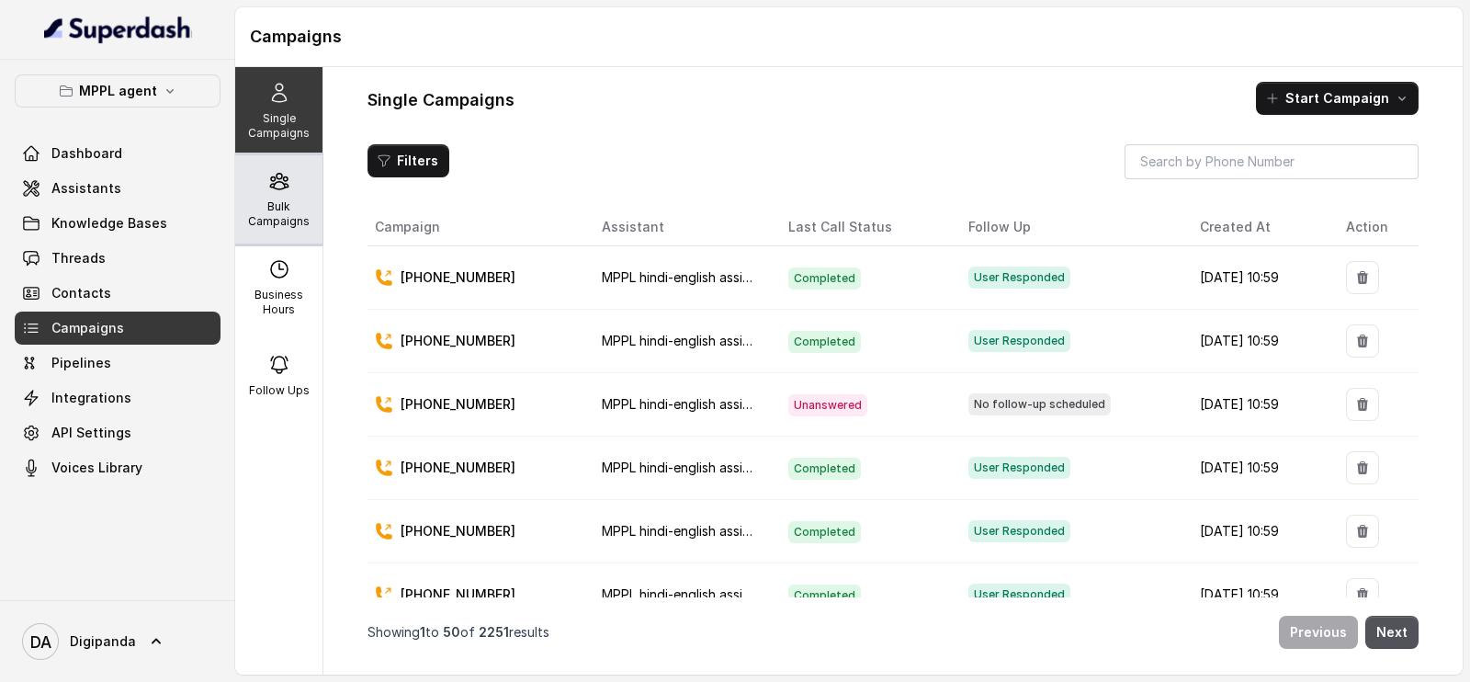
click at [287, 210] on p "Bulk Campaigns" at bounding box center [279, 213] width 73 height 29
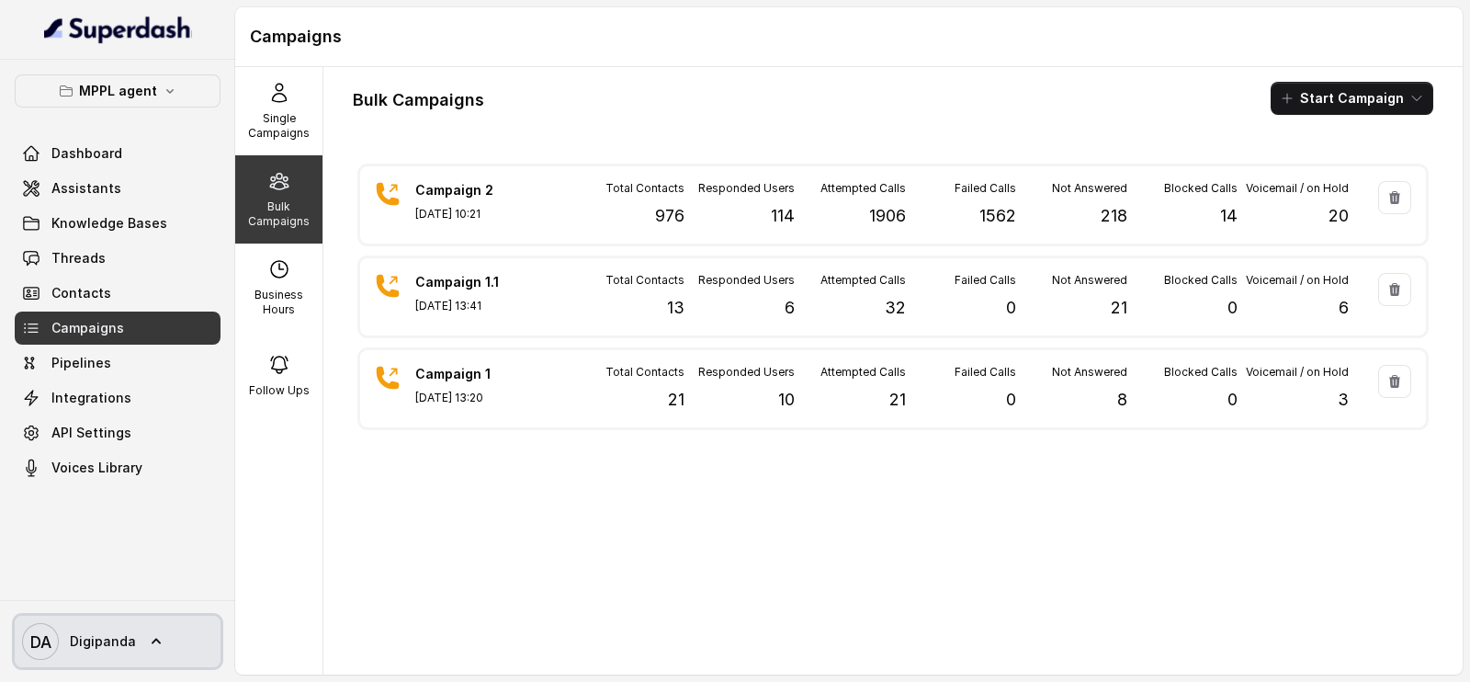
click at [88, 636] on span "Digipanda" at bounding box center [103, 641] width 66 height 18
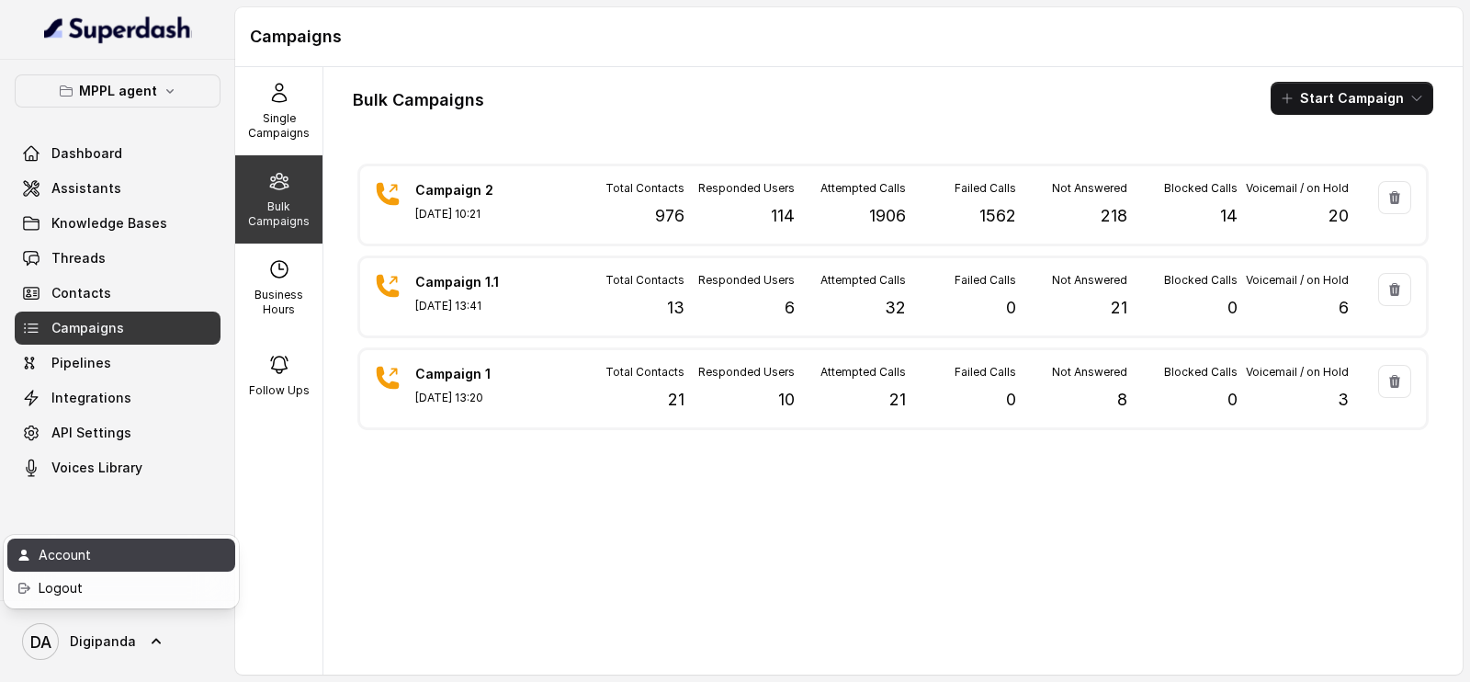
click at [99, 561] on div "Account" at bounding box center [117, 555] width 156 height 22
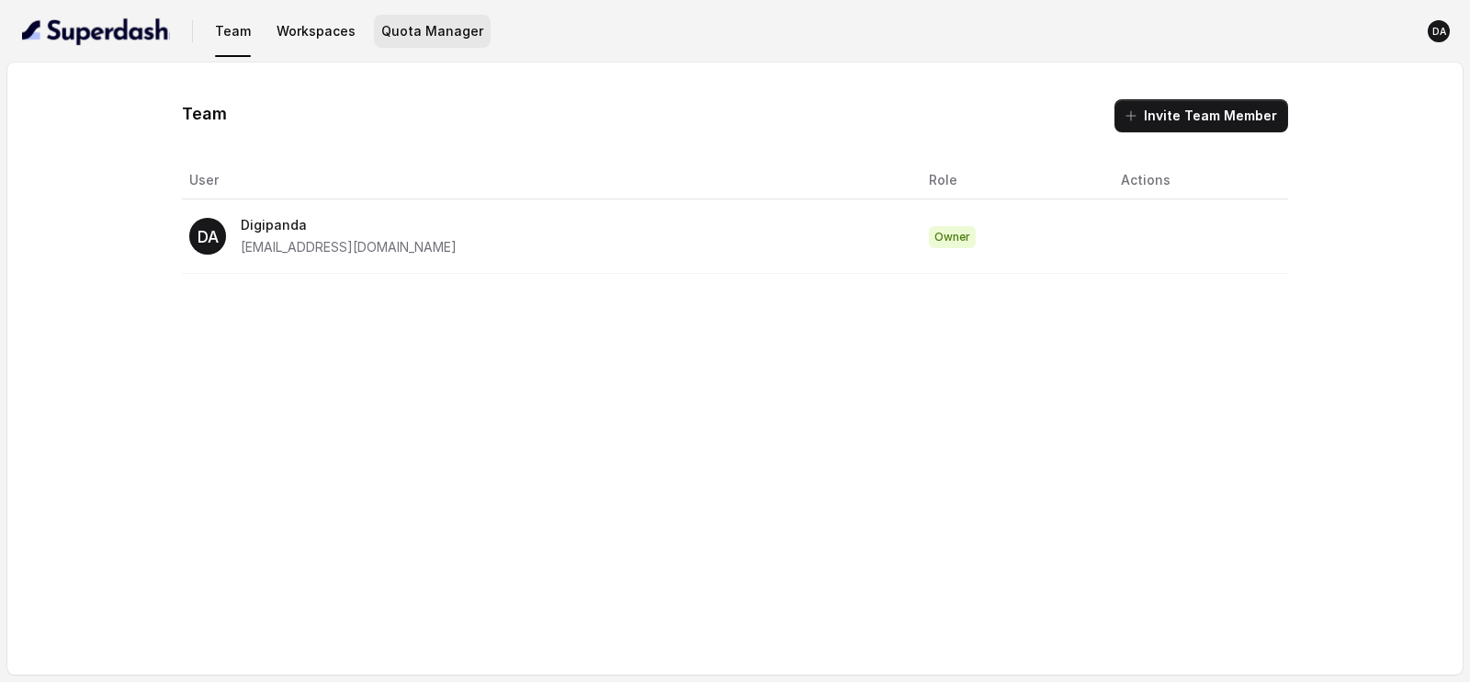
click at [427, 24] on button "Quota Manager" at bounding box center [432, 31] width 117 height 33
